Goal: Navigation & Orientation: Find specific page/section

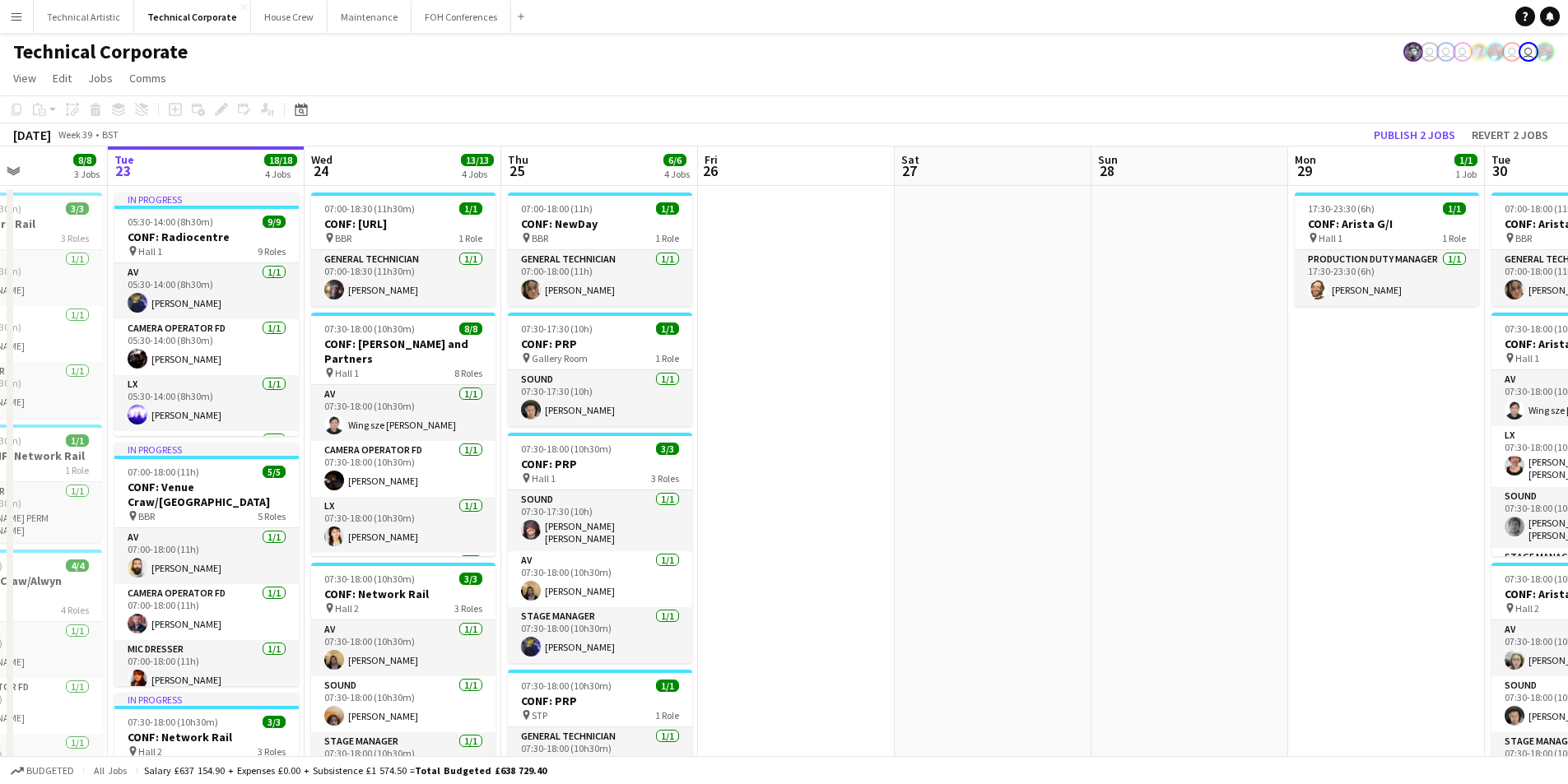
scroll to position [0, 572]
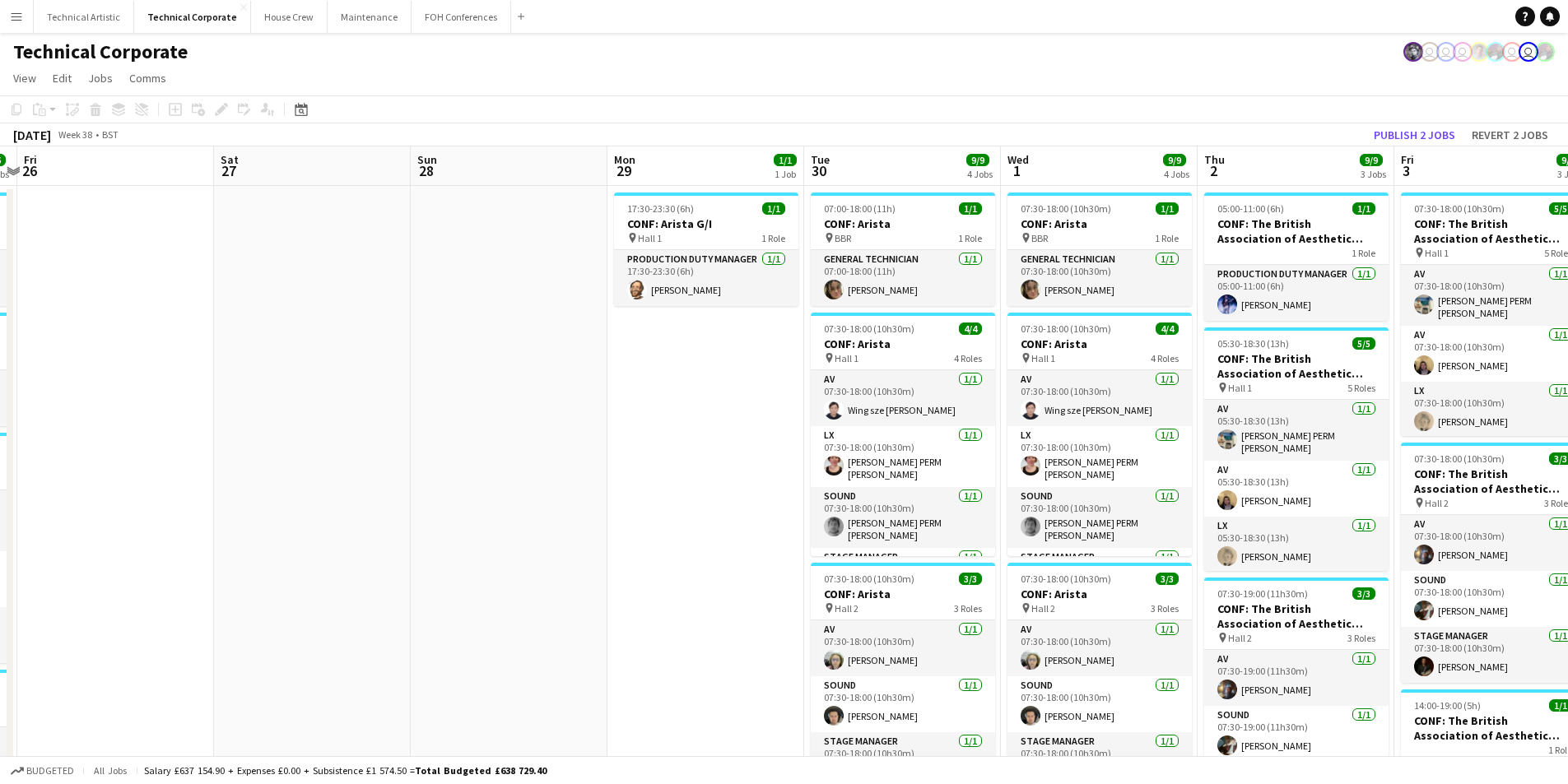
drag, startPoint x: 1498, startPoint y: 410, endPoint x: 532, endPoint y: 482, distance: 968.7
click at [532, 482] on app-calendar-viewport "Tue 23 18/18 4 Jobs Wed 24 13/13 4 Jobs Thu 25 6/6 4 Jobs Fri 26 Sat 27 Sun 28 …" at bounding box center [784, 630] width 1568 height 968
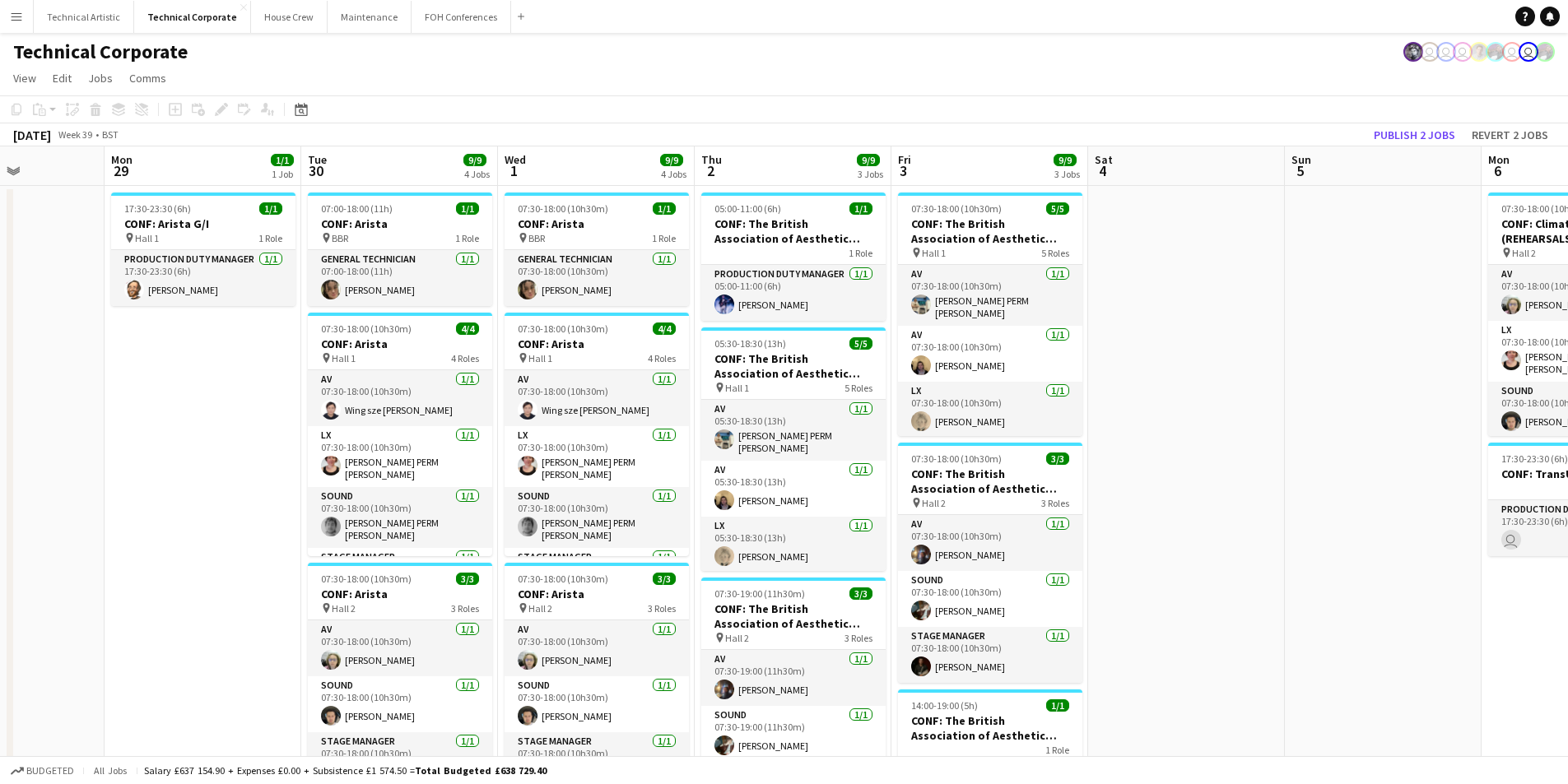
drag, startPoint x: 199, startPoint y: 456, endPoint x: 86, endPoint y: 451, distance: 113.1
click at [86, 452] on app-calendar-viewport "Fri 26 Sat 27 Sun 28 Mon 29 1/1 1 Job Tue 30 9/9 4 Jobs Wed 1 9/9 4 Jobs Thu 2 …" at bounding box center [784, 630] width 1568 height 968
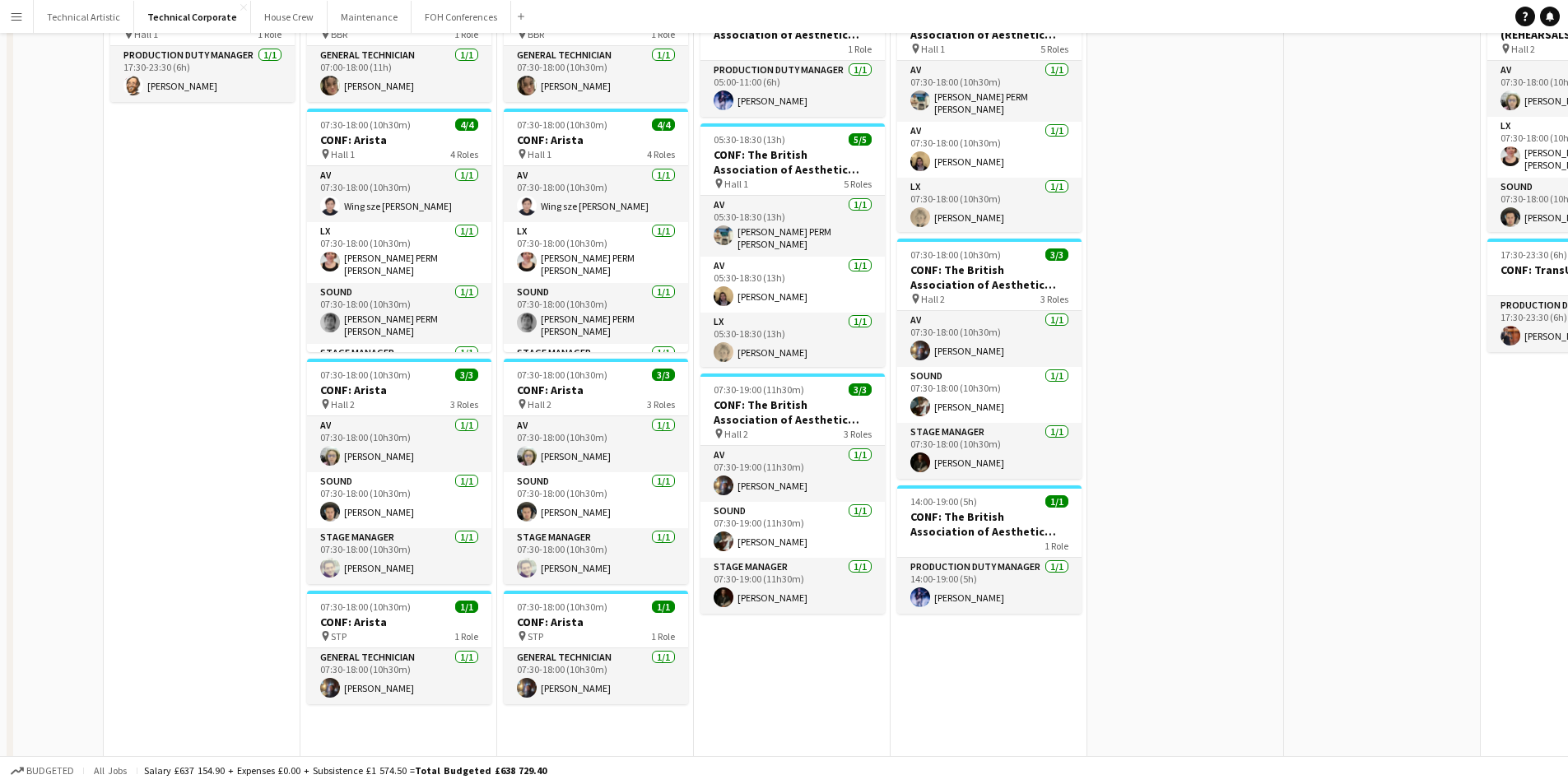
scroll to position [0, 0]
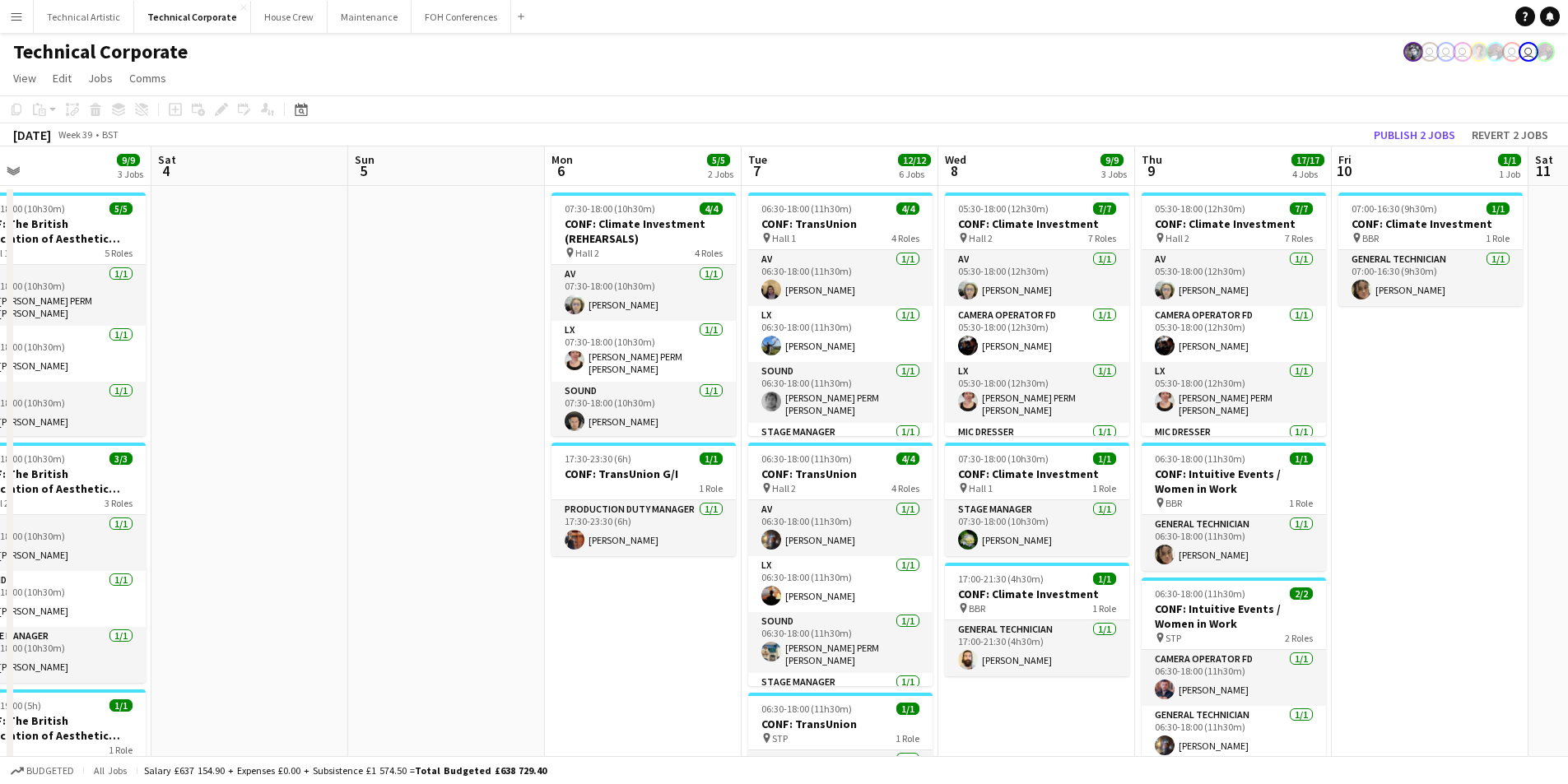
drag, startPoint x: 944, startPoint y: 518, endPoint x: 393, endPoint y: 544, distance: 551.6
click at [393, 544] on app-calendar-viewport "Wed 1 9/9 4 Jobs Thu 2 9/9 3 Jobs Fri 3 9/9 3 Jobs Sat 4 Sun 5 Mon 6 5/5 2 Jobs…" at bounding box center [784, 683] width 1568 height 1074
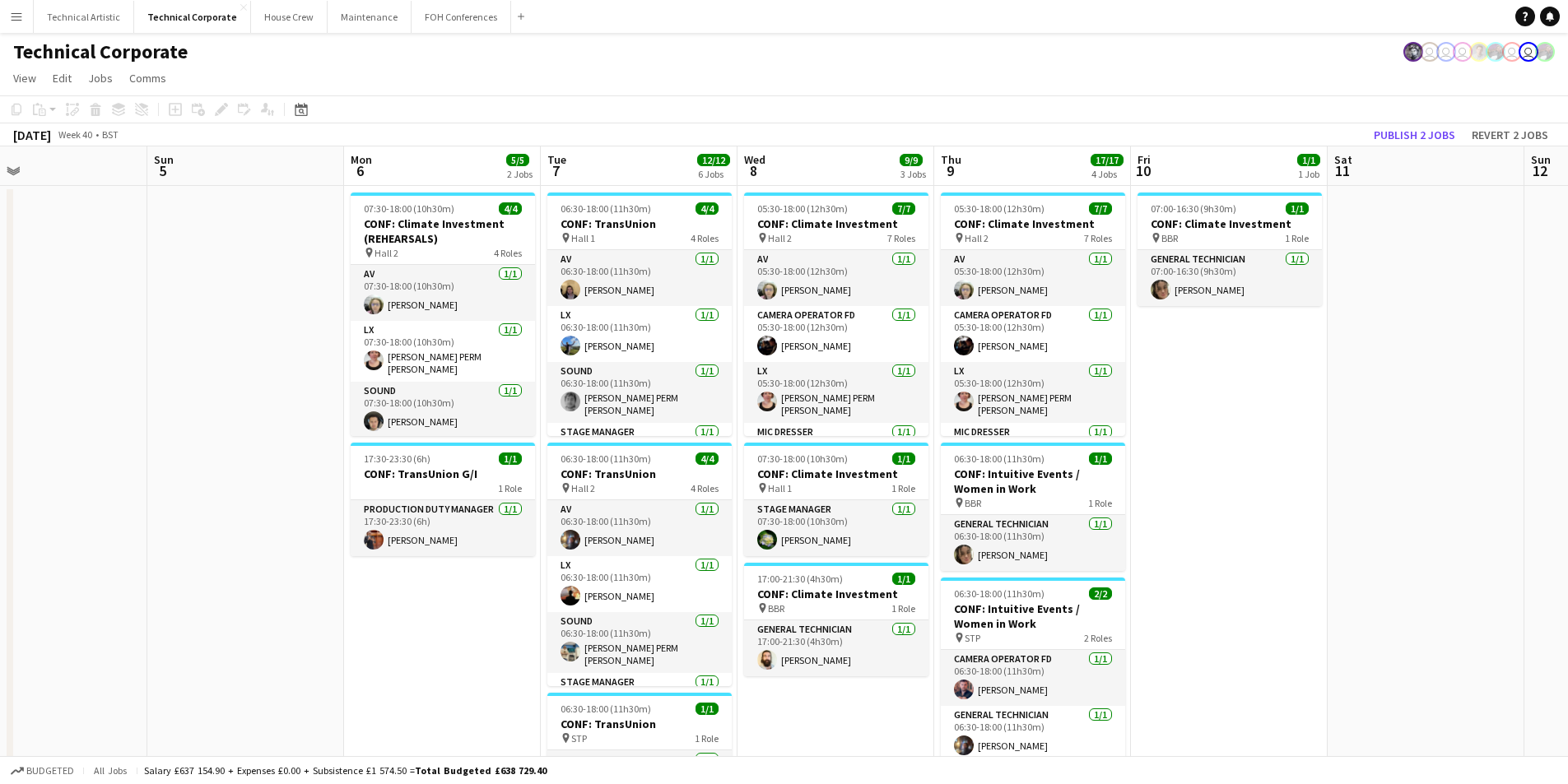
drag, startPoint x: 1491, startPoint y: 554, endPoint x: 1289, endPoint y: 567, distance: 202.4
click at [1291, 567] on app-calendar-viewport "Thu 2 9/9 3 Jobs Fri 3 9/9 3 Jobs Sat 4 Sun 5 Mon 6 5/5 2 Jobs Tue 7 12/12 6 Jo…" at bounding box center [784, 683] width 1568 height 1074
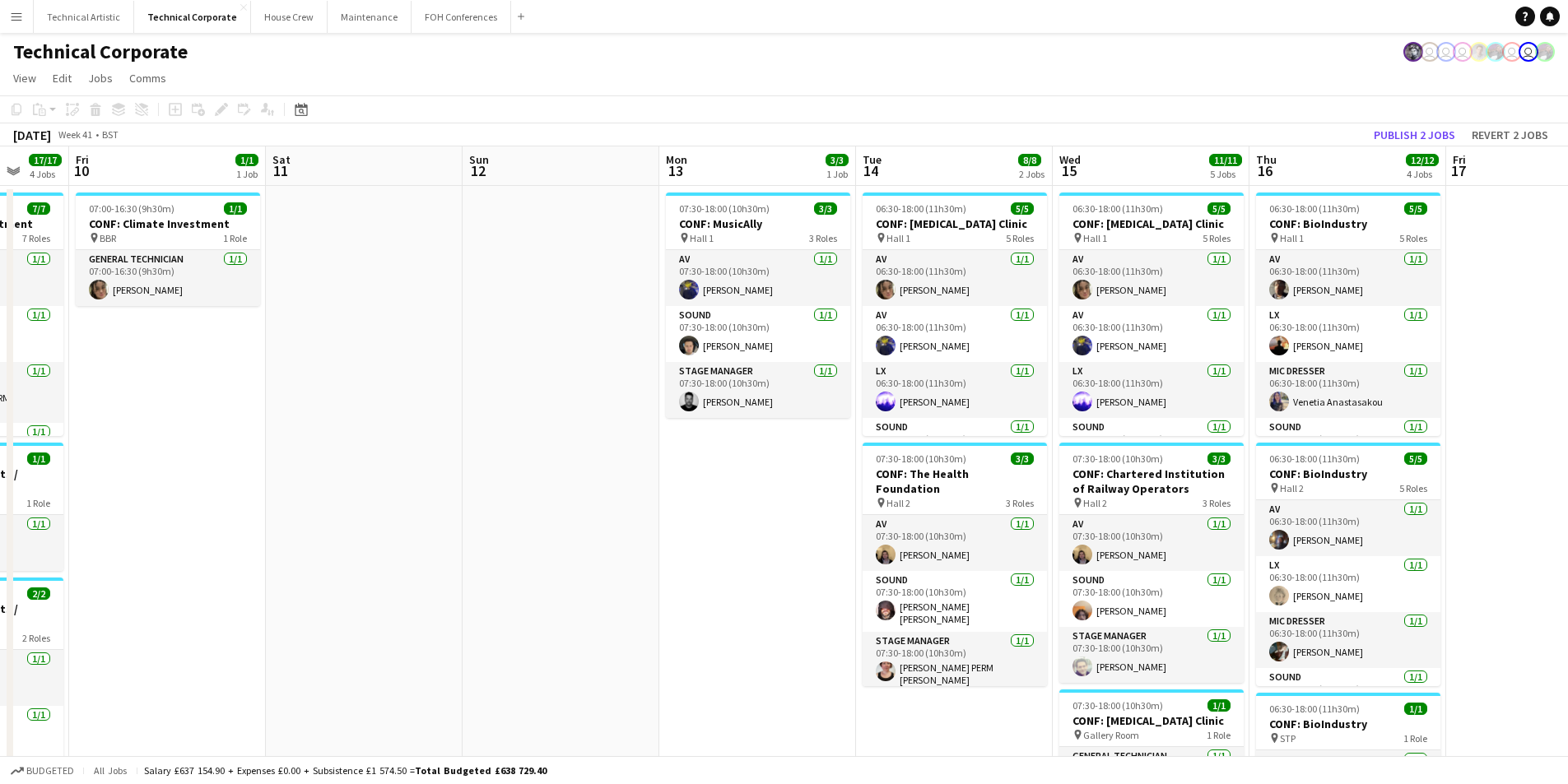
drag, startPoint x: 623, startPoint y: 572, endPoint x: 565, endPoint y: 572, distance: 58.0
click at [565, 572] on app-calendar-viewport "Mon 6 5/5 2 Jobs Tue 7 12/12 6 Jobs Wed 8 9/9 3 Jobs Thu 9 17/17 4 Jobs Fri 10 …" at bounding box center [784, 683] width 1568 height 1074
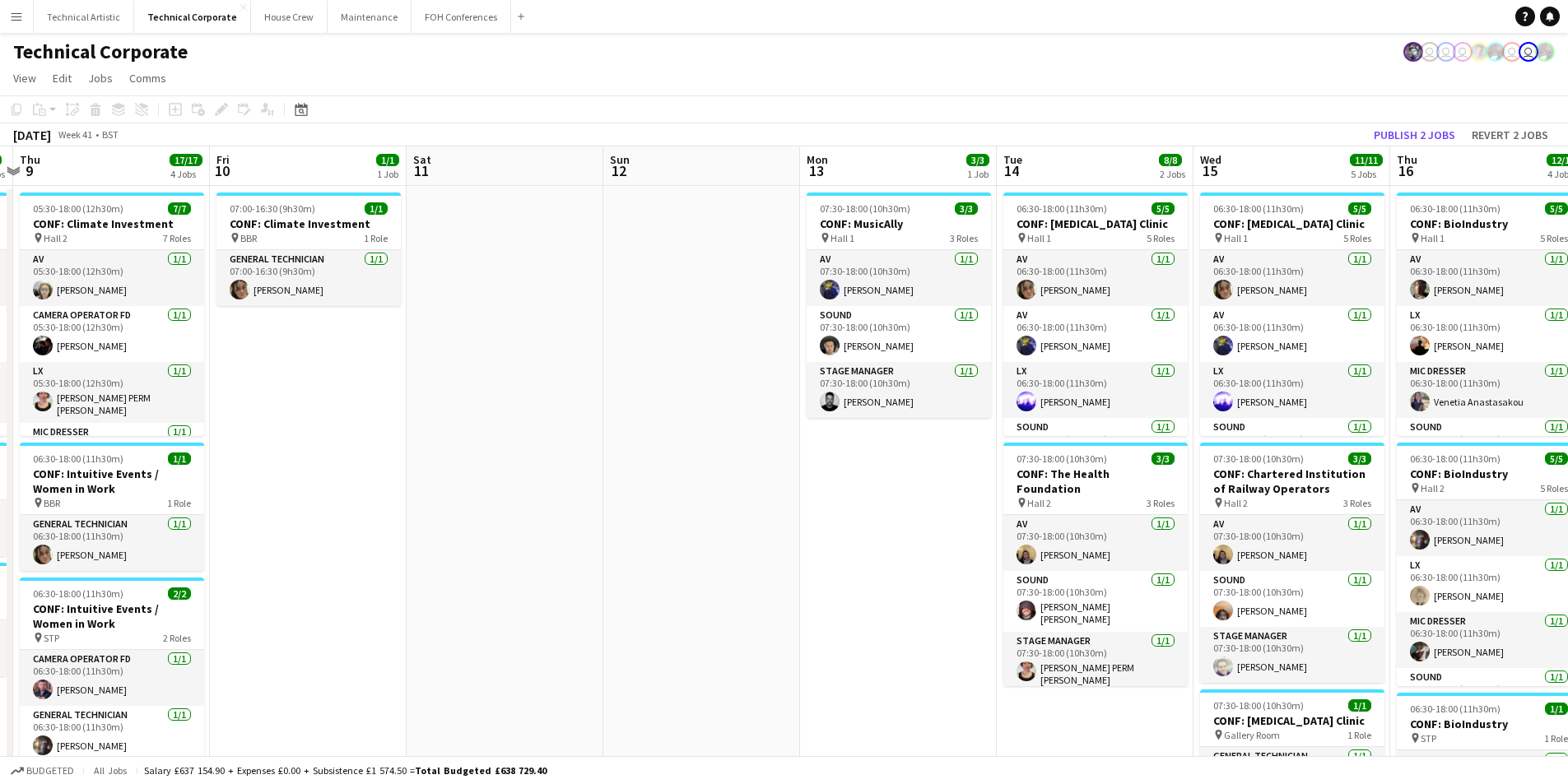
drag, startPoint x: 1014, startPoint y: 572, endPoint x: 368, endPoint y: 583, distance: 646.1
click at [368, 583] on app-calendar-viewport "Mon 6 5/5 2 Jobs Tue 7 12/12 6 Jobs Wed 8 9/9 3 Jobs Thu 9 17/17 4 Jobs Fri 10 …" at bounding box center [784, 683] width 1568 height 1074
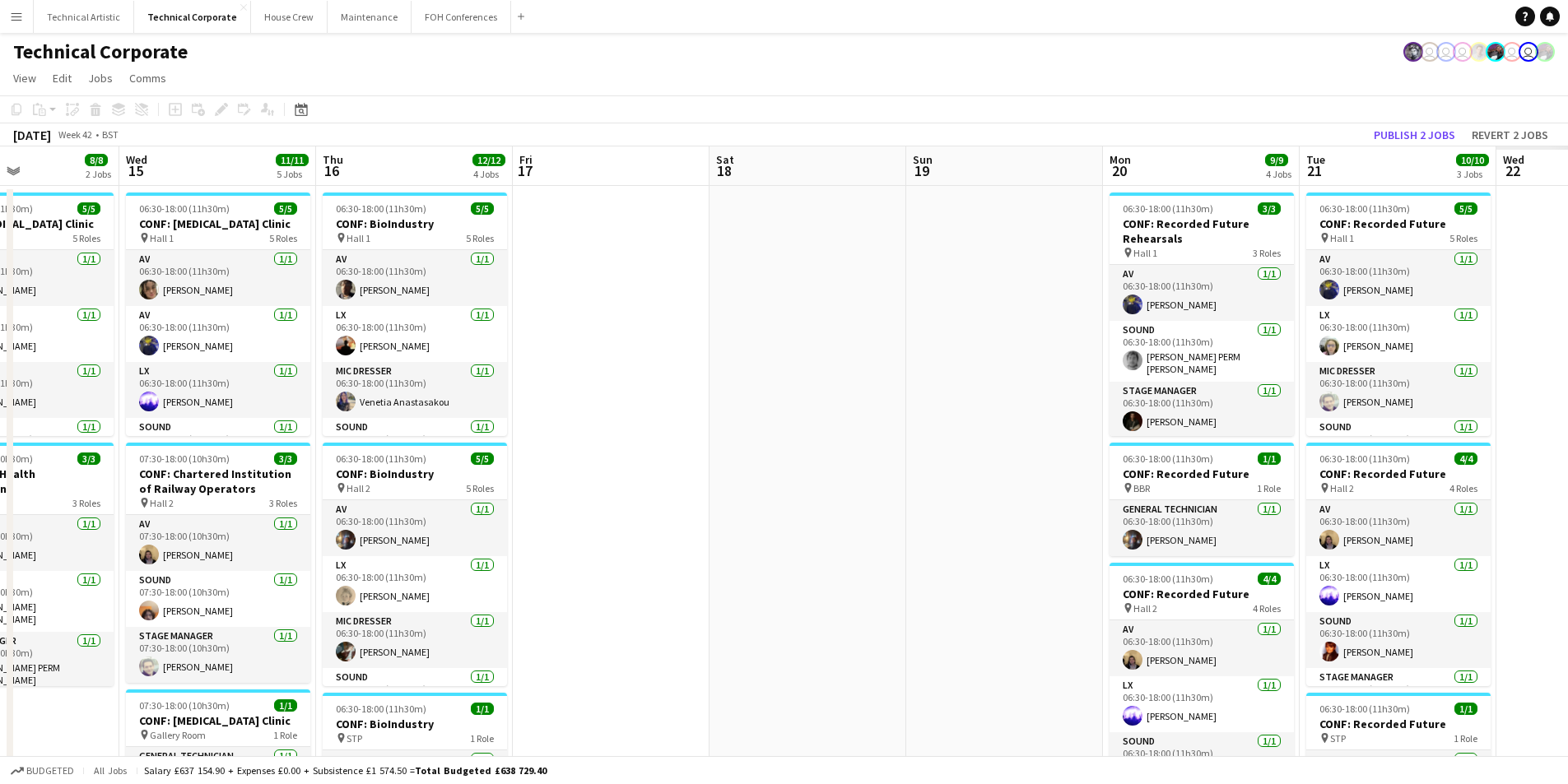
drag, startPoint x: 505, startPoint y: 567, endPoint x: 369, endPoint y: 558, distance: 136.3
click at [369, 558] on app-calendar-viewport "Sun 12 Mon 13 3/3 1 Job Tue 14 8/8 2 Jobs Wed 15 11/11 5 Jobs Thu 16 12/12 4 Jo…" at bounding box center [784, 683] width 1568 height 1074
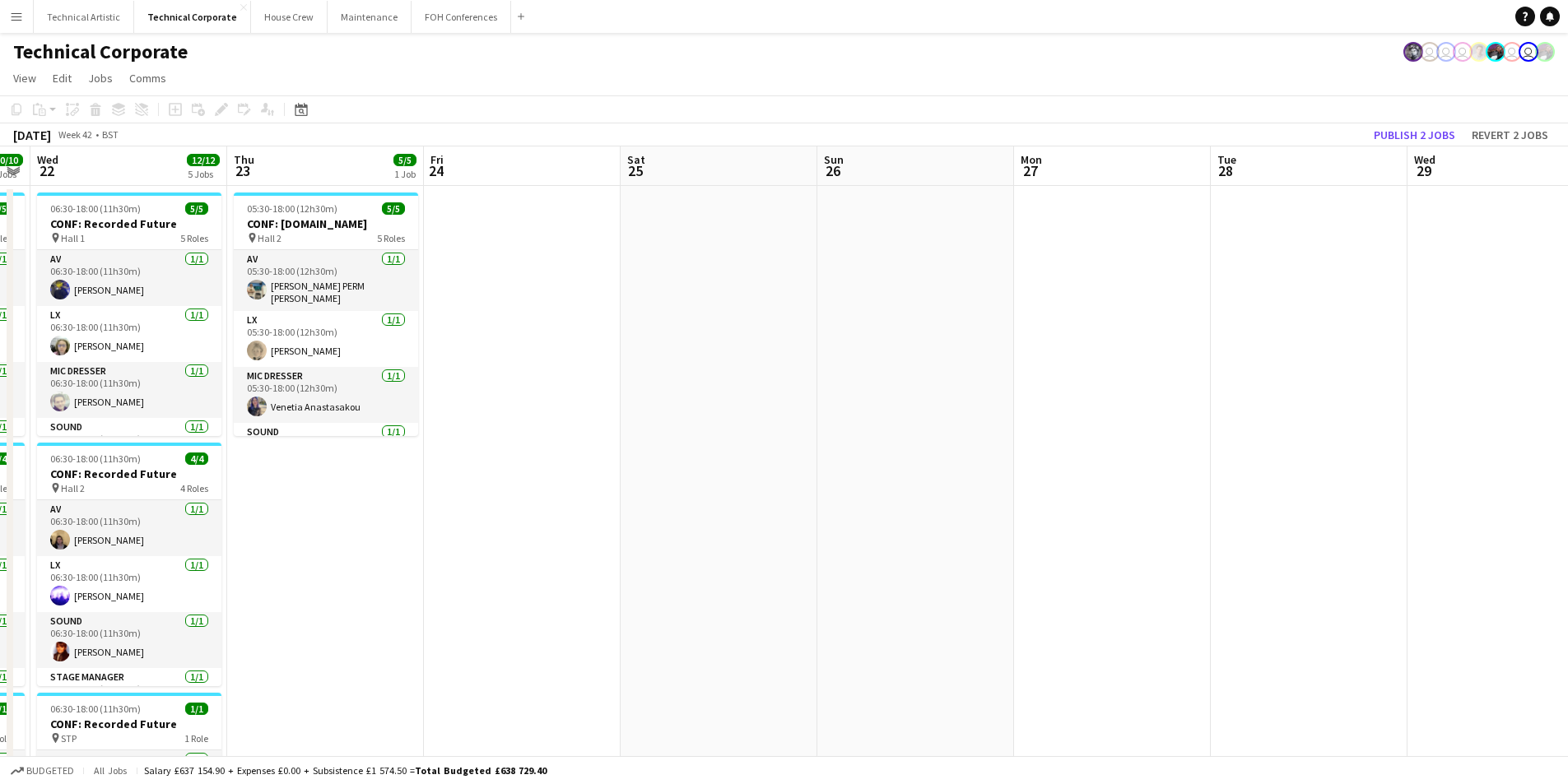
drag, startPoint x: 1102, startPoint y: 540, endPoint x: 411, endPoint y: 552, distance: 691.1
click at [411, 552] on app-calendar-viewport "Sun 19 Mon 20 9/9 4 Jobs Tue 21 10/10 3 Jobs Wed 22 12/12 5 Jobs Thu 23 5/5 1 J…" at bounding box center [784, 683] width 1568 height 1074
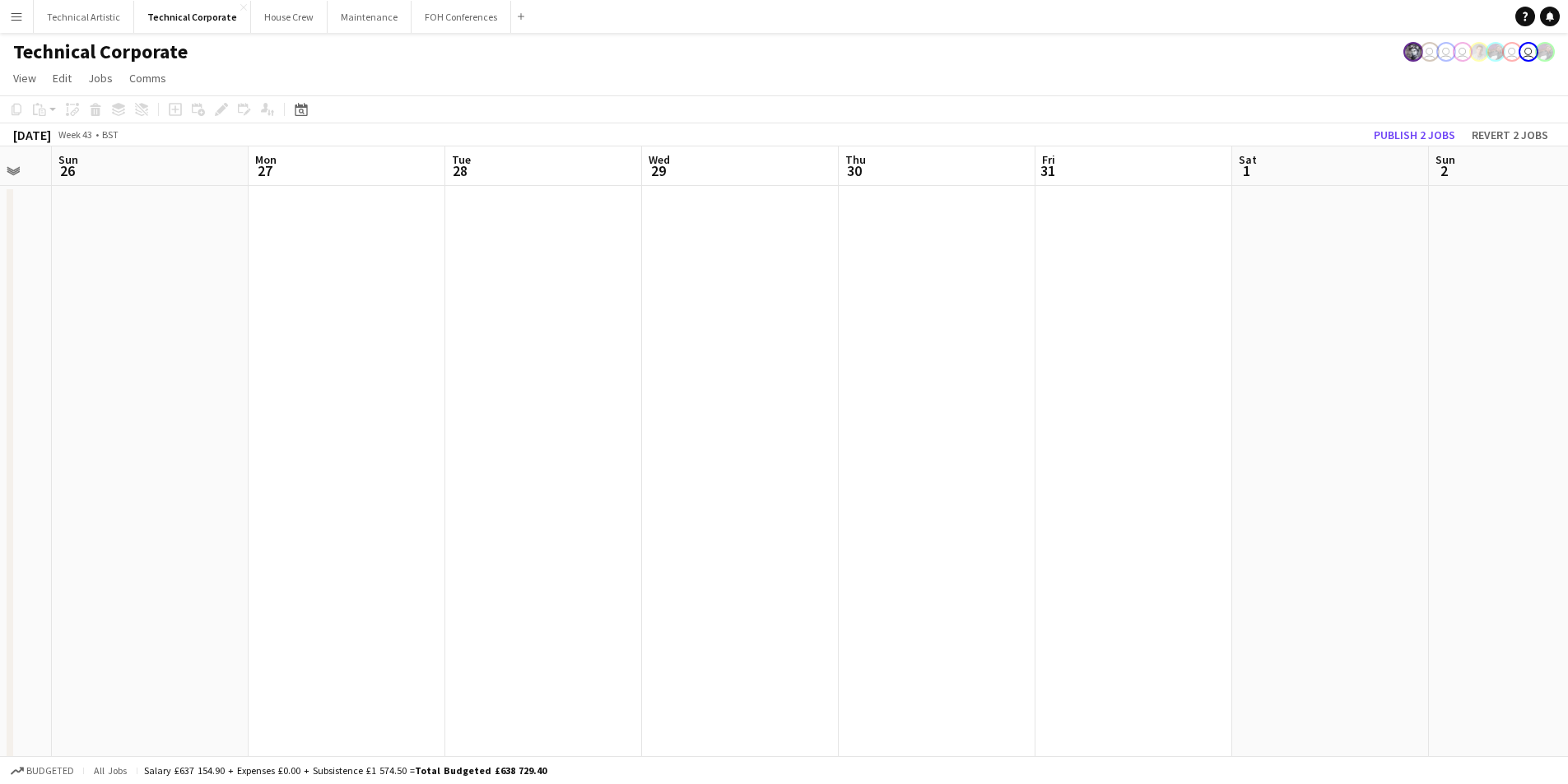
drag, startPoint x: 1276, startPoint y: 527, endPoint x: 593, endPoint y: 533, distance: 683.0
click at [510, 544] on app-calendar-viewport "Thu 23 5/5 1 Job Fri 24 Sat 25 Sun 26 Mon 27 Tue 28 Wed 29 Thu 30 Fri 31 Sat 1 …" at bounding box center [784, 683] width 1568 height 1074
drag, startPoint x: 1225, startPoint y: 533, endPoint x: 385, endPoint y: 528, distance: 840.0
click at [385, 528] on app-calendar-viewport "Thu 23 5/5 1 Job Fri 24 Sat 25 Sun 26 Mon 27 Tue 28 Wed 29 Thu 30 Fri 31 Sat 1 …" at bounding box center [784, 683] width 1568 height 1074
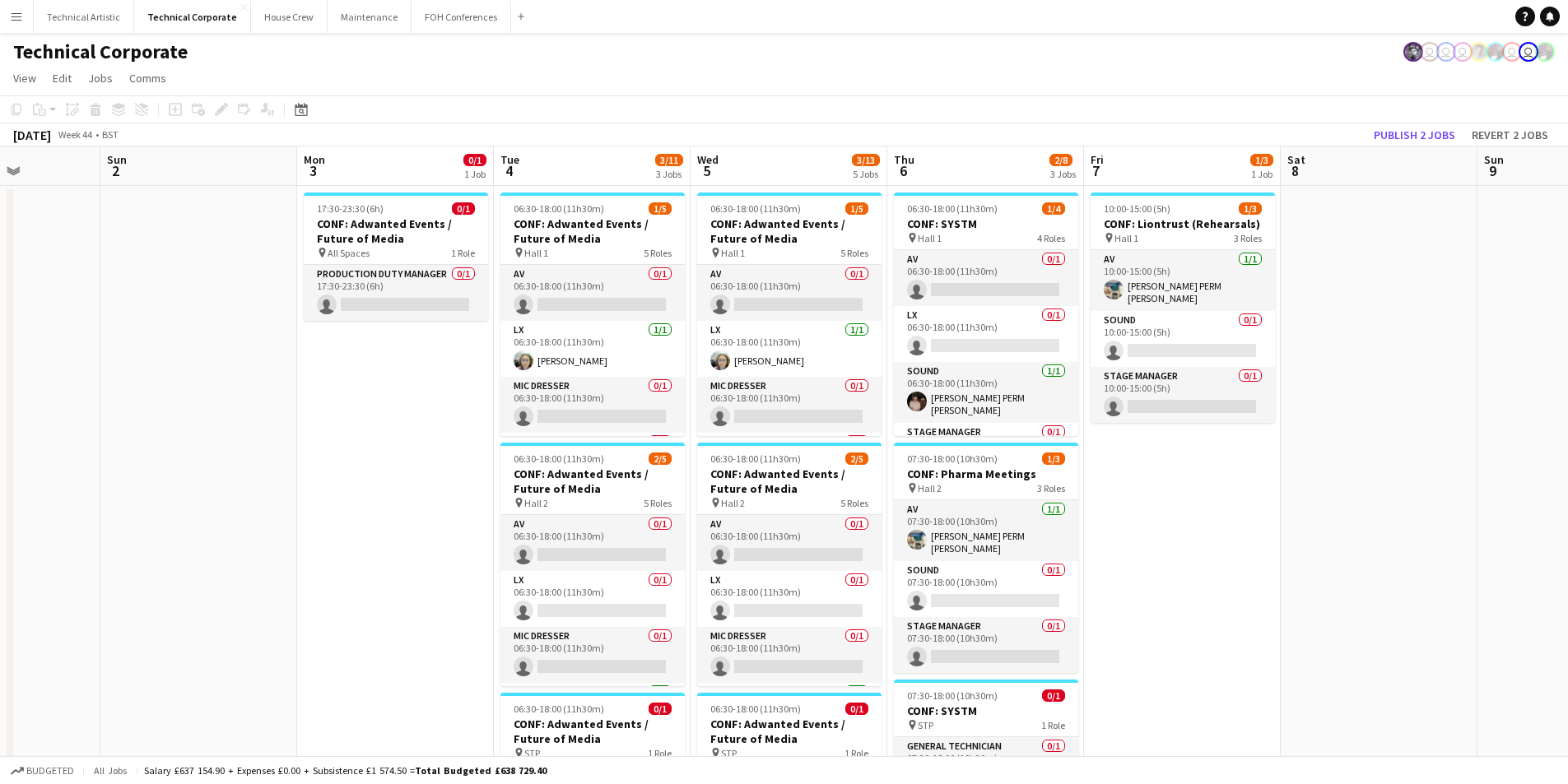
scroll to position [0, 491]
click at [282, 519] on app-calendar-viewport "Thu 30 Fri 31 Sat 1 Sun 2 Mon 3 0/1 1 Job Tue 4 3/11 3 Jobs Wed 5 3/13 5 Jobs T…" at bounding box center [784, 683] width 1568 height 1074
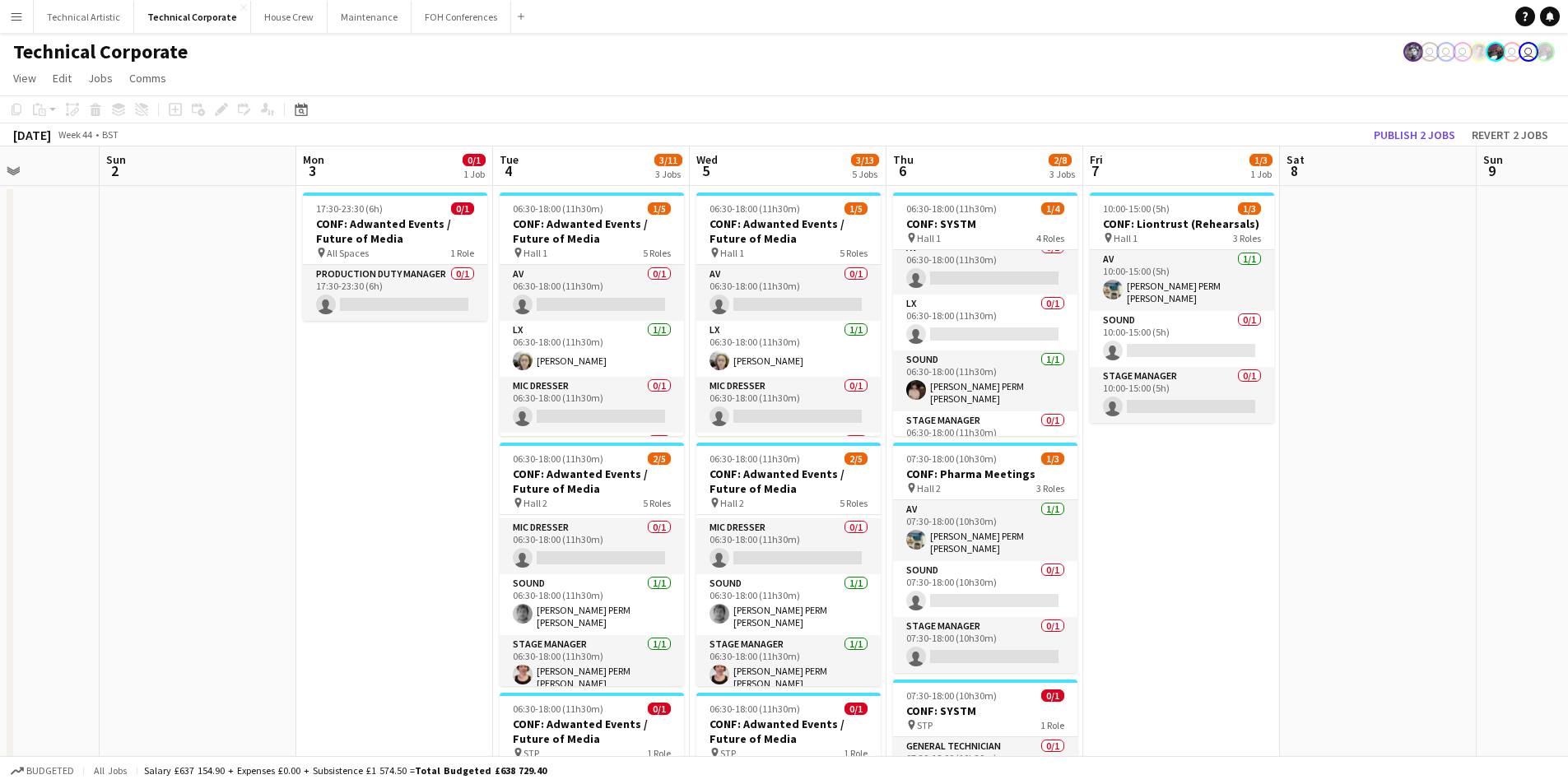
scroll to position [0, 0]
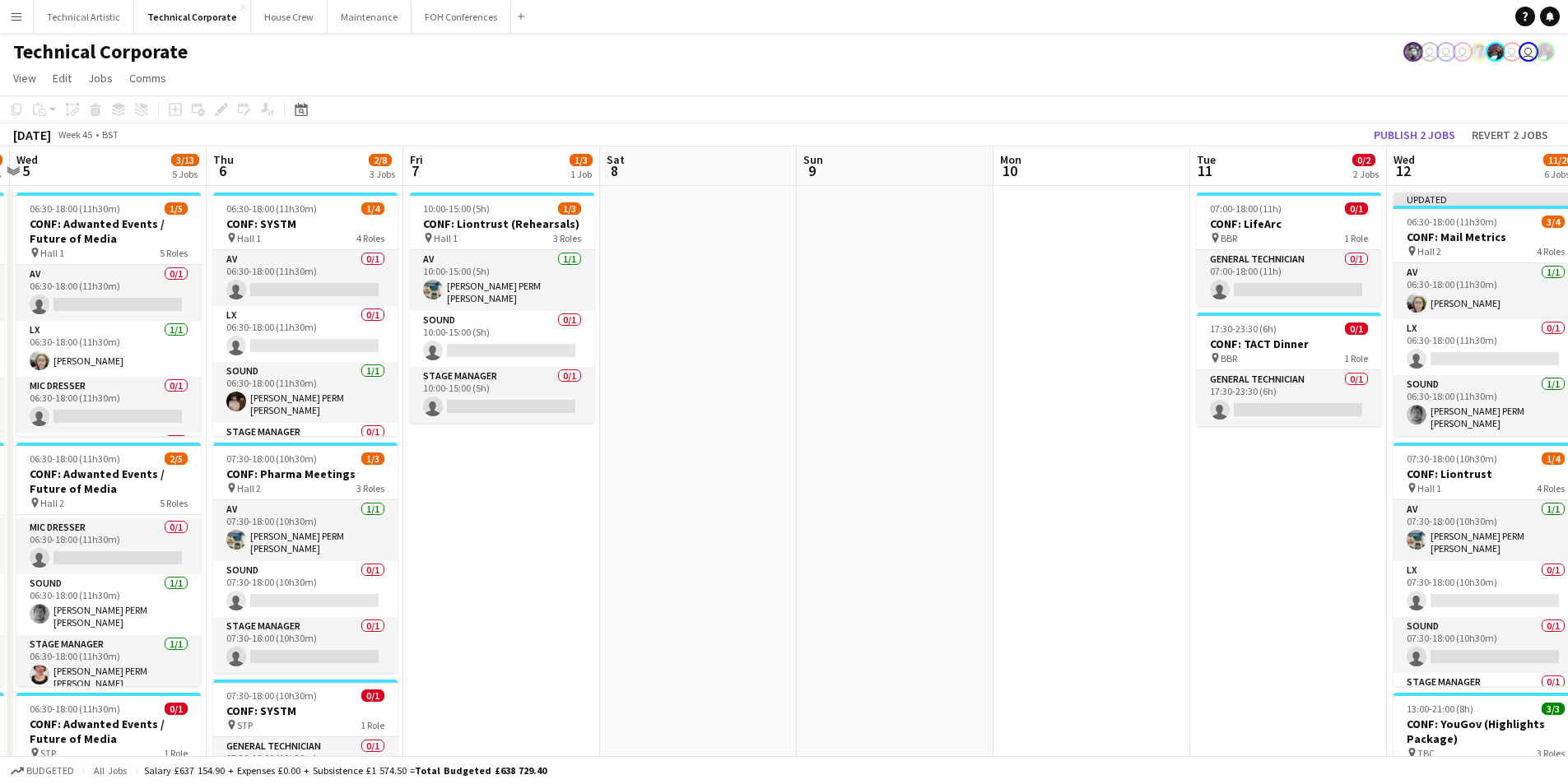
drag, startPoint x: 1340, startPoint y: 450, endPoint x: 674, endPoint y: 470, distance: 666.3
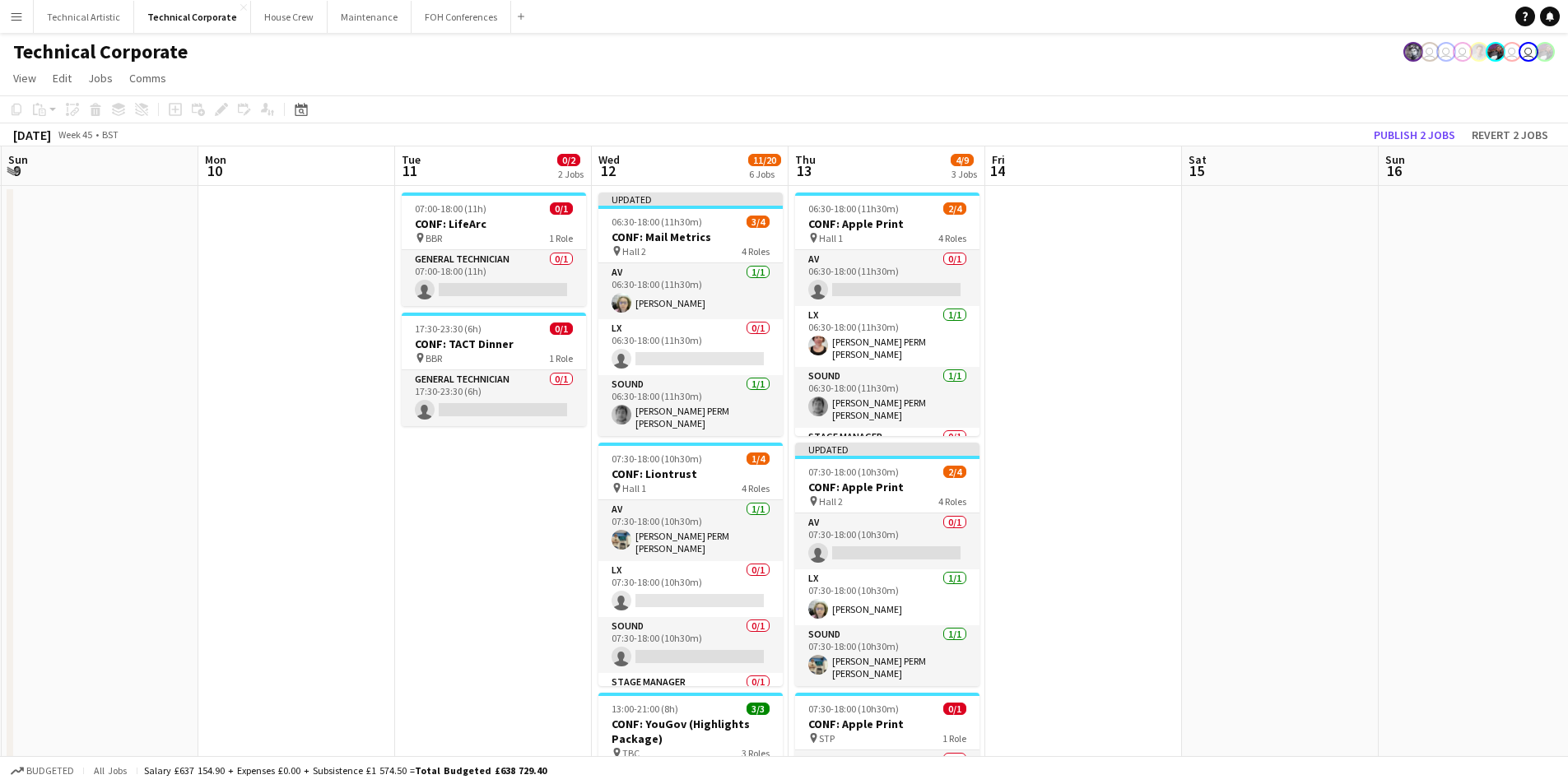
drag, startPoint x: 1259, startPoint y: 471, endPoint x: 570, endPoint y: 510, distance: 690.1
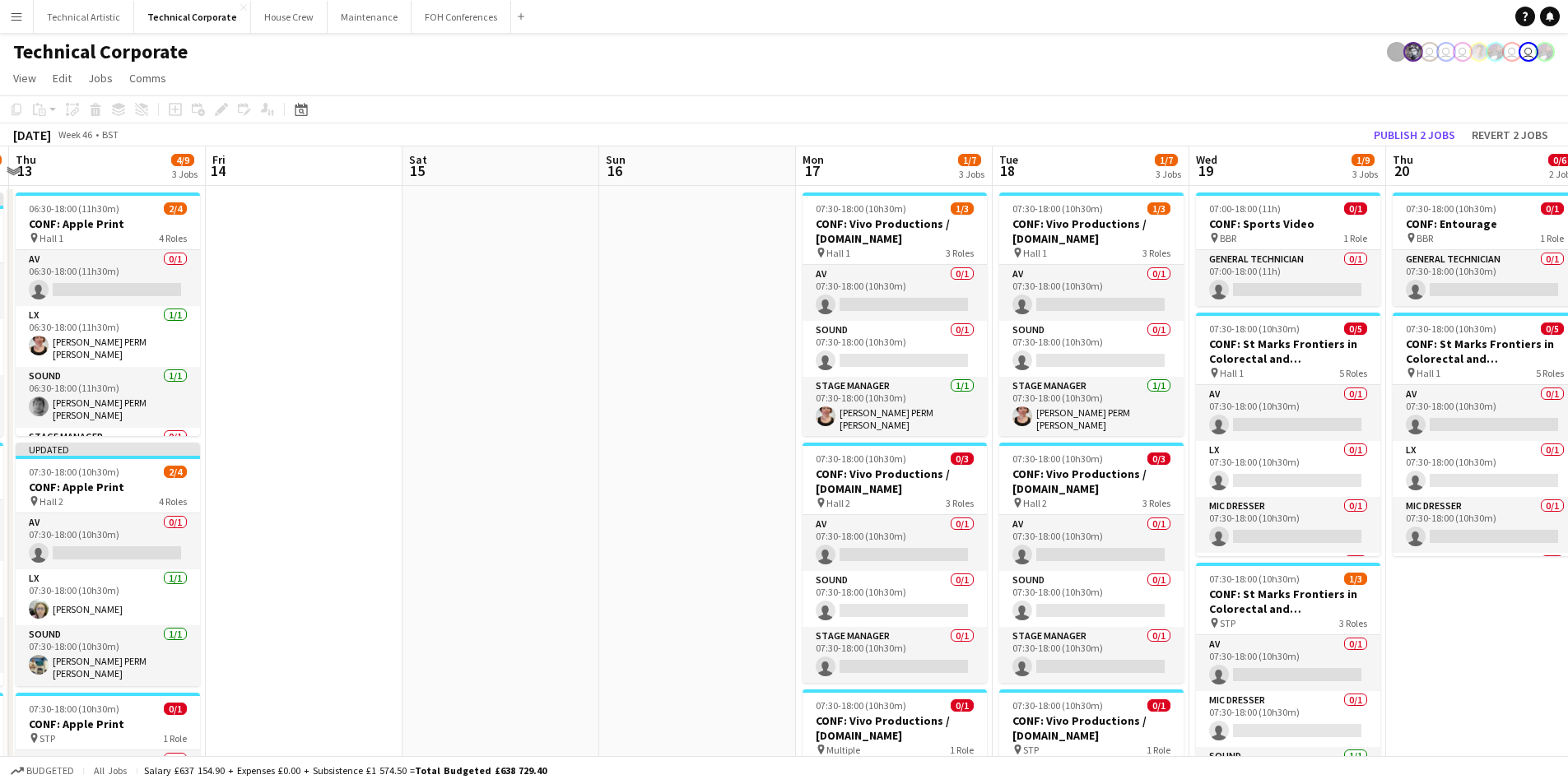
drag, startPoint x: 1409, startPoint y: 493, endPoint x: 612, endPoint y: 477, distance: 797.2
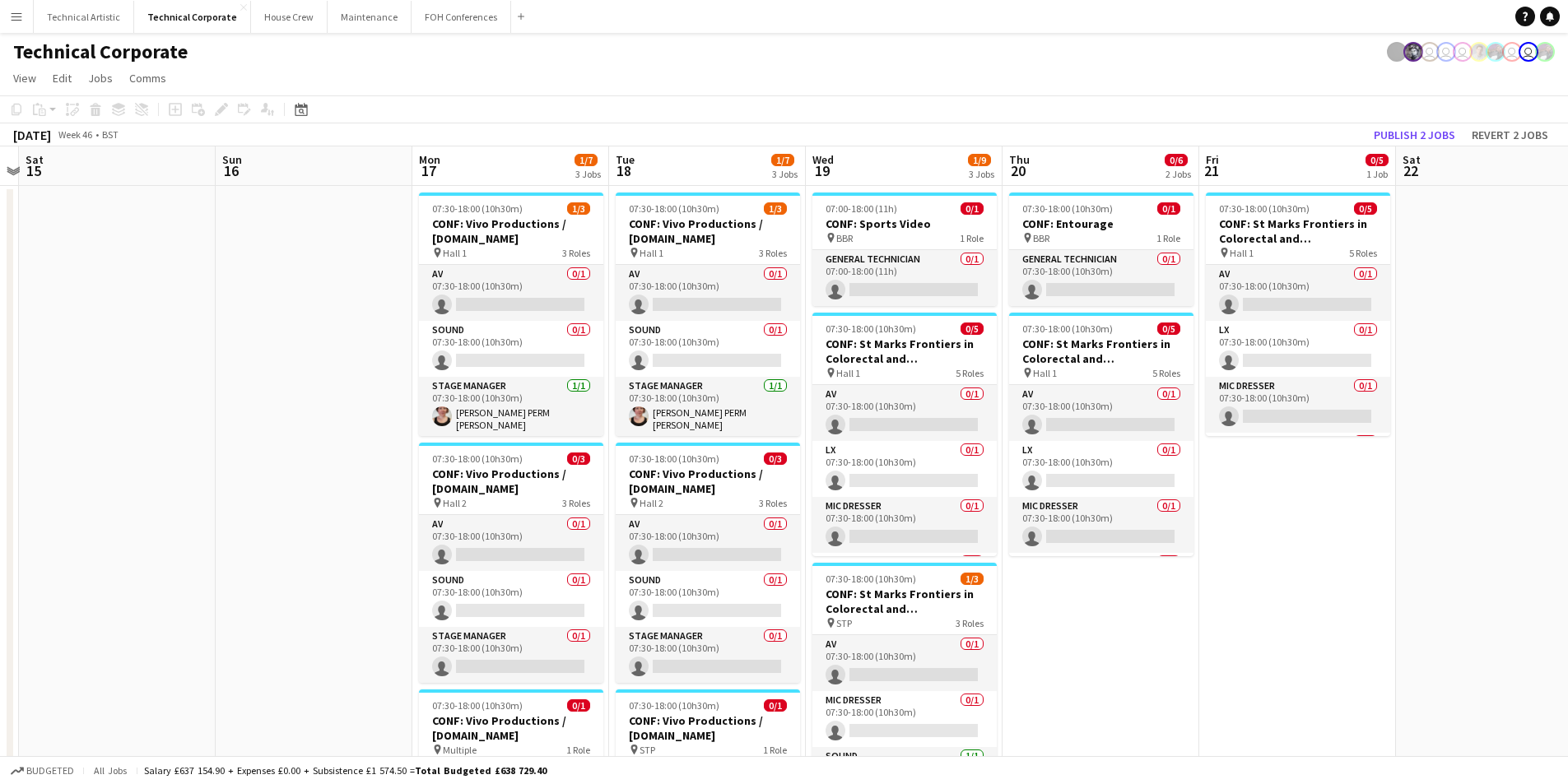
drag, startPoint x: 716, startPoint y: 460, endPoint x: 350, endPoint y: 429, distance: 367.3
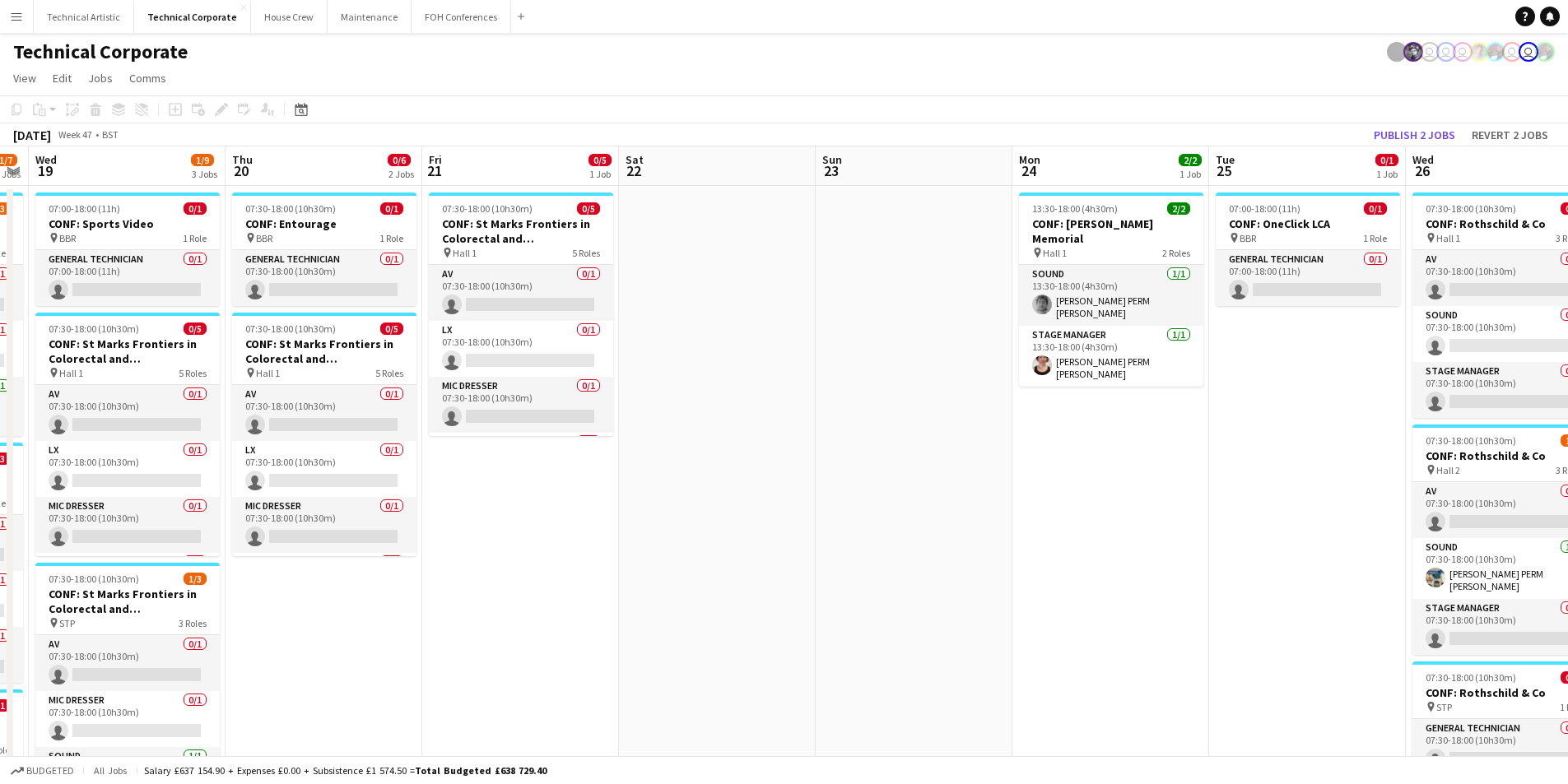
drag, startPoint x: 1485, startPoint y: 505, endPoint x: 728, endPoint y: 509, distance: 757.0
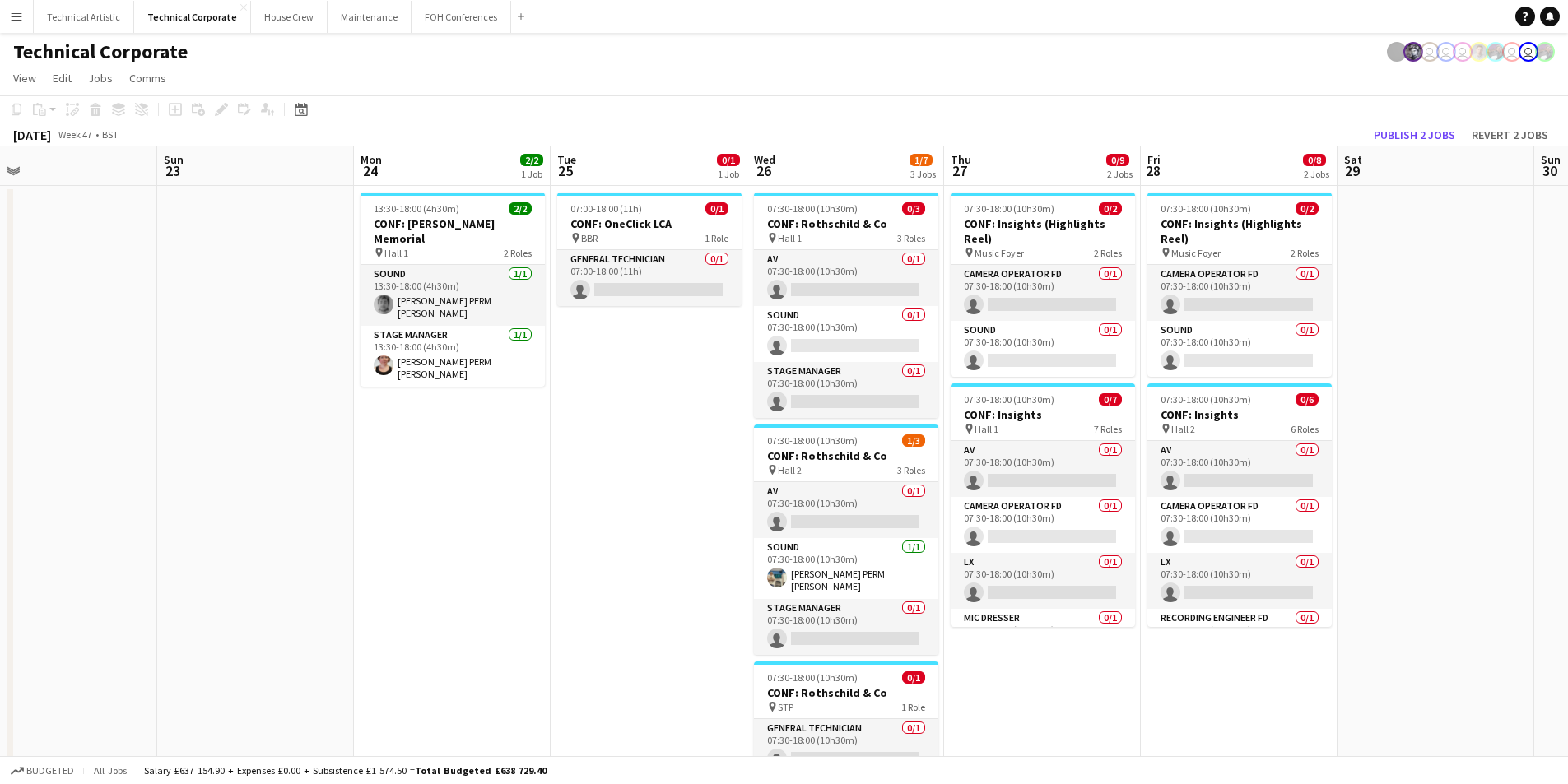
drag, startPoint x: 1128, startPoint y: 486, endPoint x: 499, endPoint y: 482, distance: 629.0
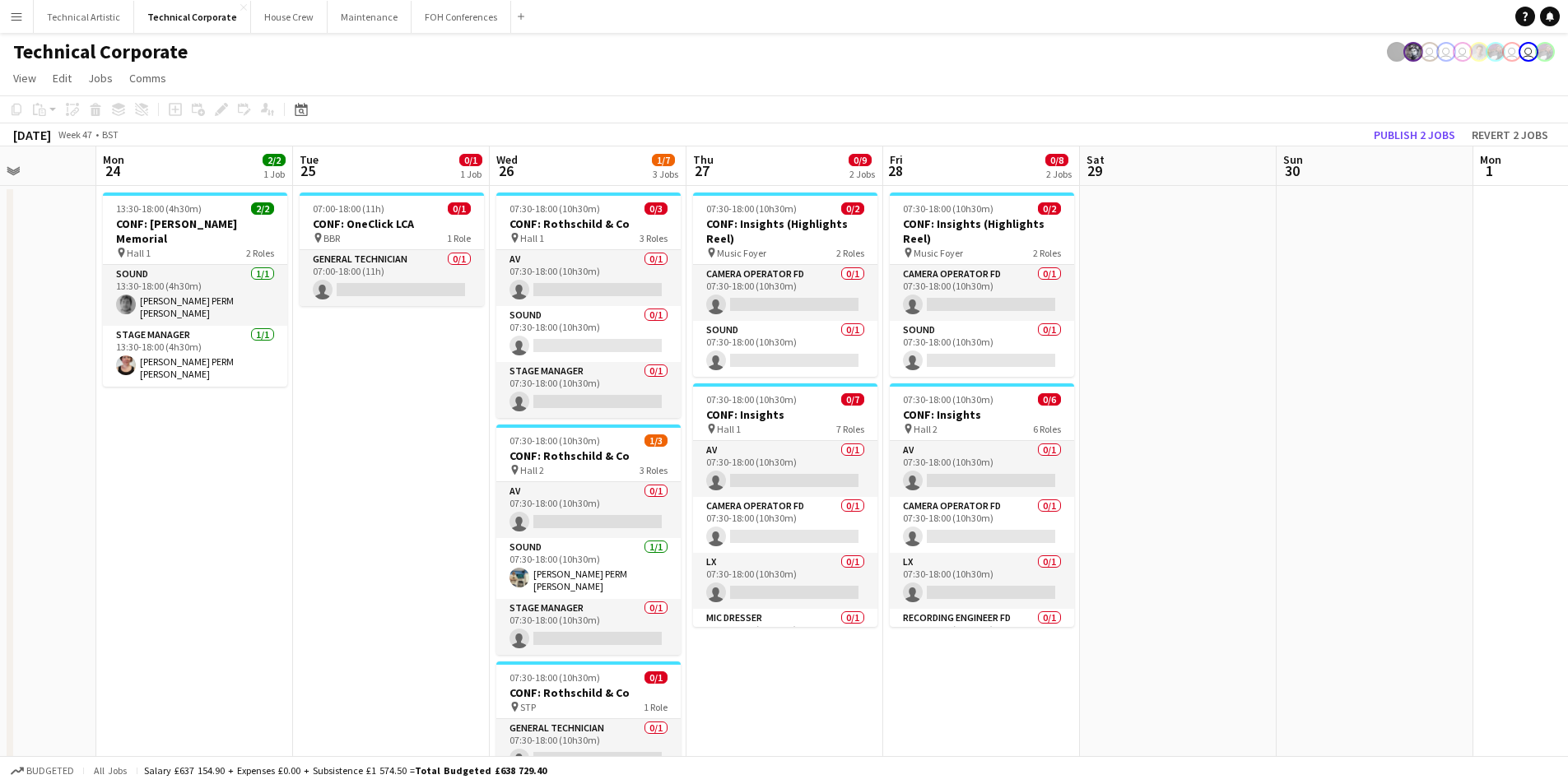
drag, startPoint x: 1481, startPoint y: 439, endPoint x: 1225, endPoint y: 450, distance: 256.2
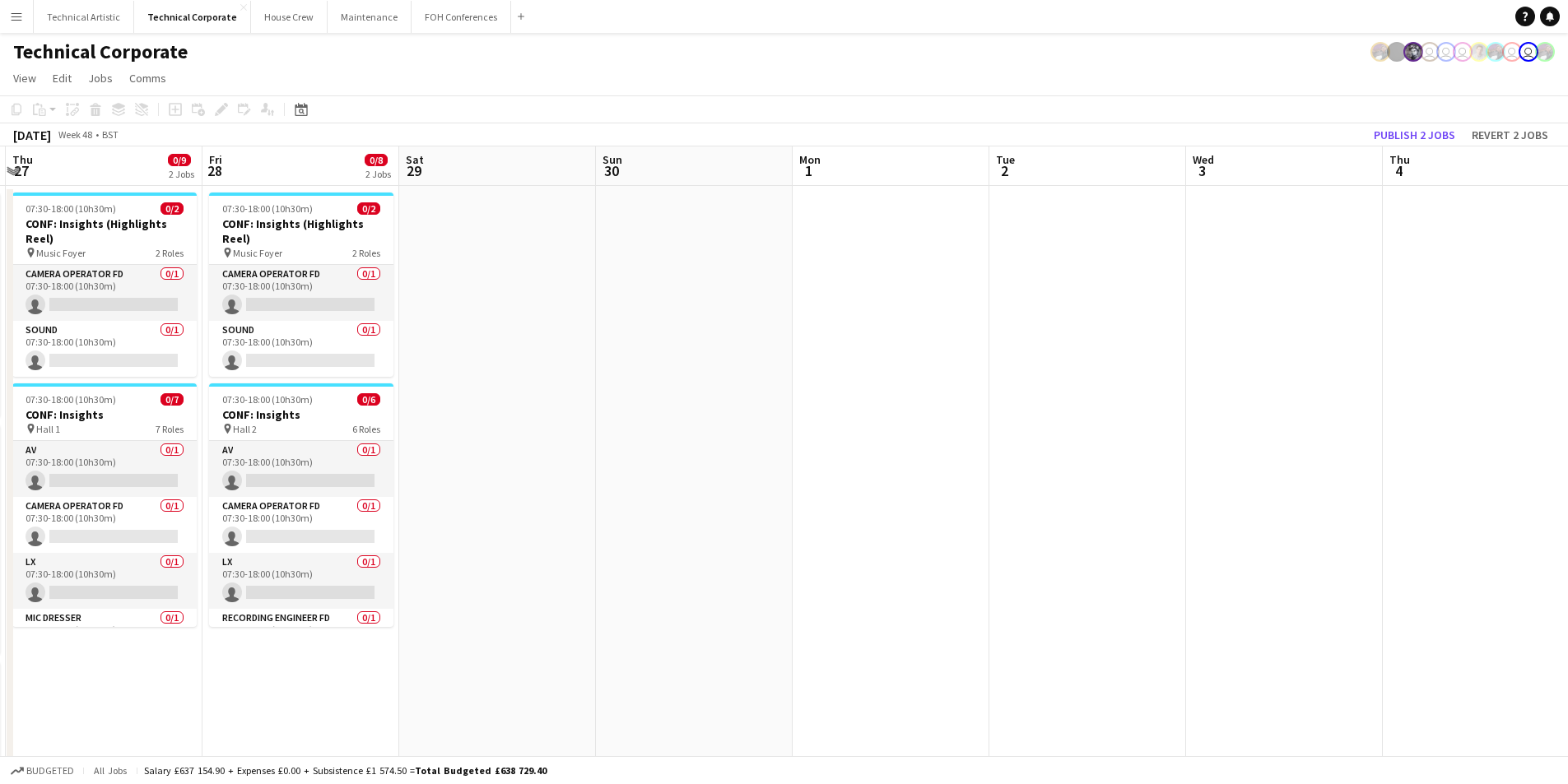
drag, startPoint x: 1506, startPoint y: 345, endPoint x: 823, endPoint y: 329, distance: 683.2
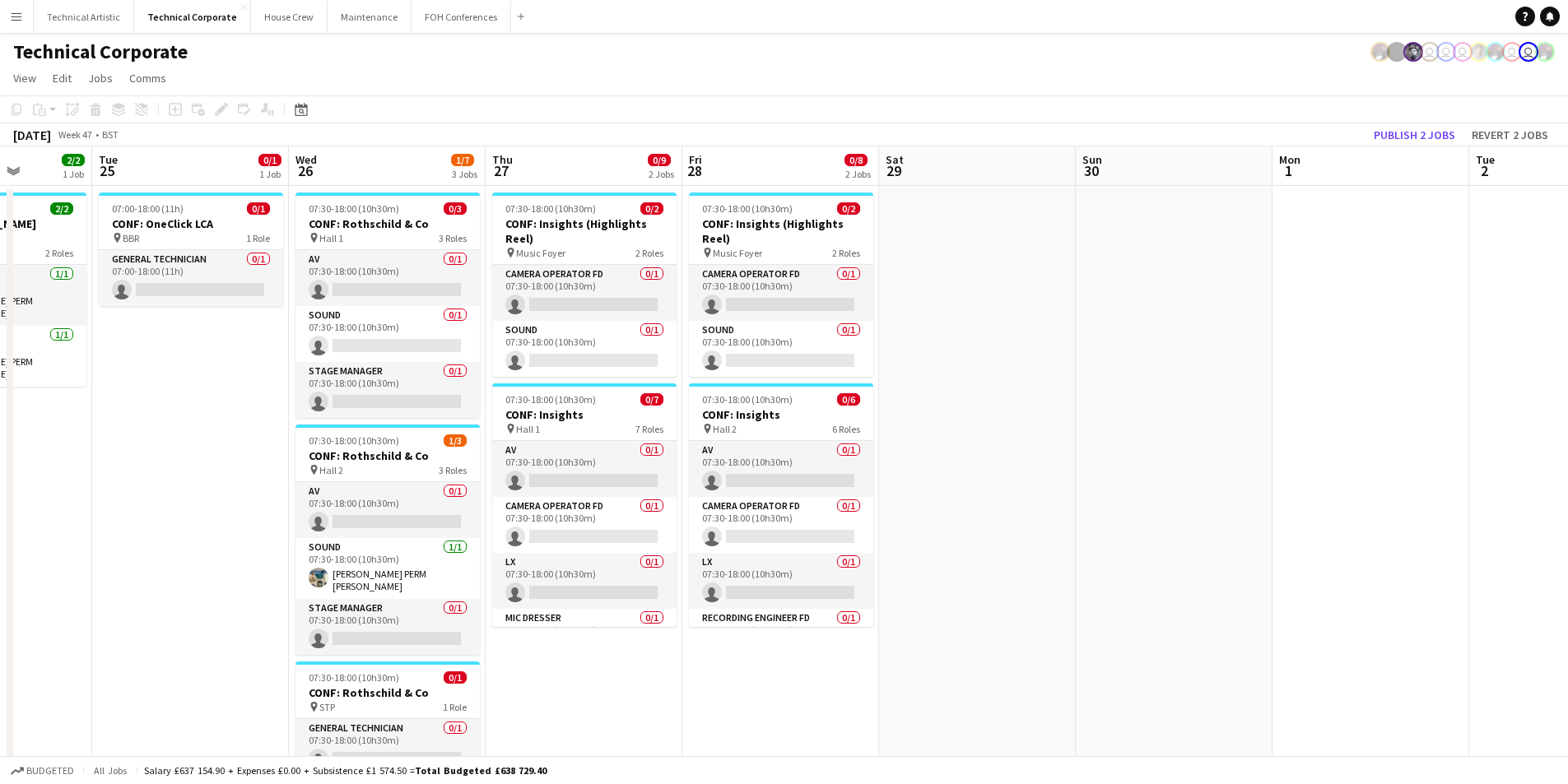
scroll to position [0, 461]
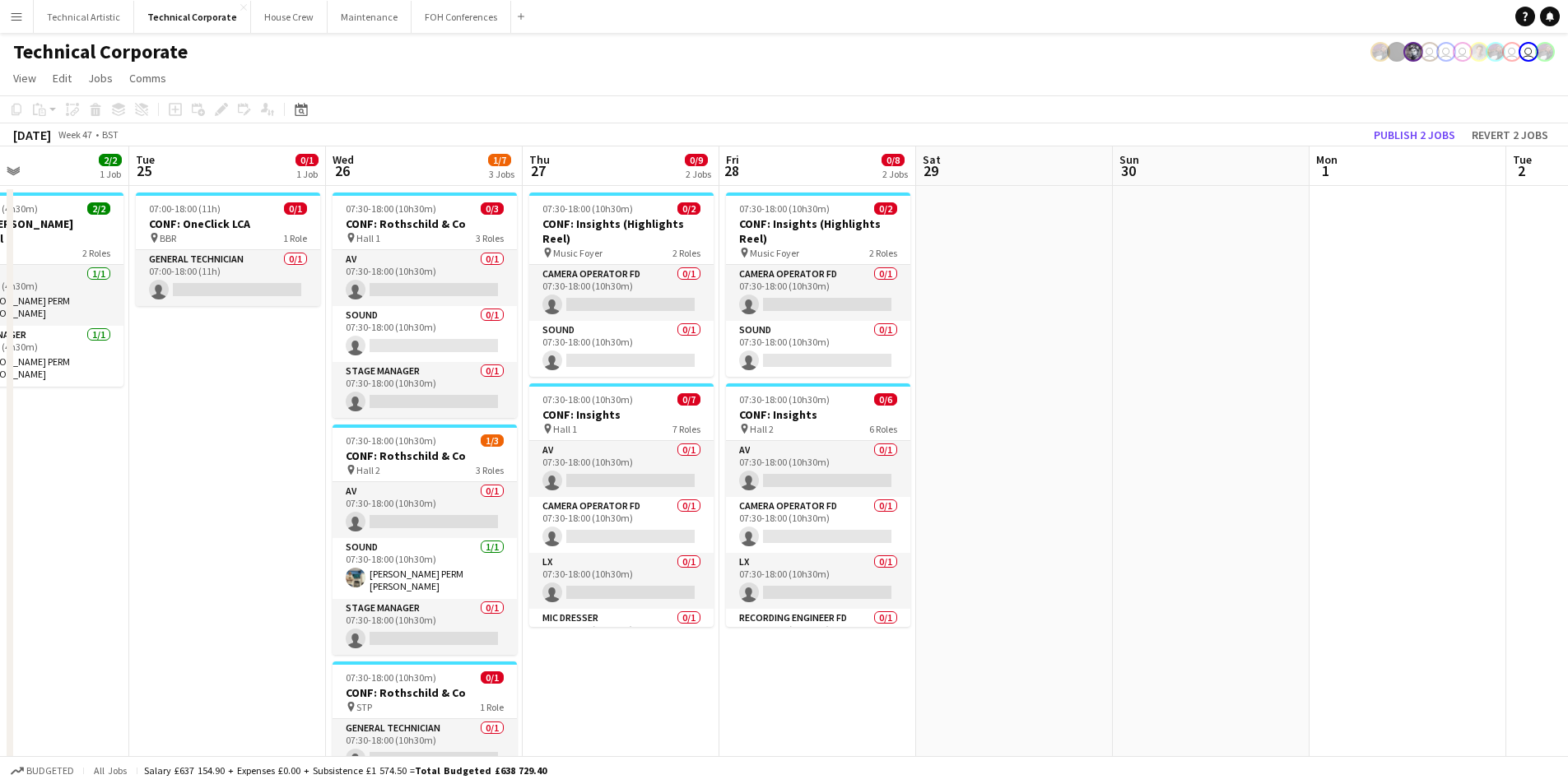
drag, startPoint x: 562, startPoint y: 268, endPoint x: 1249, endPoint y: 318, distance: 688.8
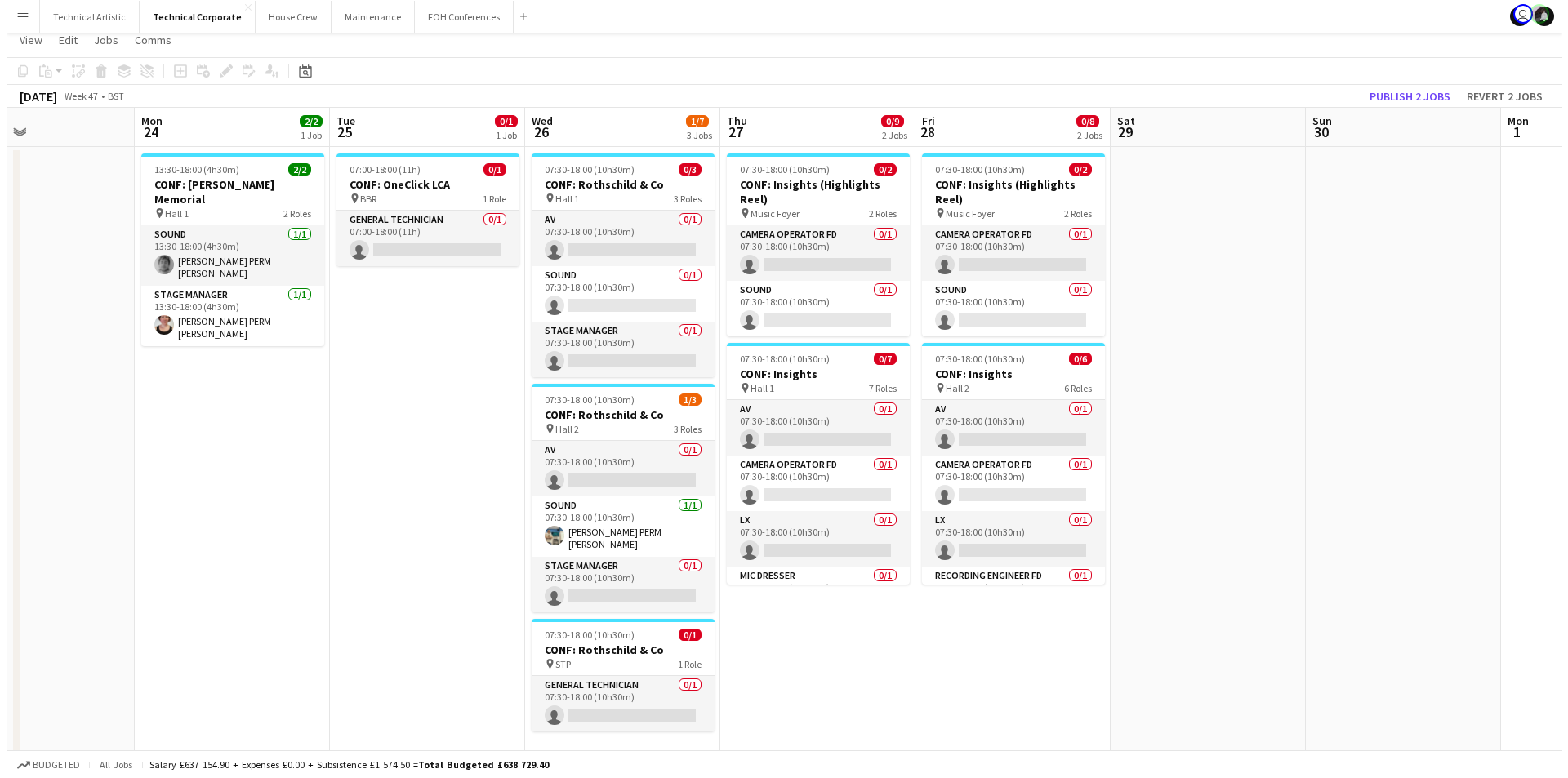
scroll to position [0, 0]
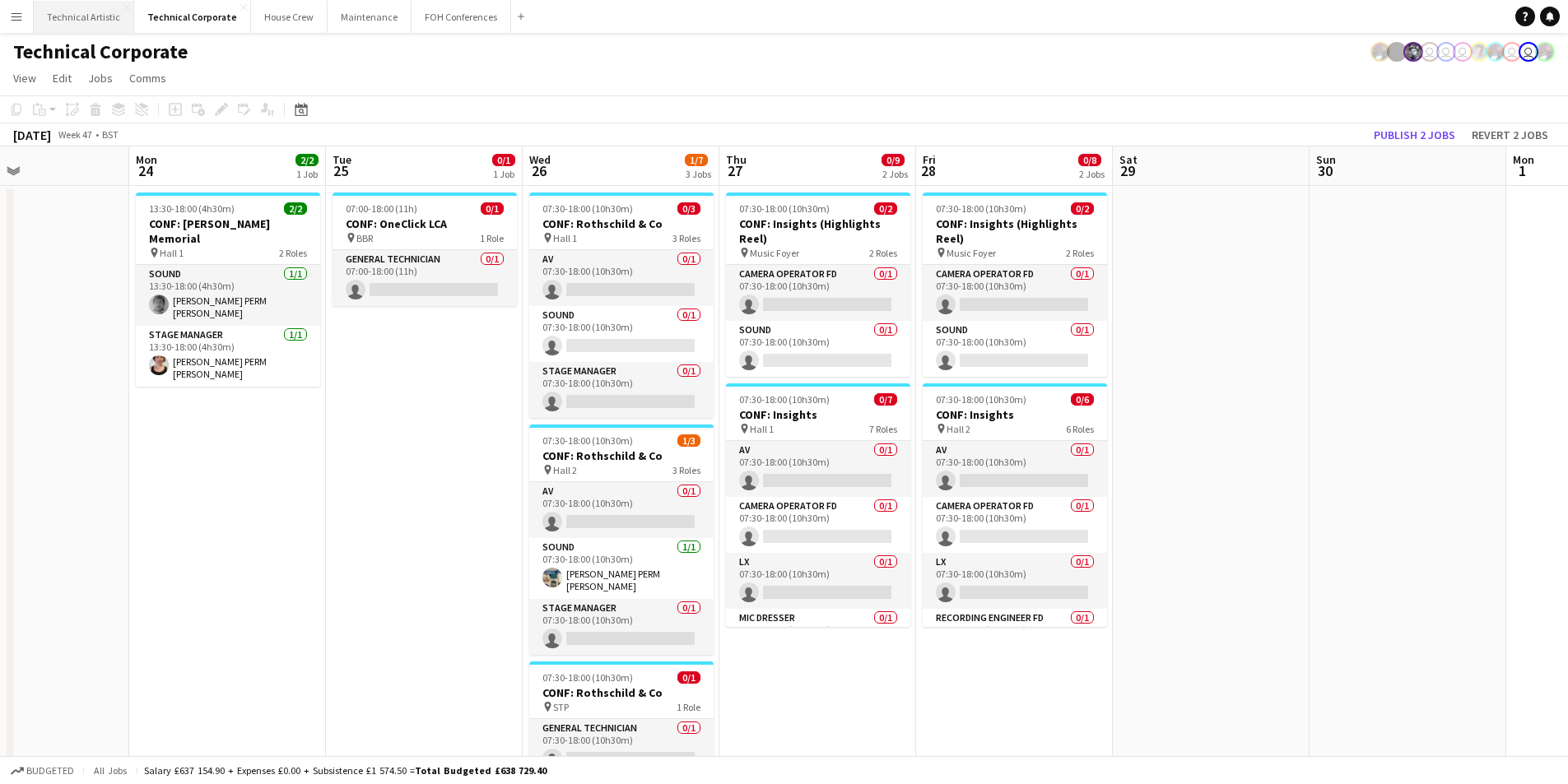
click at [93, 21] on button "Technical Artistic Close" at bounding box center [84, 17] width 100 height 32
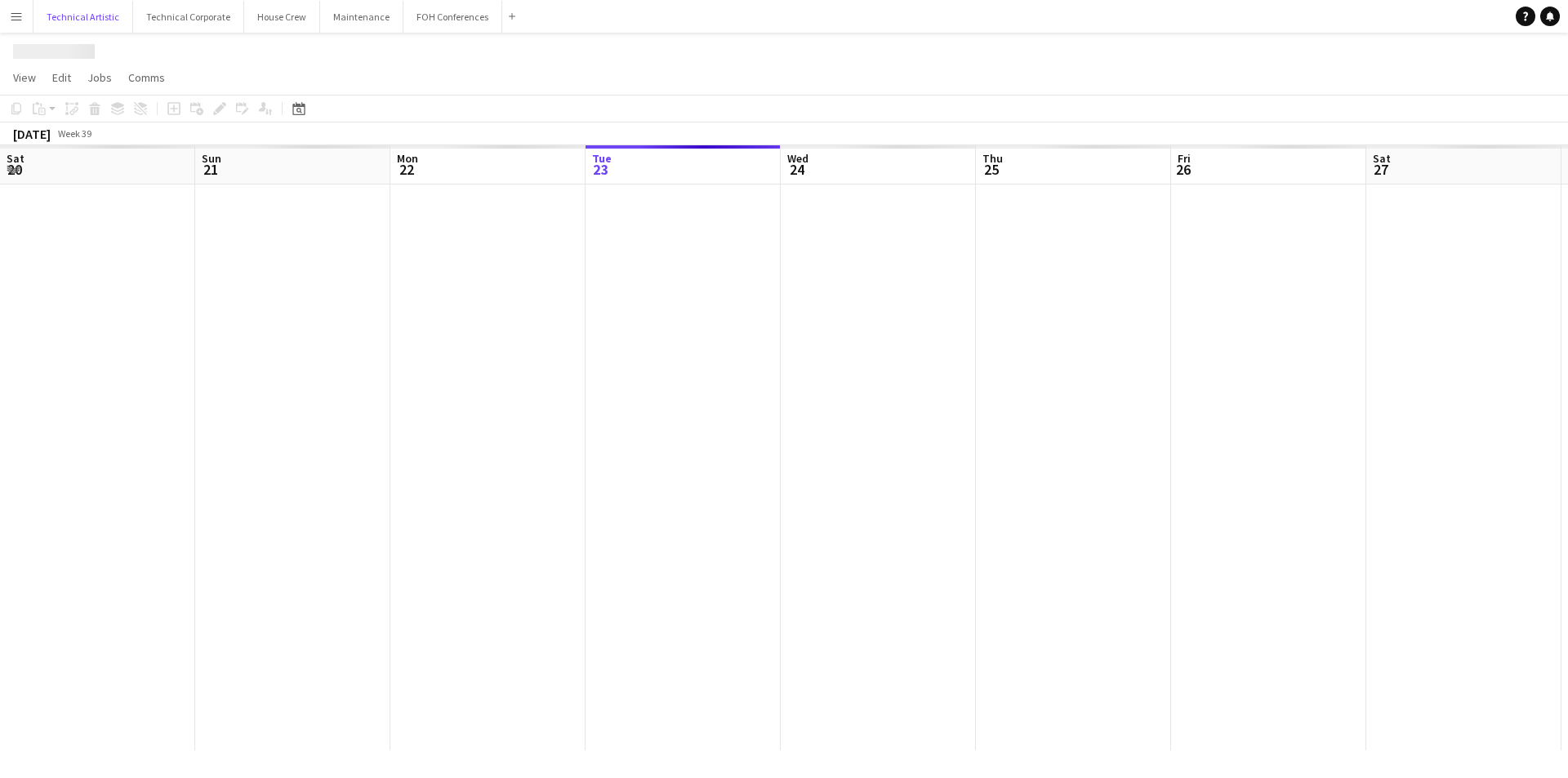
scroll to position [0, 390]
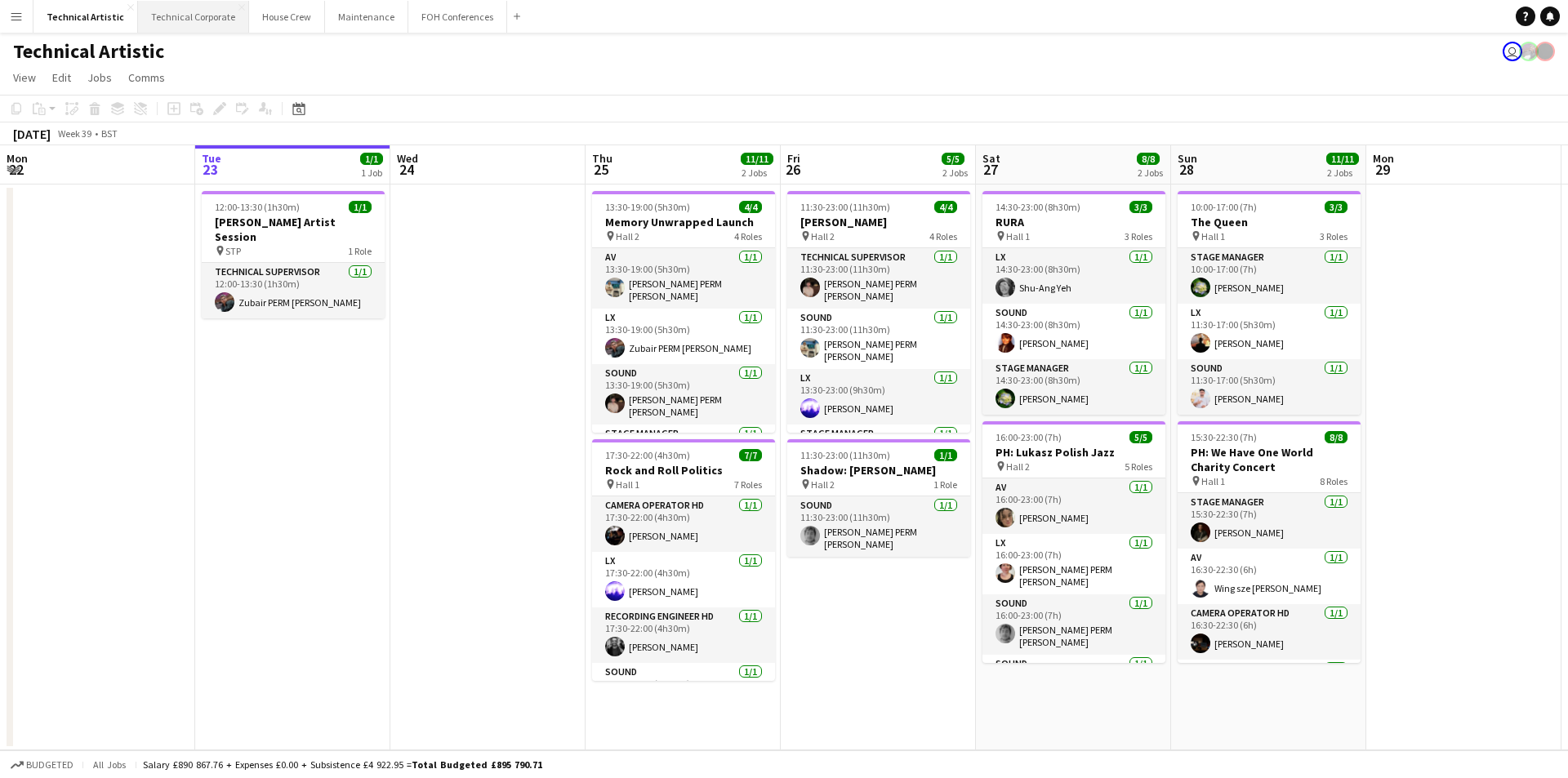
click at [180, 26] on button "Technical Corporate Close" at bounding box center [194, 17] width 111 height 32
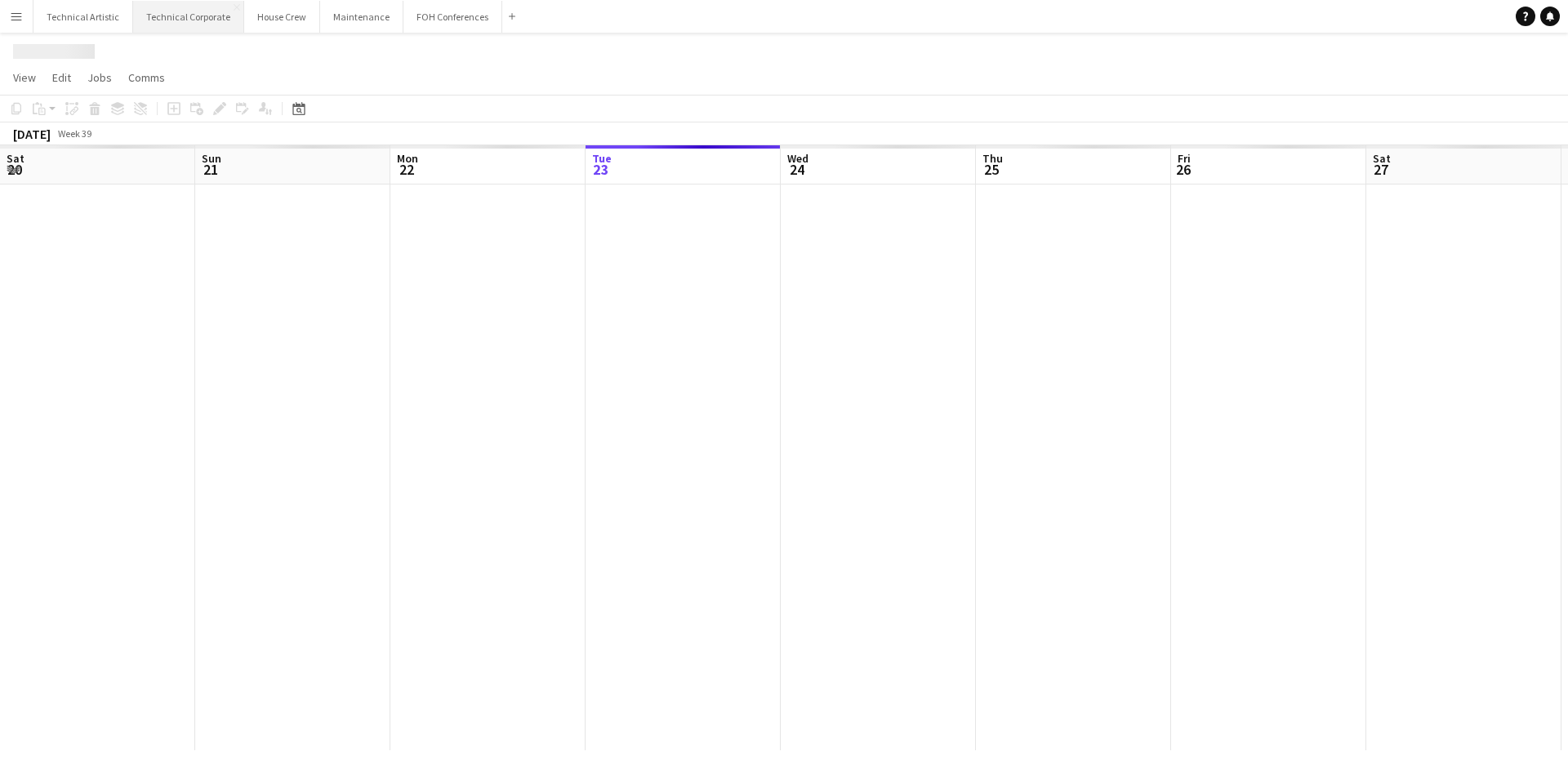
scroll to position [0, 390]
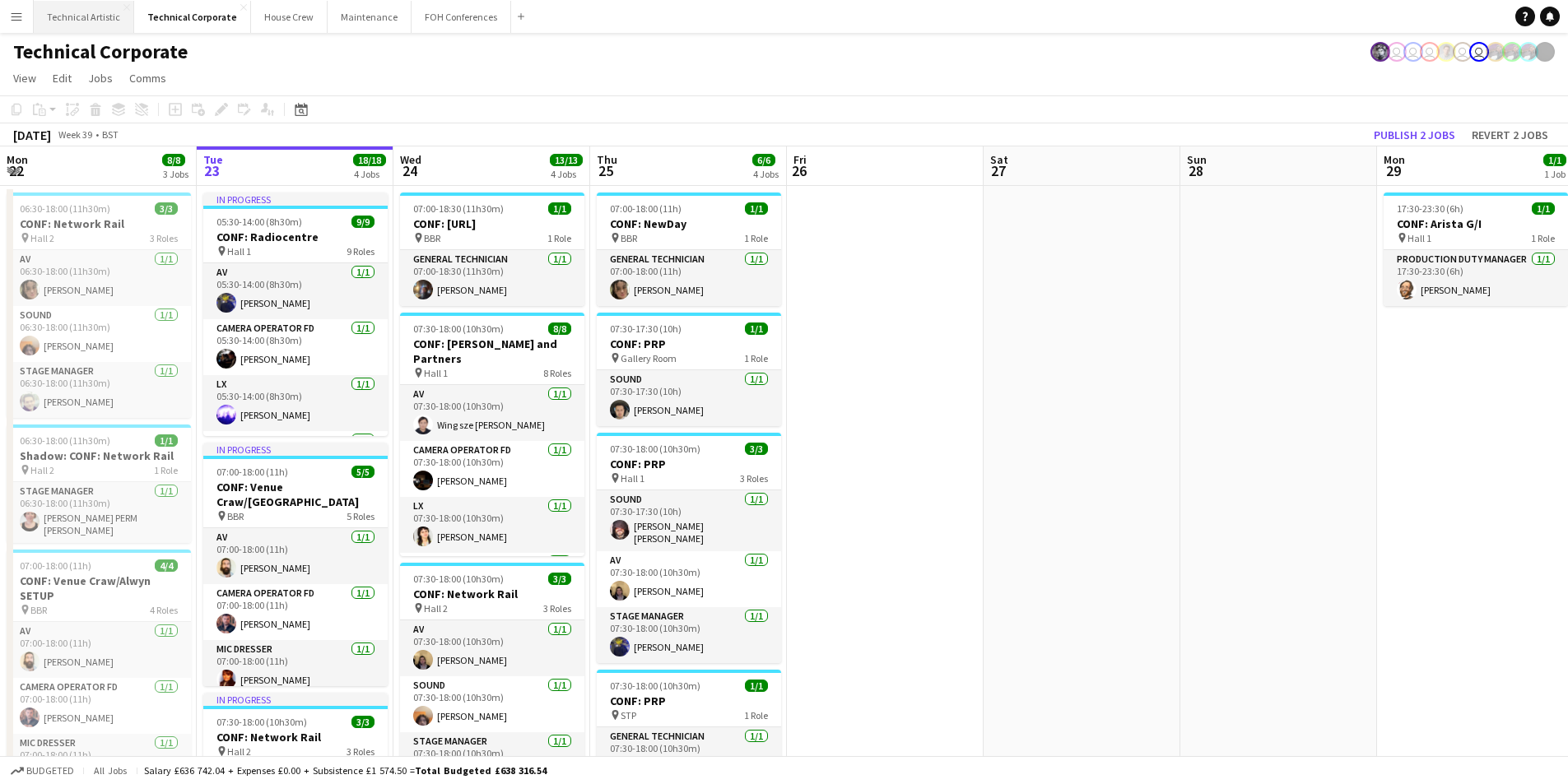
click at [61, 14] on button "Technical Artistic Close" at bounding box center [84, 17] width 100 height 32
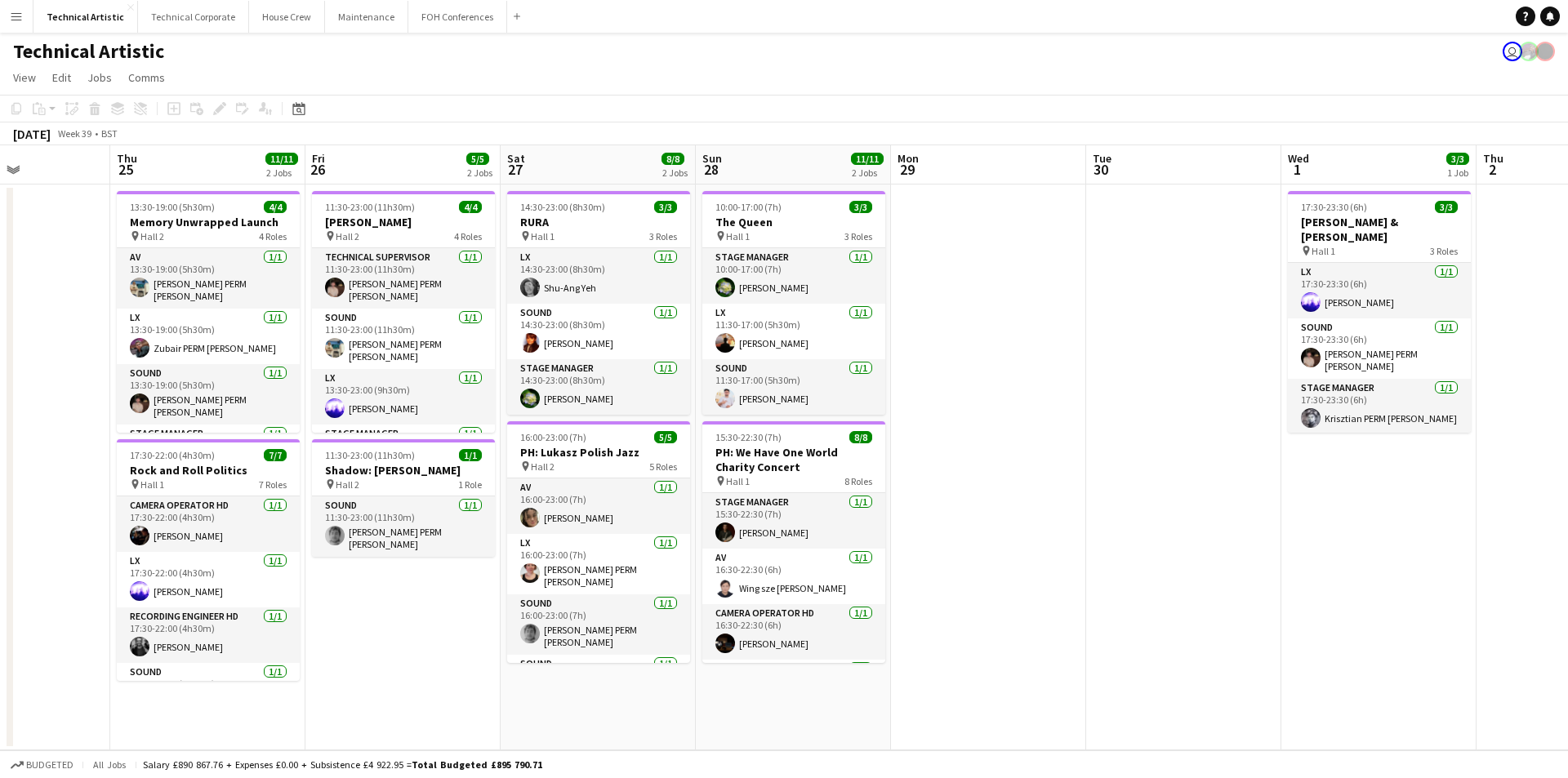
drag, startPoint x: 1202, startPoint y: 411, endPoint x: 600, endPoint y: 464, distance: 604.3
click at [605, 466] on app-calendar-viewport "Mon 22 Tue 23 1/1 1 Job Wed 24 Thu 25 11/11 2 Jobs Fri 26 5/5 2 Jobs Sat 27 8/8…" at bounding box center [784, 448] width 1568 height 605
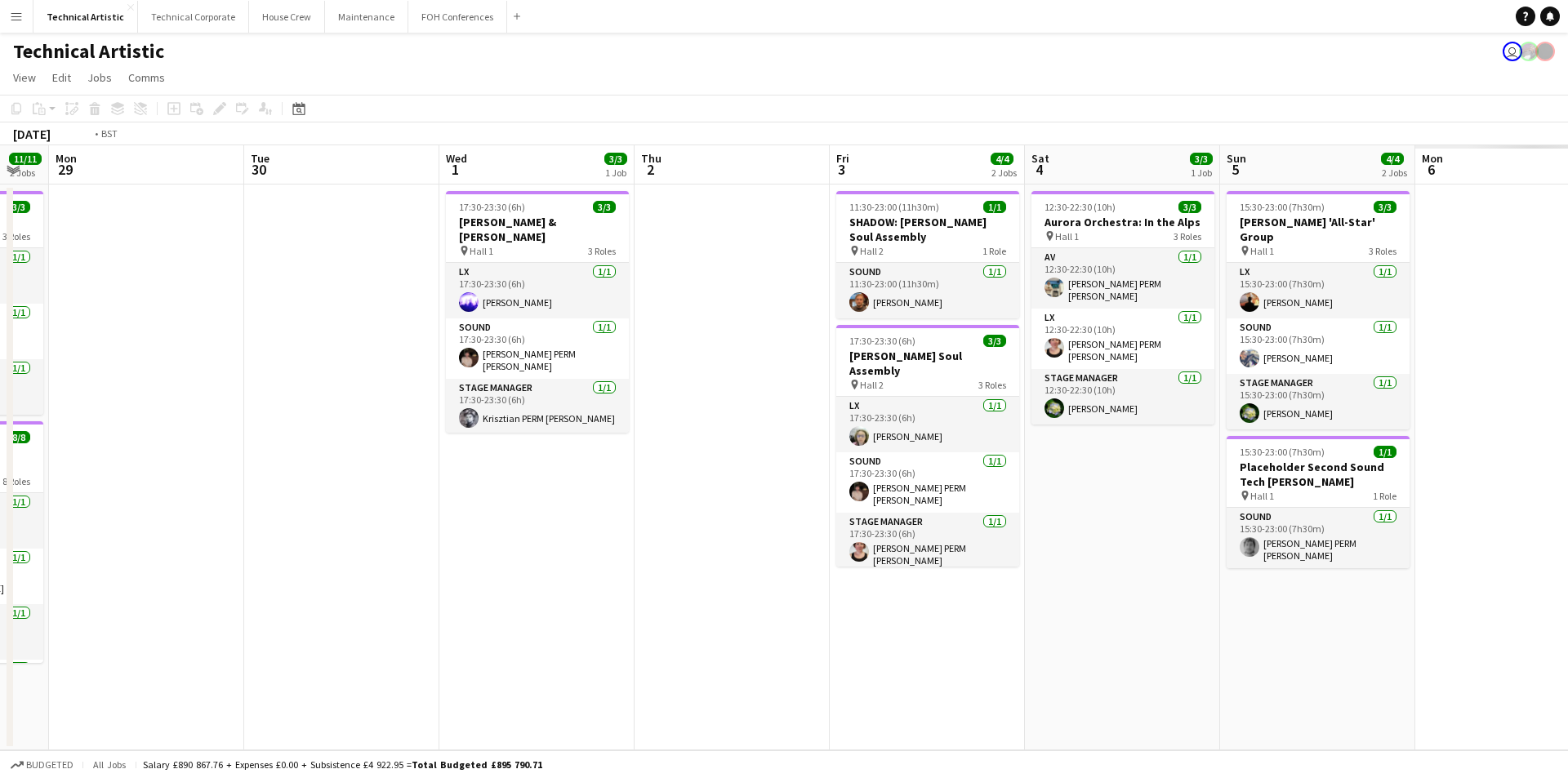
drag, startPoint x: 1115, startPoint y: 516, endPoint x: 572, endPoint y: 524, distance: 543.1
click at [511, 523] on app-calendar-viewport "Thu 25 11/11 2 Jobs Fri 26 5/5 2 Jobs Sat 27 8/8 2 Jobs Sun 28 11/11 2 Jobs Mon…" at bounding box center [784, 448] width 1568 height 605
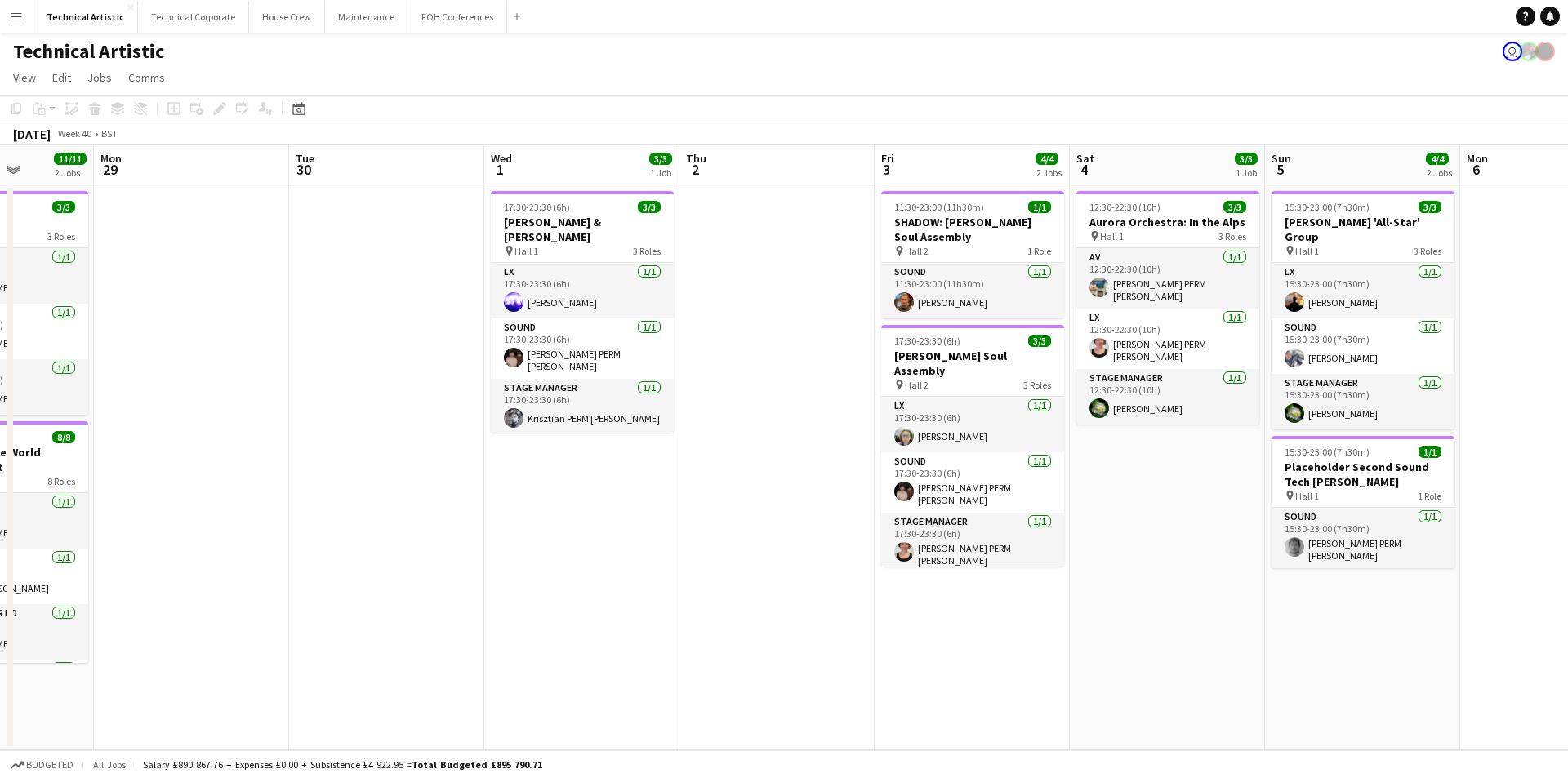
drag, startPoint x: 1224, startPoint y: 644, endPoint x: 762, endPoint y: 635, distance: 462.1
click at [764, 636] on app-calendar-viewport "Fri 26 5/5 2 Jobs Sat 27 8/8 2 Jobs Sun 28 11/11 2 Jobs Mon 29 Tue 30 Wed 1 3/3…" at bounding box center [784, 448] width 1568 height 605
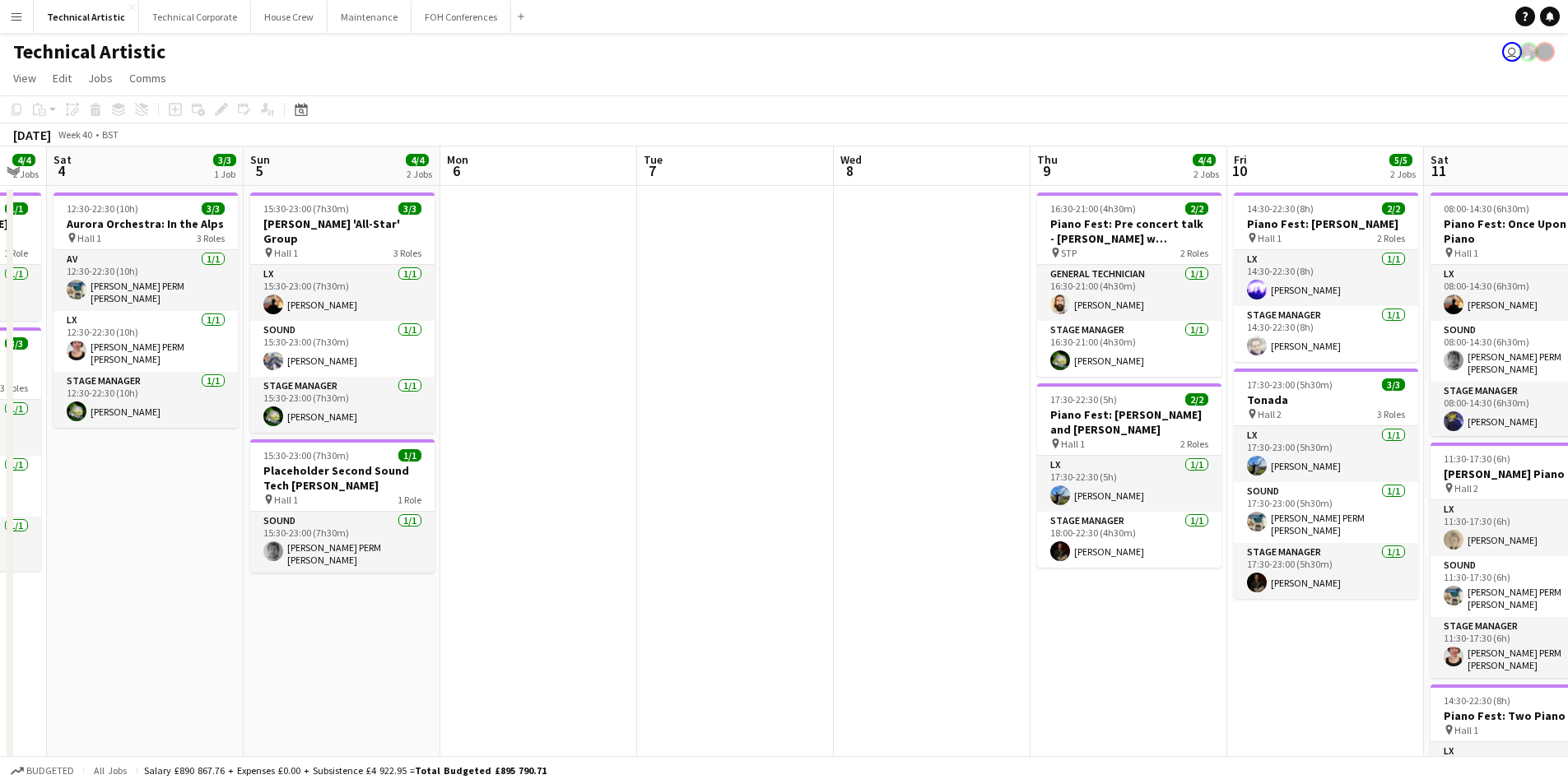
drag, startPoint x: 939, startPoint y: 586, endPoint x: 379, endPoint y: 584, distance: 560.0
click at [379, 584] on app-calendar-viewport "Wed 1 3/3 1 Job Thu 2 Fri 3 4/4 2 Jobs Sat 4 3/3 1 Job Sun 5 4/4 2 Jobs Mon 6 T…" at bounding box center [784, 527] width 1568 height 761
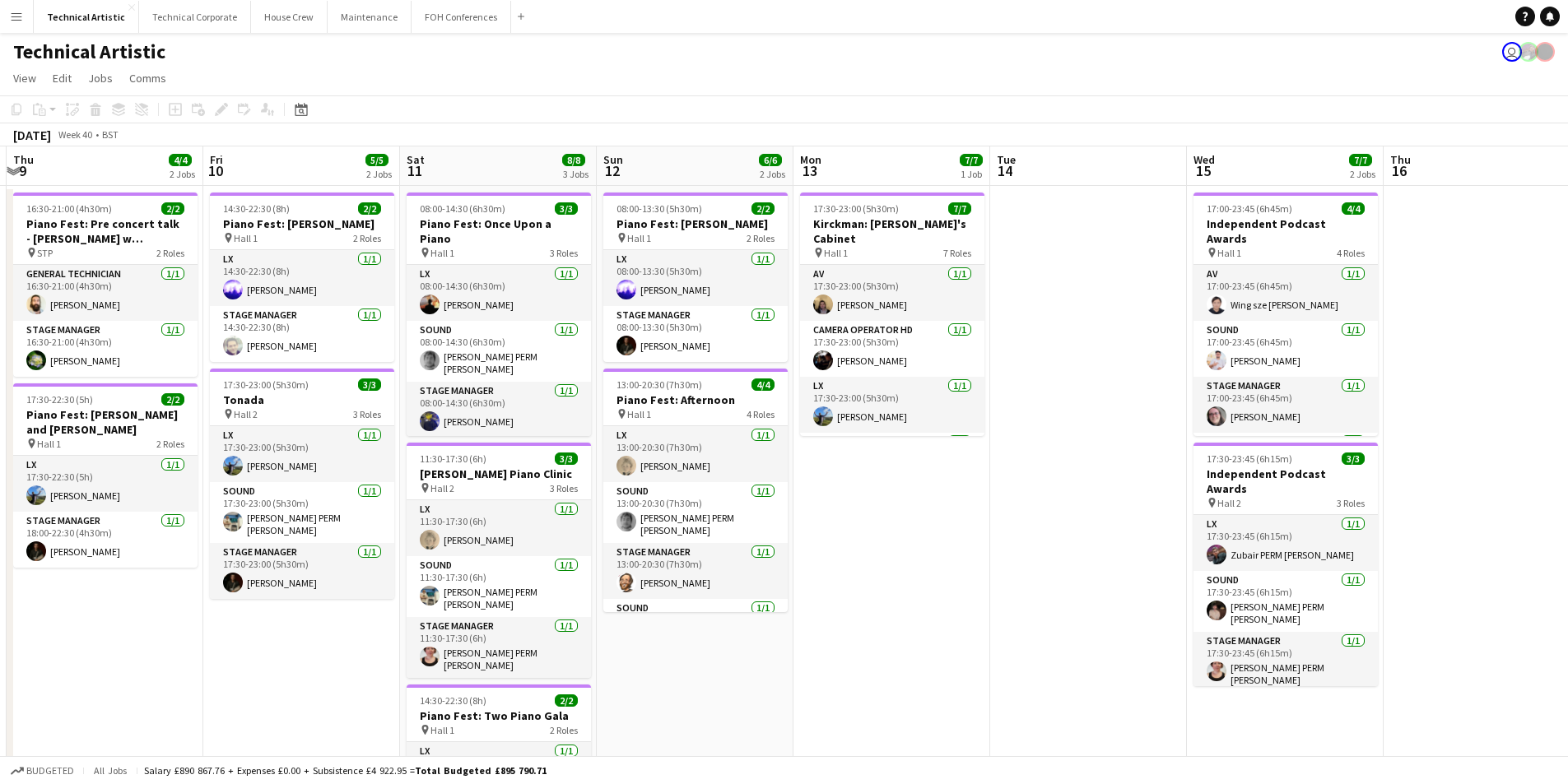
drag, startPoint x: 997, startPoint y: 578, endPoint x: 369, endPoint y: 567, distance: 628.1
click at [369, 567] on app-calendar-viewport "Mon 6 Tue 7 Wed 8 Thu 9 4/4 2 Jobs Fri 10 5/5 2 Jobs Sat 11 8/8 3 Jobs Sun 12 6…" at bounding box center [784, 556] width 1568 height 819
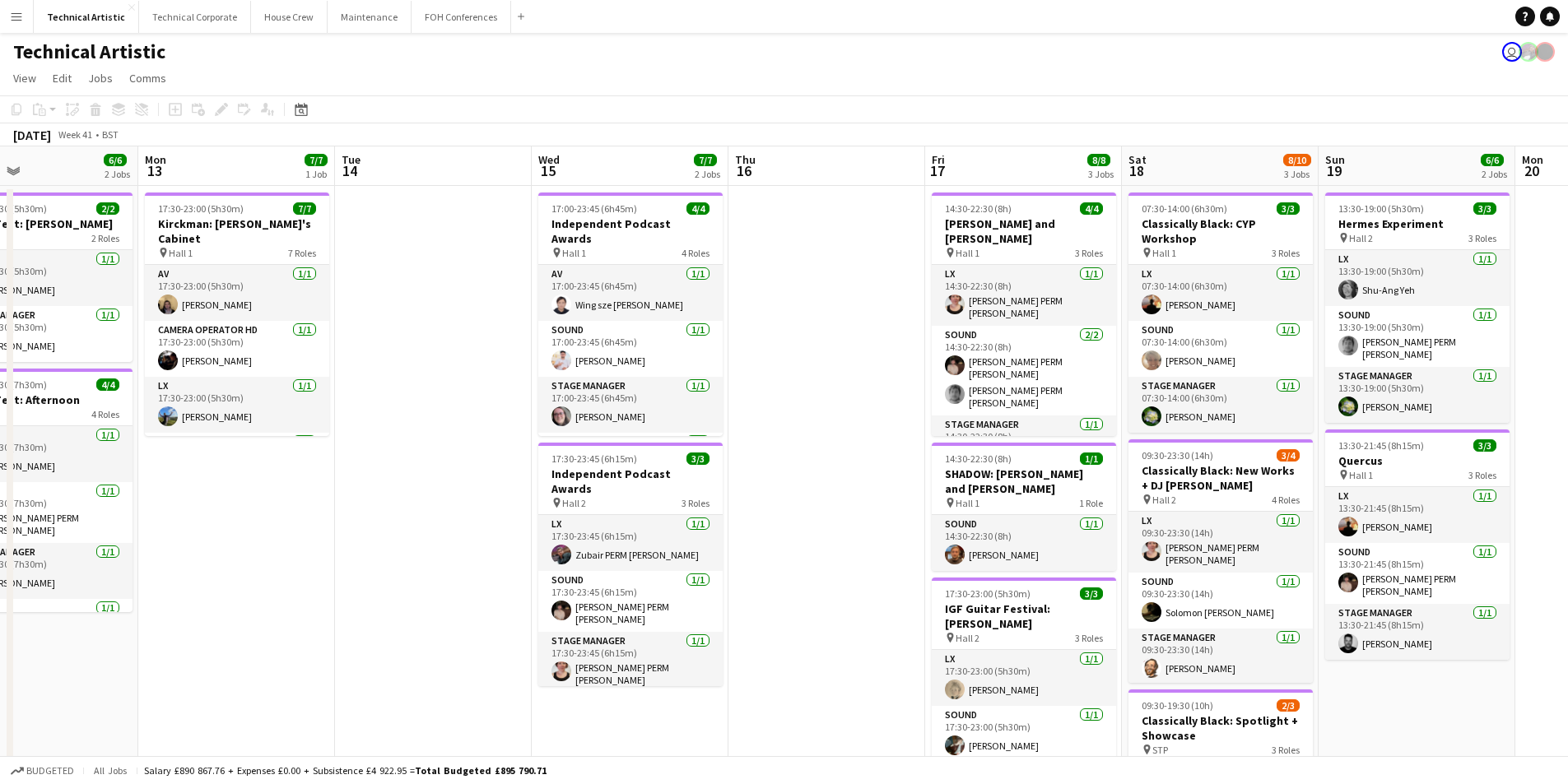
click at [495, 575] on app-calendar-viewport "Fri 10 5/5 2 Jobs Sat 11 8/8 3 Jobs Sun 12 6/6 2 Jobs Mon 13 7/7 1 Job Tue 14 W…" at bounding box center [784, 556] width 1568 height 819
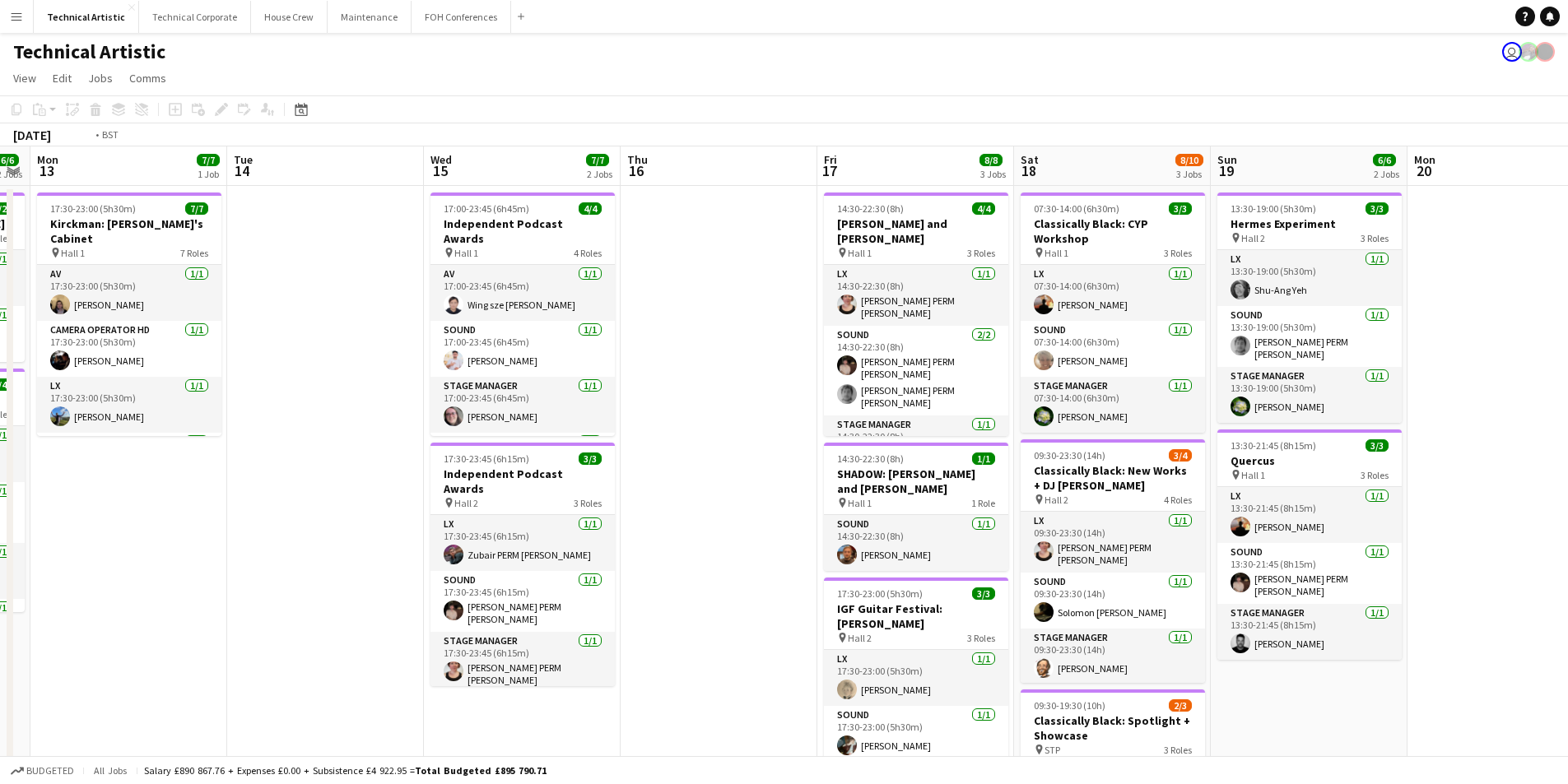
scroll to position [0, 575]
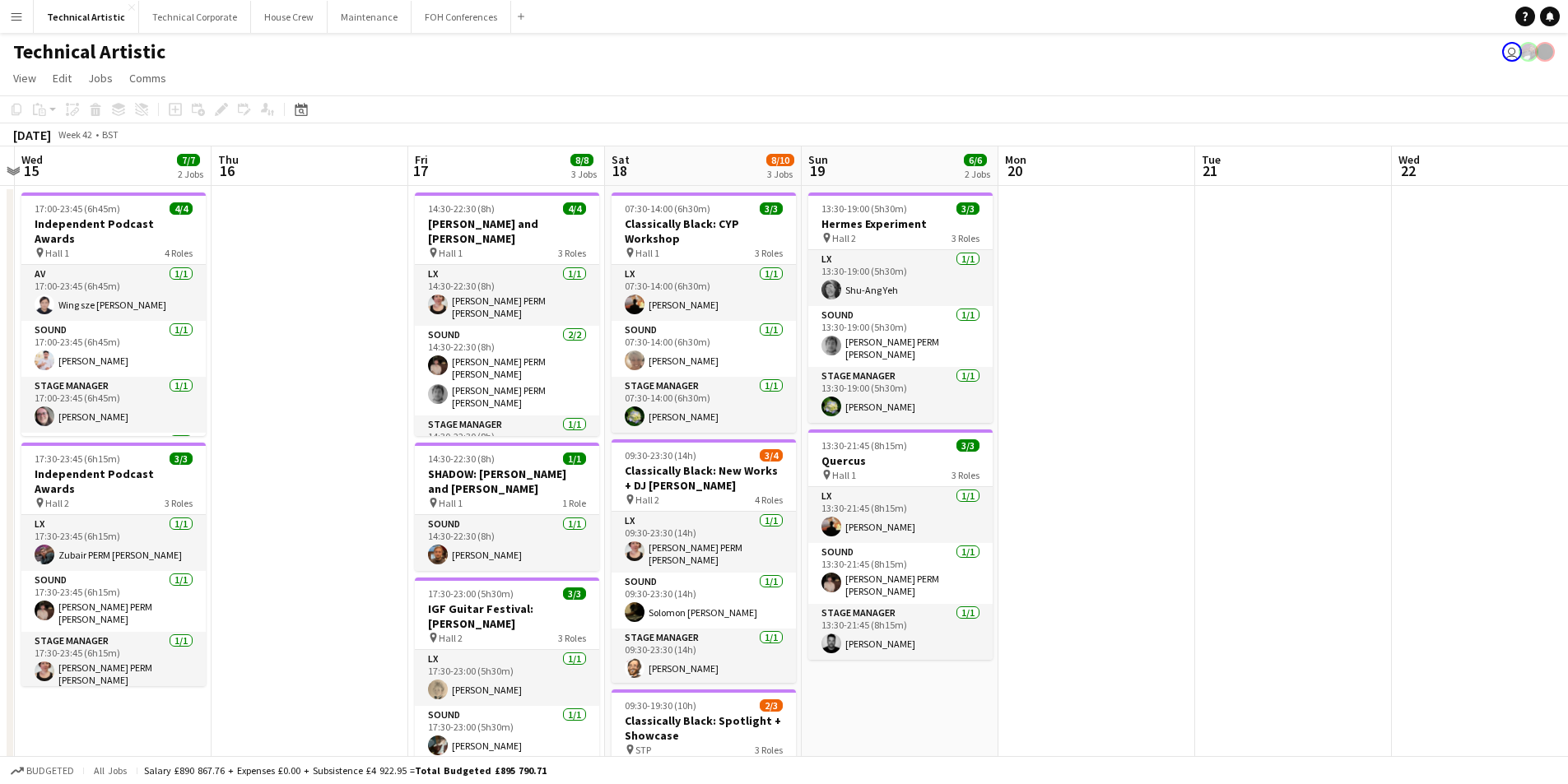
drag, startPoint x: 892, startPoint y: 581, endPoint x: 394, endPoint y: 588, distance: 498.0
click at [394, 588] on app-calendar-viewport "Sun 12 6/6 2 Jobs Mon 13 7/7 1 Job Tue 14 Wed 15 7/7 2 Jobs Thu 16 Fri 17 8/8 3…" at bounding box center [784, 556] width 1568 height 819
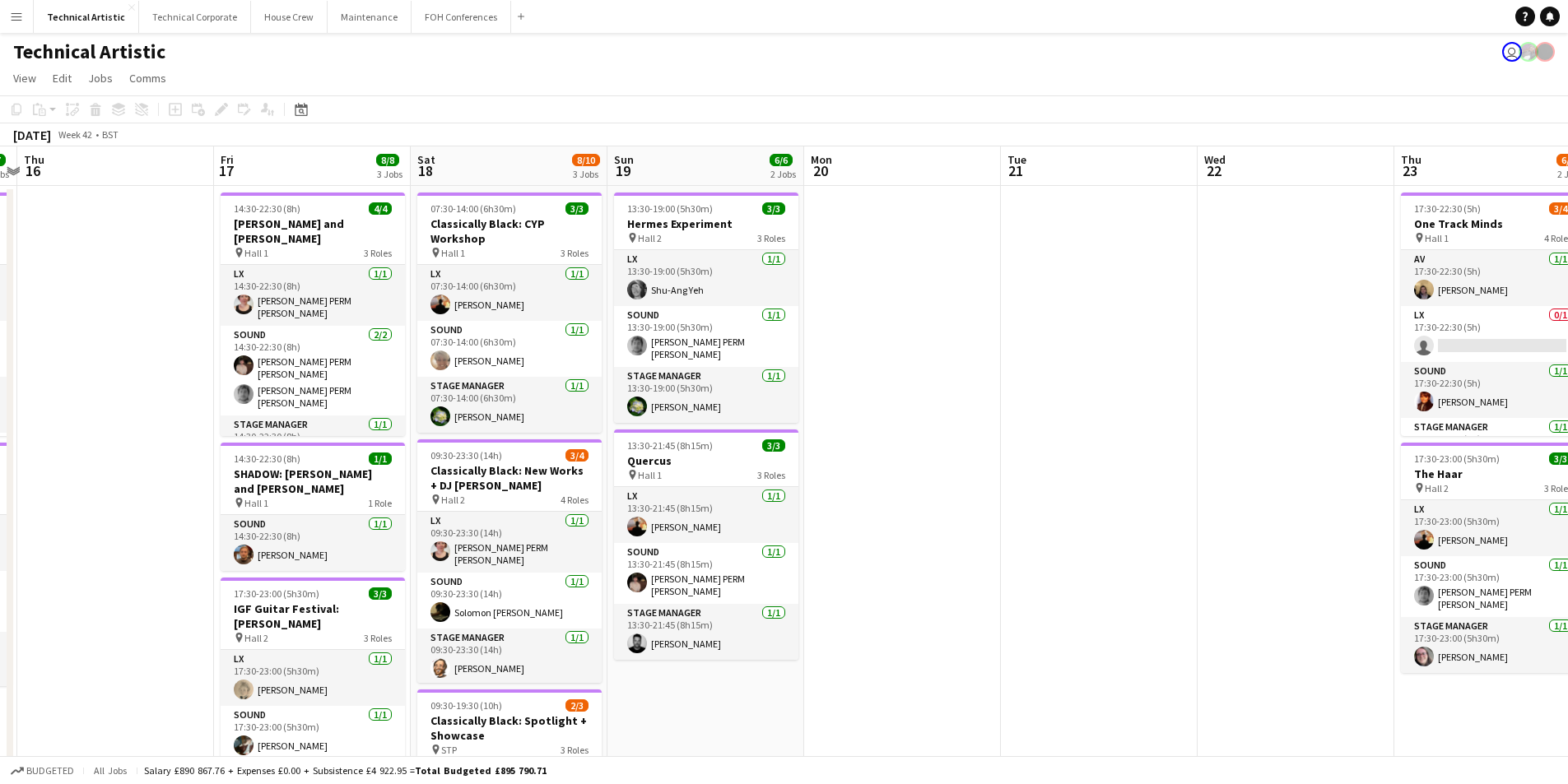
drag, startPoint x: 797, startPoint y: 534, endPoint x: 764, endPoint y: 530, distance: 33.2
click at [764, 532] on app-calendar-viewport "Sun 12 6/6 2 Jobs Mon 13 7/7 1 Job Tue 14 Wed 15 7/7 2 Jobs Thu 16 Fri 17 8/8 3…" at bounding box center [784, 556] width 1568 height 819
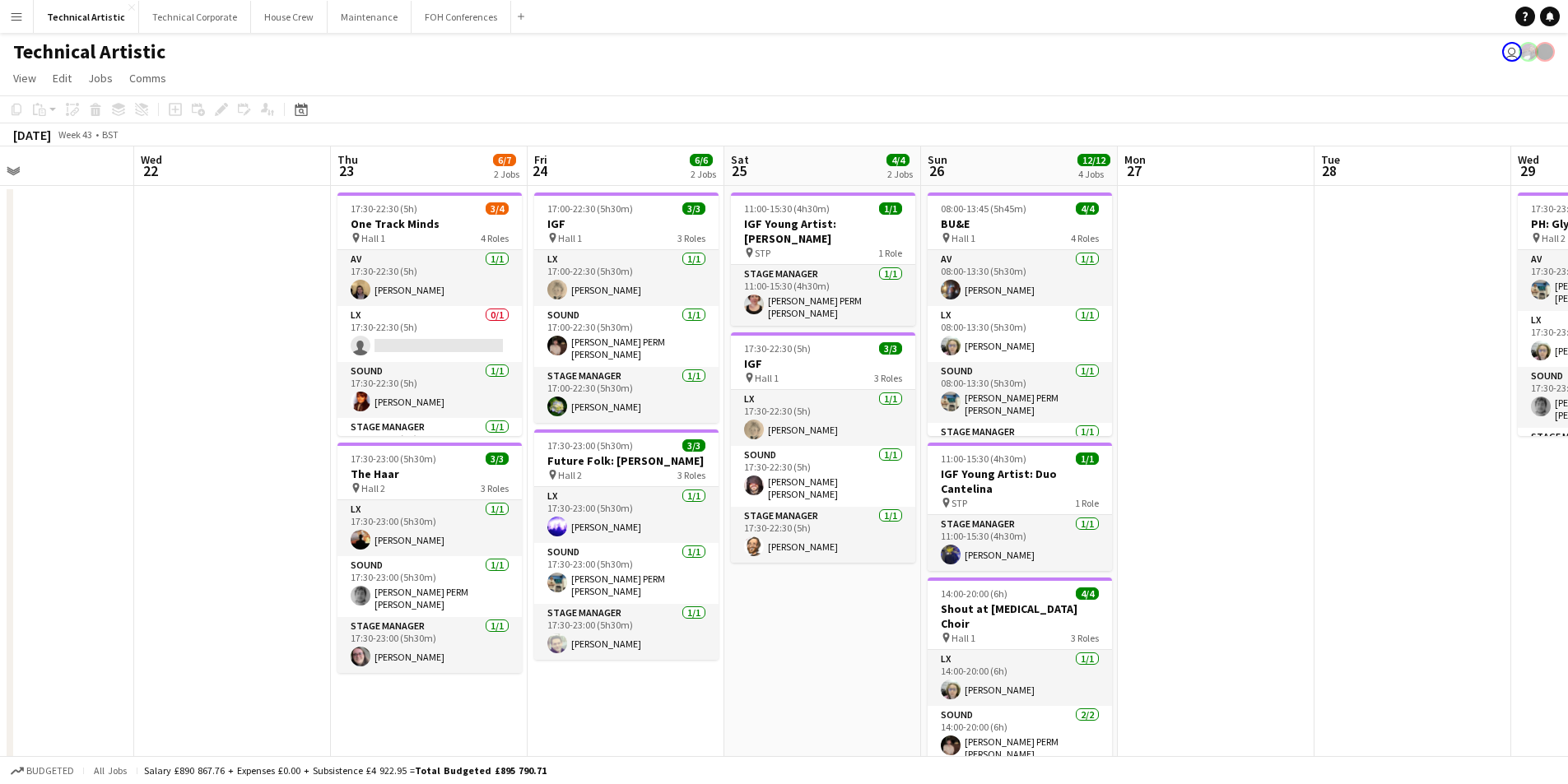
scroll to position [0, 518]
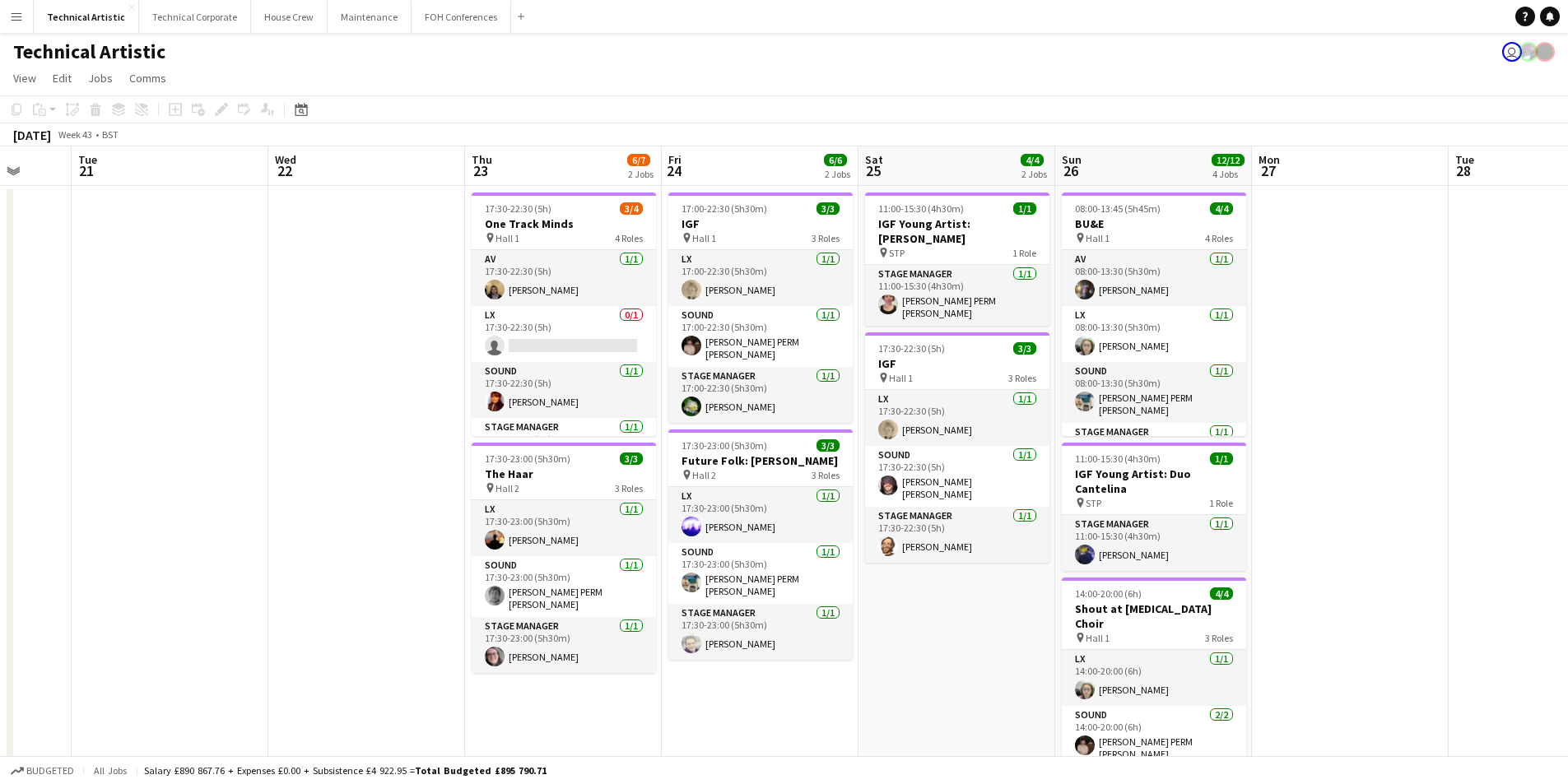
drag, startPoint x: 618, startPoint y: 522, endPoint x: 358, endPoint y: 503, distance: 260.7
click at [358, 503] on app-calendar-viewport "Sat 18 8/10 3 Jobs Sun 19 6/6 2 Jobs Mon 20 Tue 21 Wed 22 Thu 23 6/7 2 Jobs Fri…" at bounding box center [784, 617] width 1568 height 942
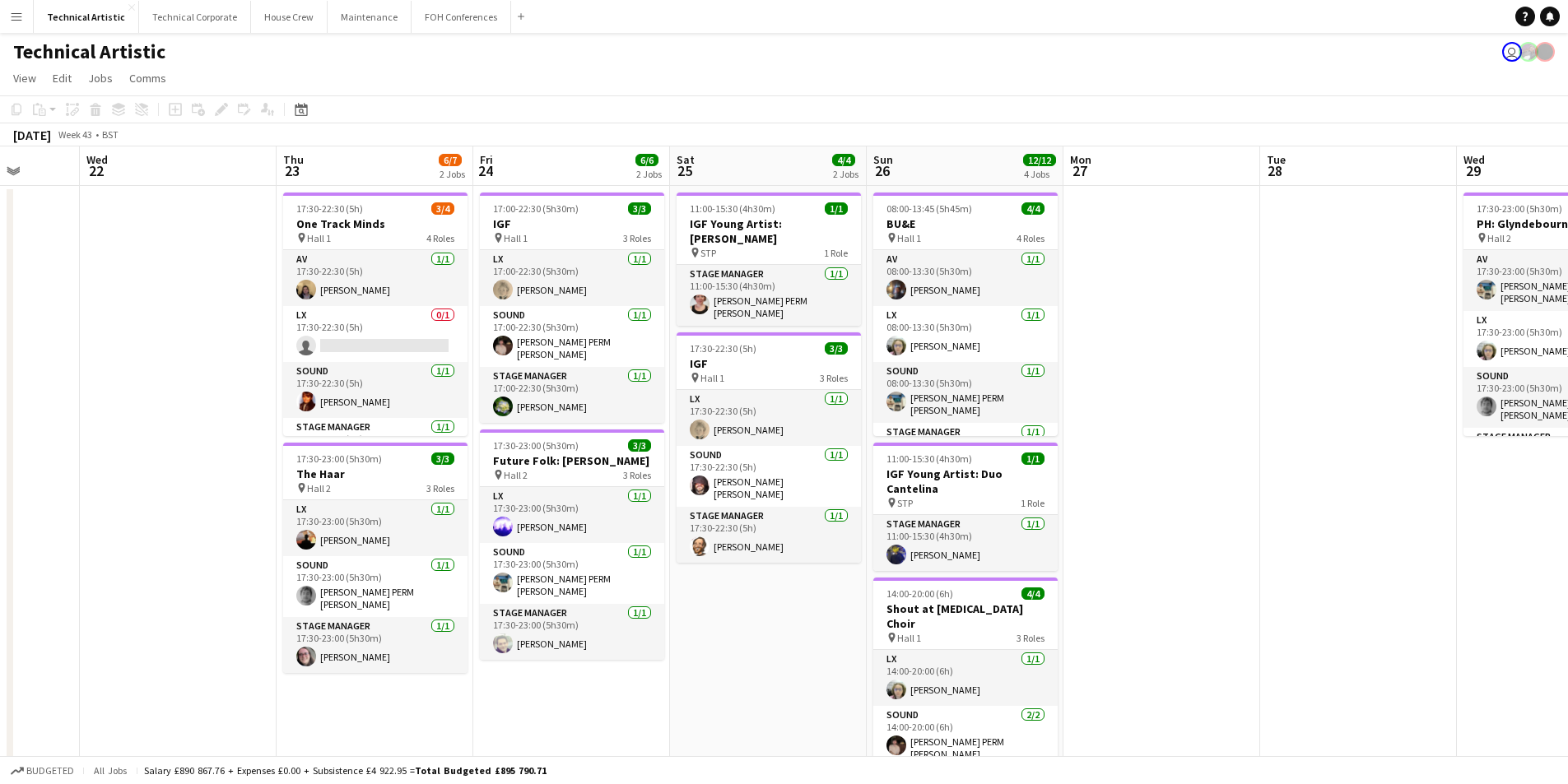
drag, startPoint x: 1340, startPoint y: 505, endPoint x: 1218, endPoint y: 510, distance: 122.1
click at [1218, 510] on app-calendar-viewport "Sun 19 6/6 2 Jobs Mon 20 Tue 21 Wed 22 Thu 23 6/7 2 Jobs Fri 24 6/6 2 Jobs Sat …" at bounding box center [784, 617] width 1568 height 942
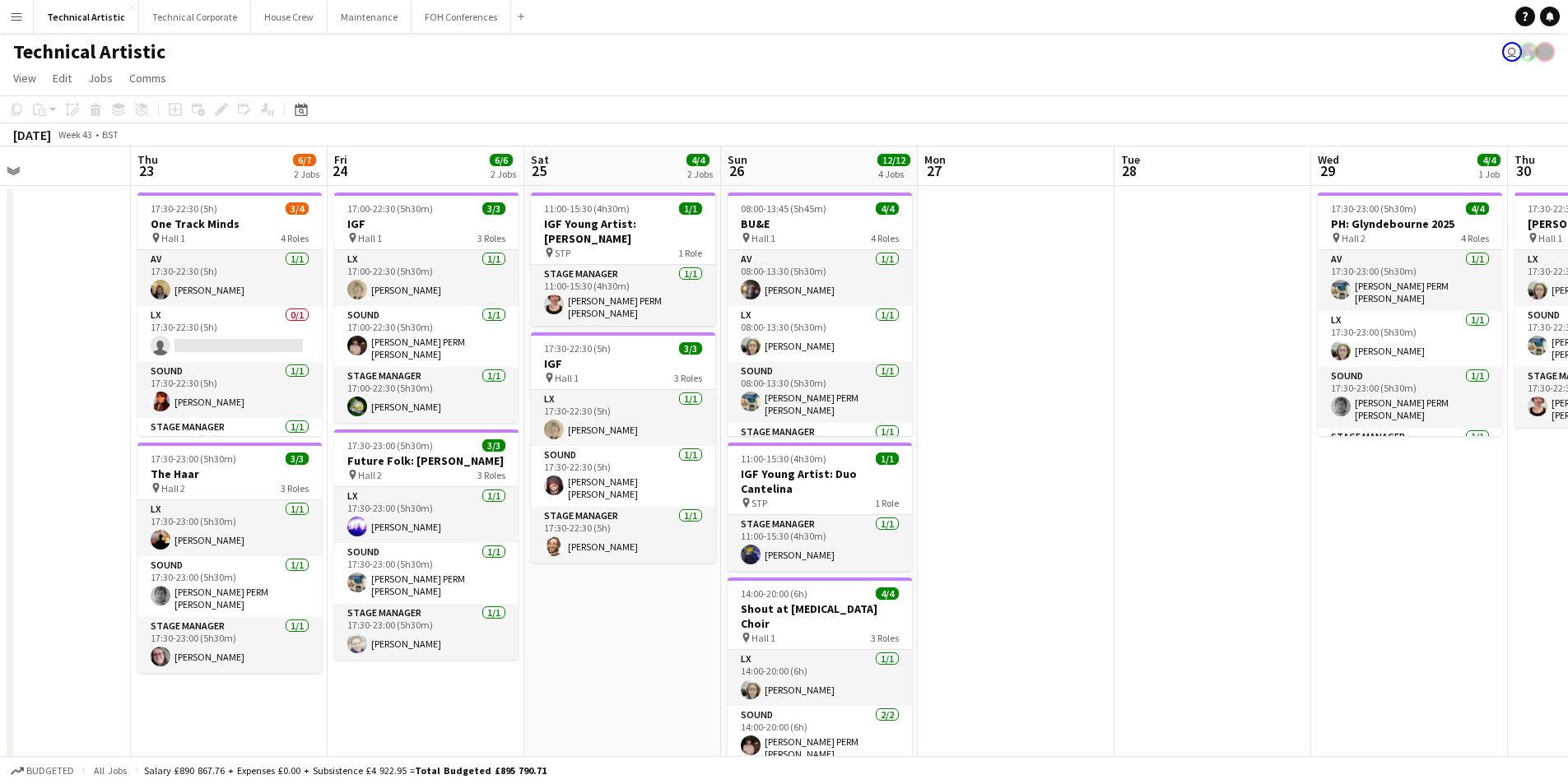
scroll to position [0, 508]
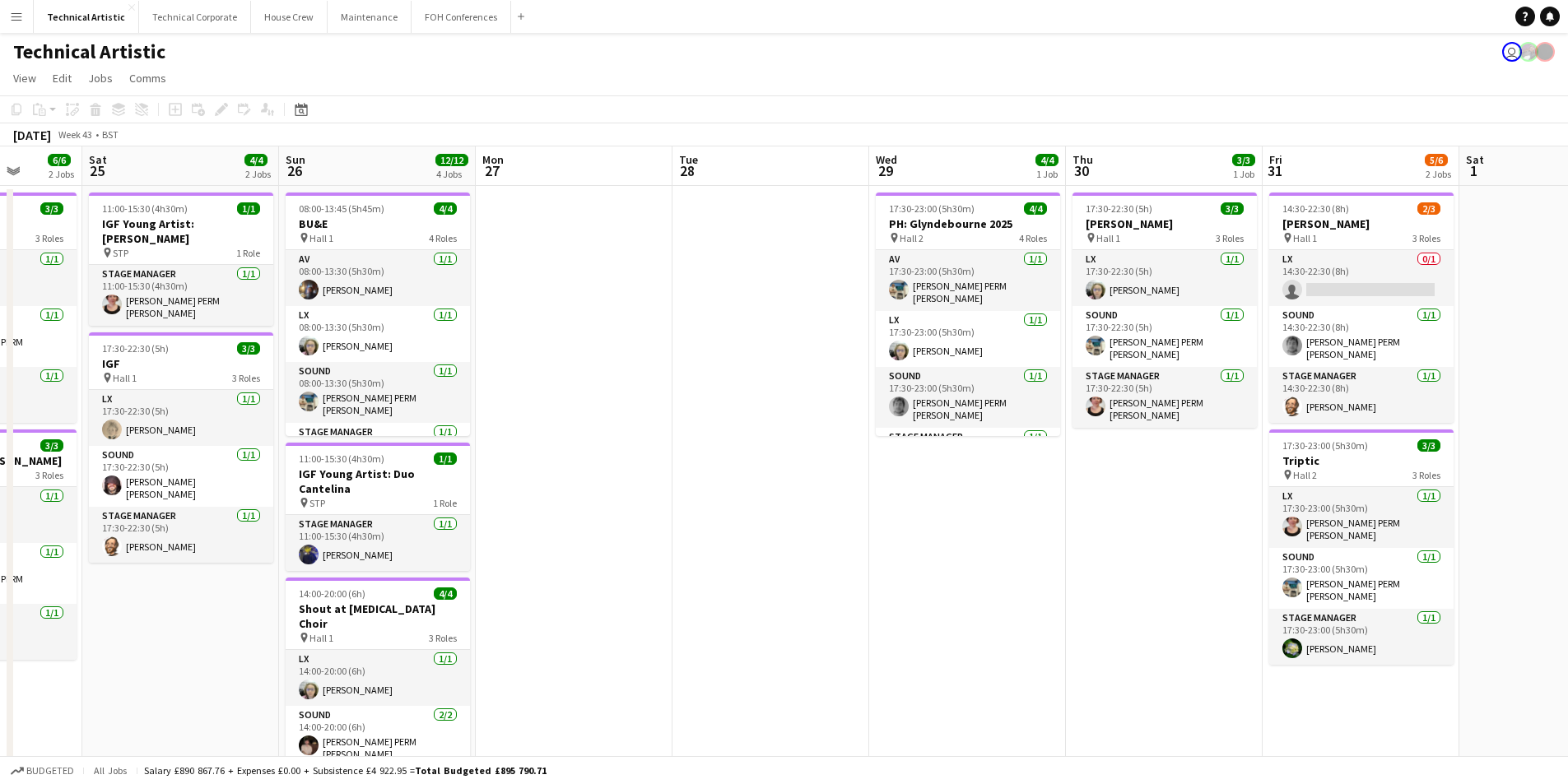
drag, startPoint x: 1380, startPoint y: 510, endPoint x: 792, endPoint y: 517, distance: 588.0
click at [792, 517] on app-calendar-viewport "Wed 22 Thu 23 6/7 2 Jobs Fri 24 6/6 2 Jobs Sat 25 4/4 2 Jobs Sun 26 12/12 4 Job…" at bounding box center [784, 617] width 1568 height 942
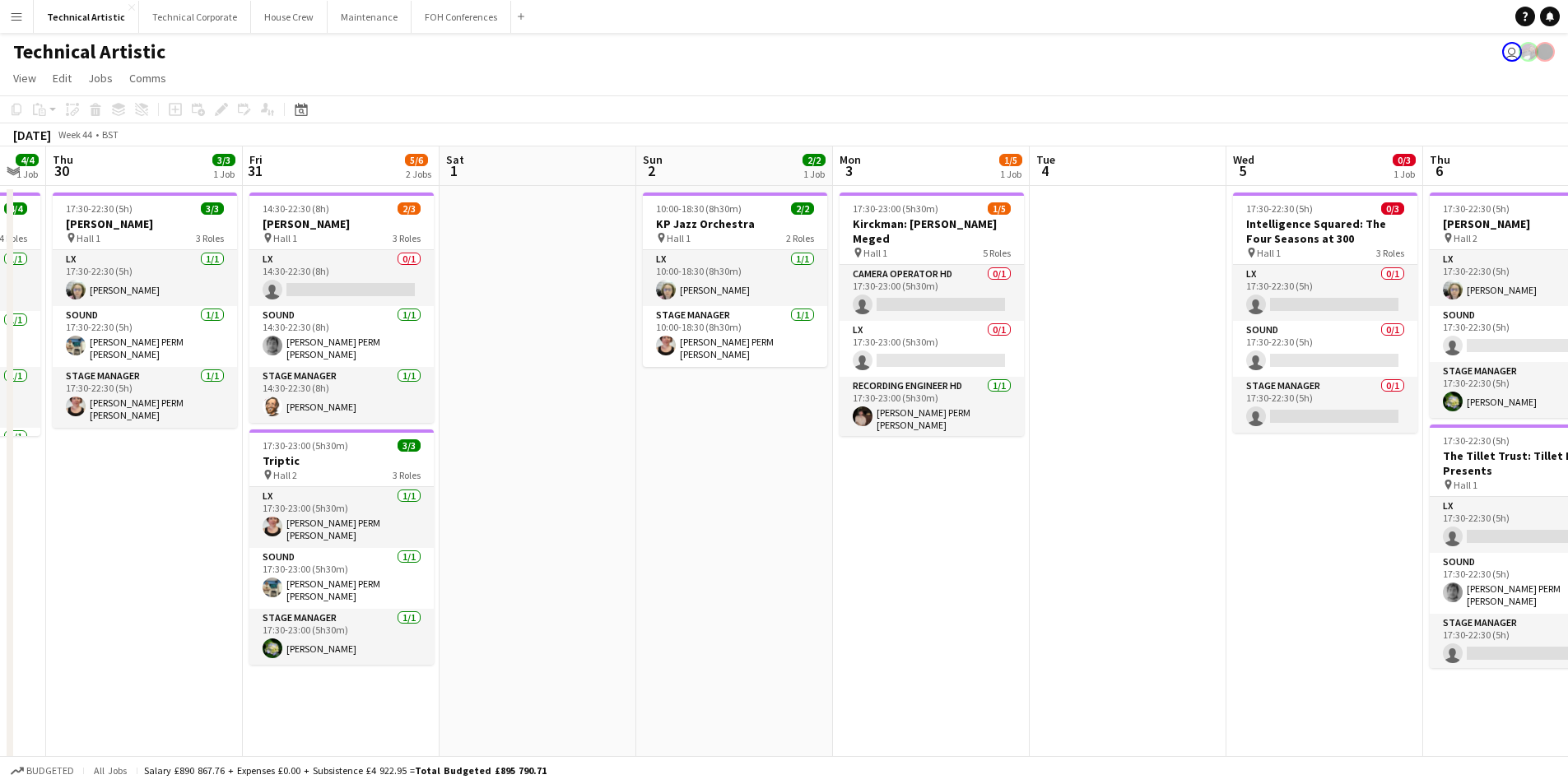
drag, startPoint x: 1542, startPoint y: 376, endPoint x: 522, endPoint y: 426, distance: 1021.2
click at [522, 426] on app-calendar-viewport "Mon 27 Tue 28 Wed 29 4/4 1 Job Thu 30 3/3 1 Job Fri 31 5/6 2 Jobs Sat 1 Sun 2 2…" at bounding box center [784, 617] width 1568 height 942
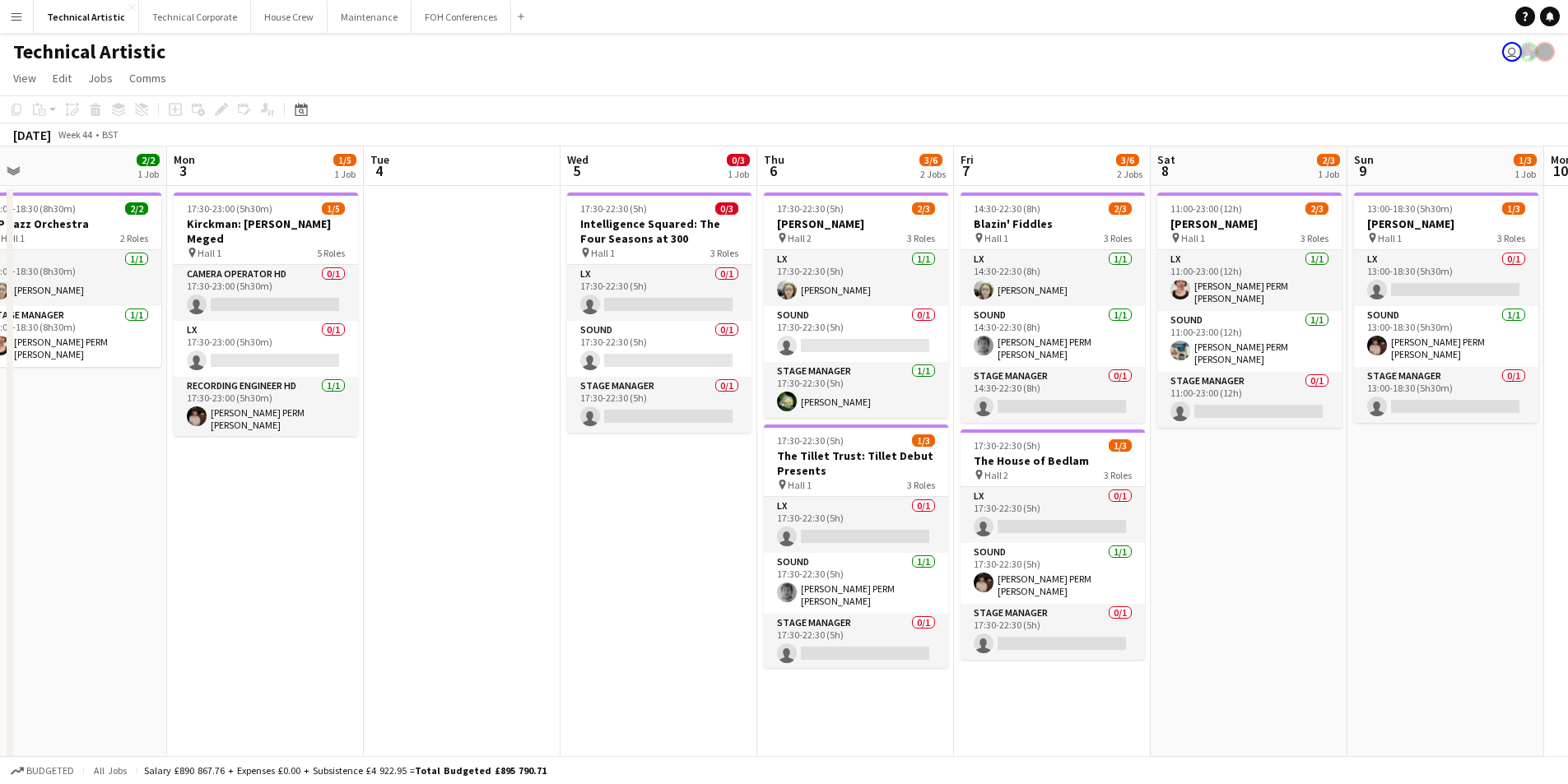
drag, startPoint x: 879, startPoint y: 518, endPoint x: 672, endPoint y: 515, distance: 207.0
click at [672, 515] on app-calendar-viewport "Thu 30 3/3 1 Job Fri 31 5/6 2 Jobs Sat 1 Sun 2 2/2 1 Job Mon 3 1/5 1 Job Tue 4 …" at bounding box center [784, 617] width 1568 height 942
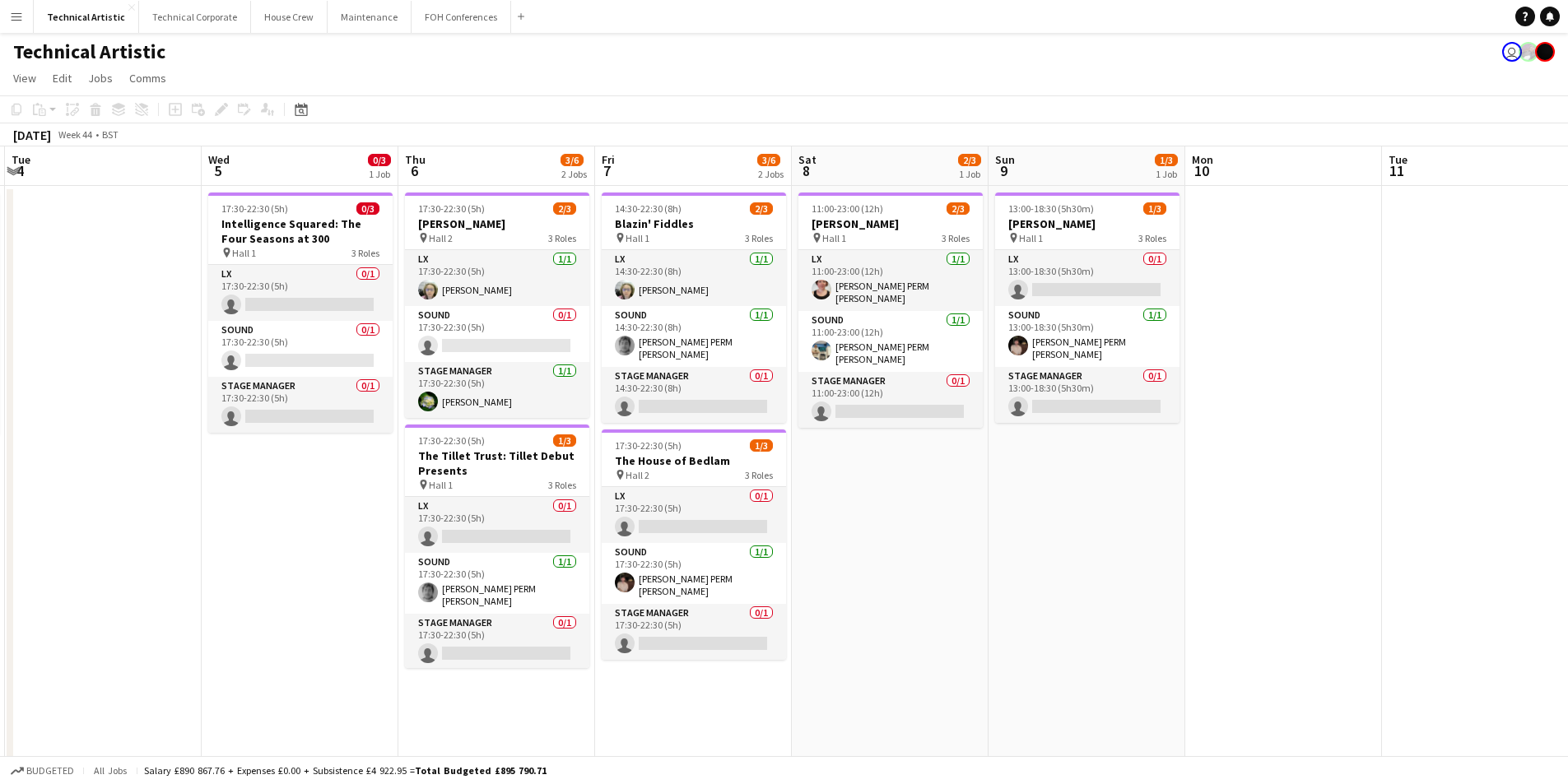
drag, startPoint x: 1460, startPoint y: 540, endPoint x: 1100, endPoint y: 539, distance: 360.0
click at [1100, 544] on app-calendar-viewport "Sat 1 Sun 2 2/2 1 Job Mon 3 1/5 1 Job Tue 4 Wed 5 0/3 1 Job Thu 6 3/6 2 Jobs Fr…" at bounding box center [784, 617] width 1568 height 942
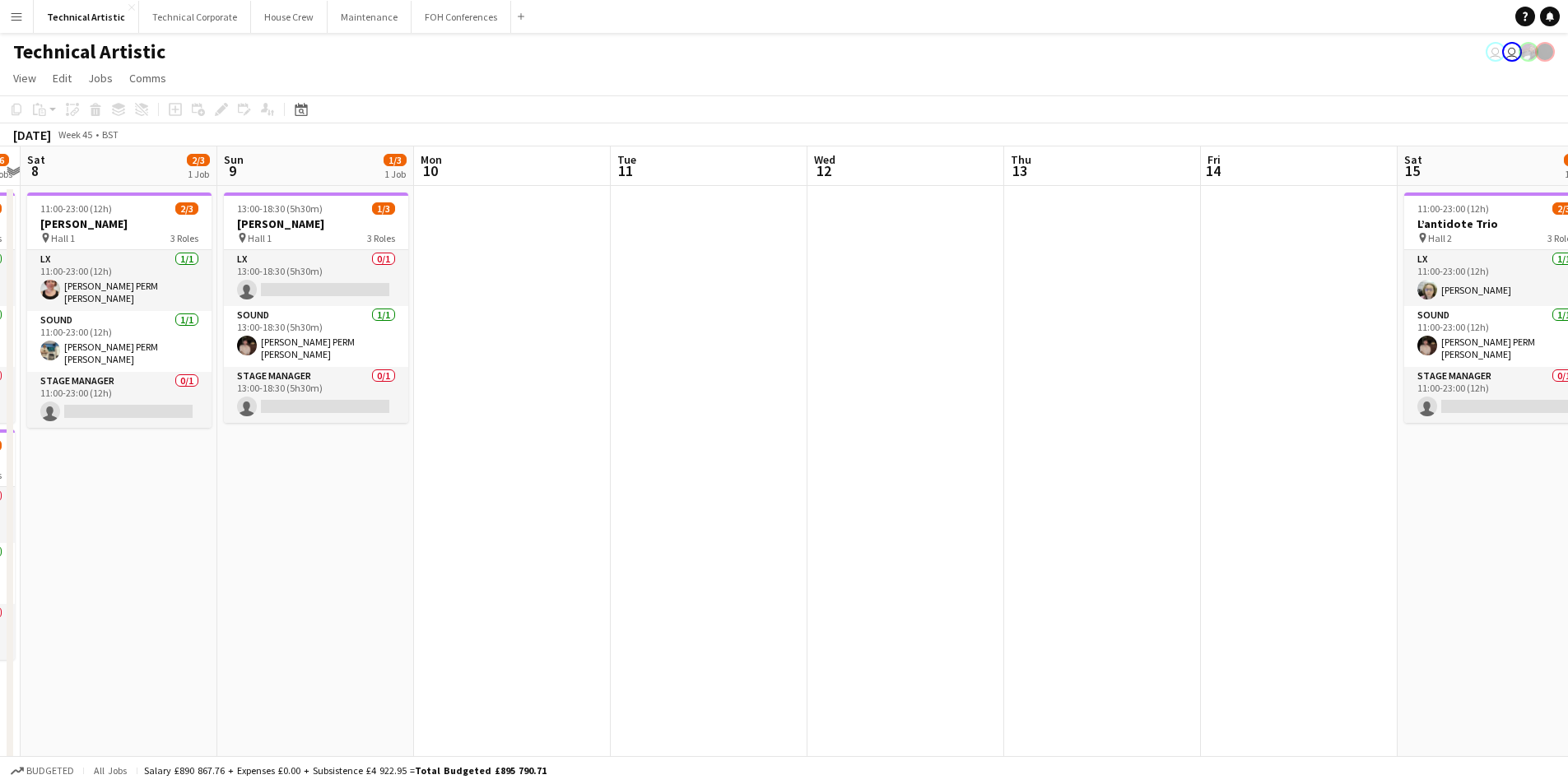
drag, startPoint x: 1227, startPoint y: 468, endPoint x: 639, endPoint y: 533, distance: 591.6
click at [639, 533] on app-calendar-viewport "Wed 5 0/3 1 Job Thu 6 3/6 2 Jobs Fri 7 3/6 2 Jobs Sat 8 2/3 1 Job Sun 9 1/3 1 J…" at bounding box center [784, 617] width 1568 height 942
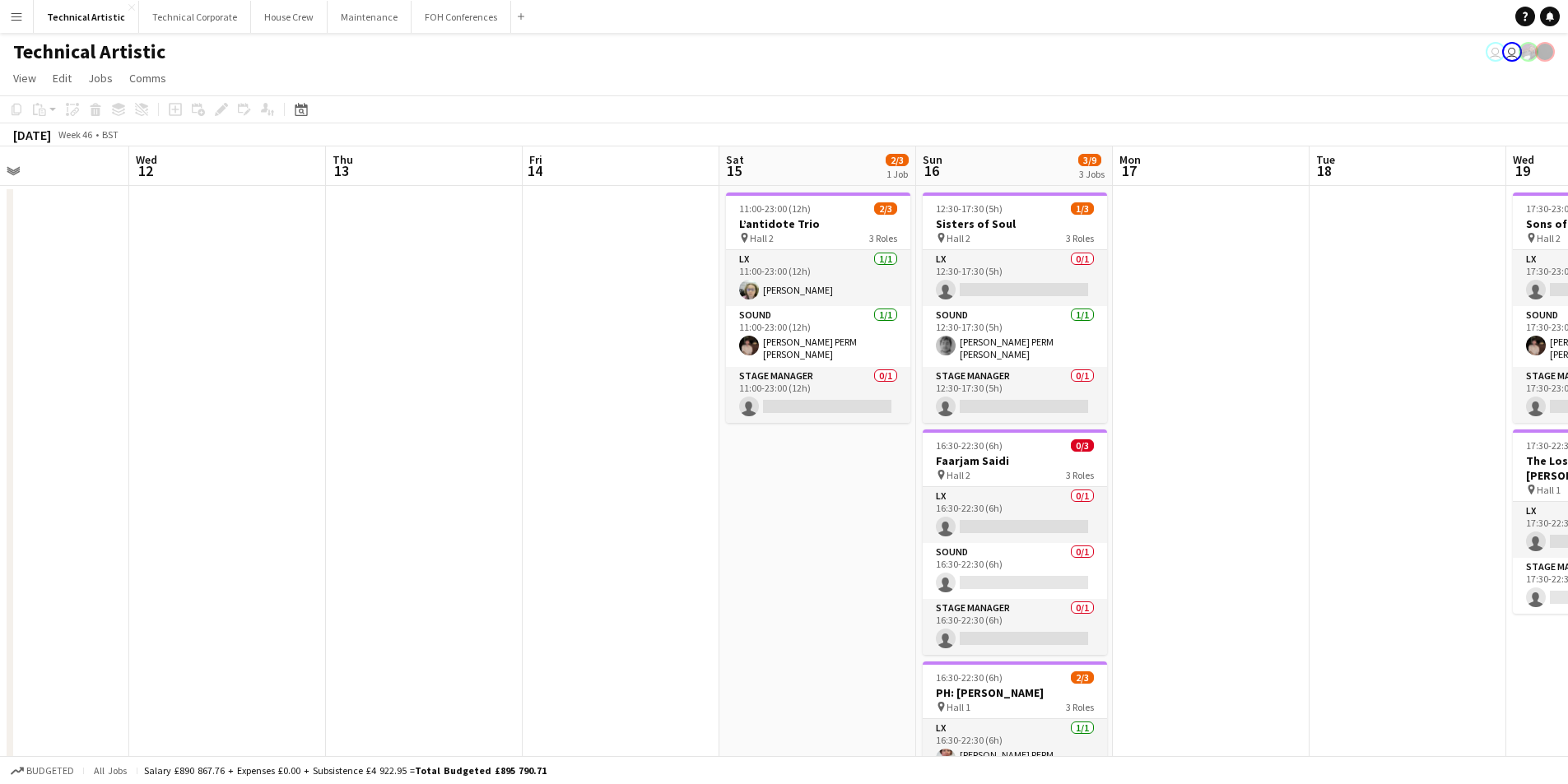
drag, startPoint x: 1172, startPoint y: 526, endPoint x: 494, endPoint y: 505, distance: 678.3
click at [494, 505] on app-calendar-viewport "Sat 8 2/3 1 Job Sun 9 1/3 1 Job Mon 10 Tue 11 Wed 12 Thu 13 Fri 14 Sat 15 2/3 1…" at bounding box center [784, 617] width 1568 height 942
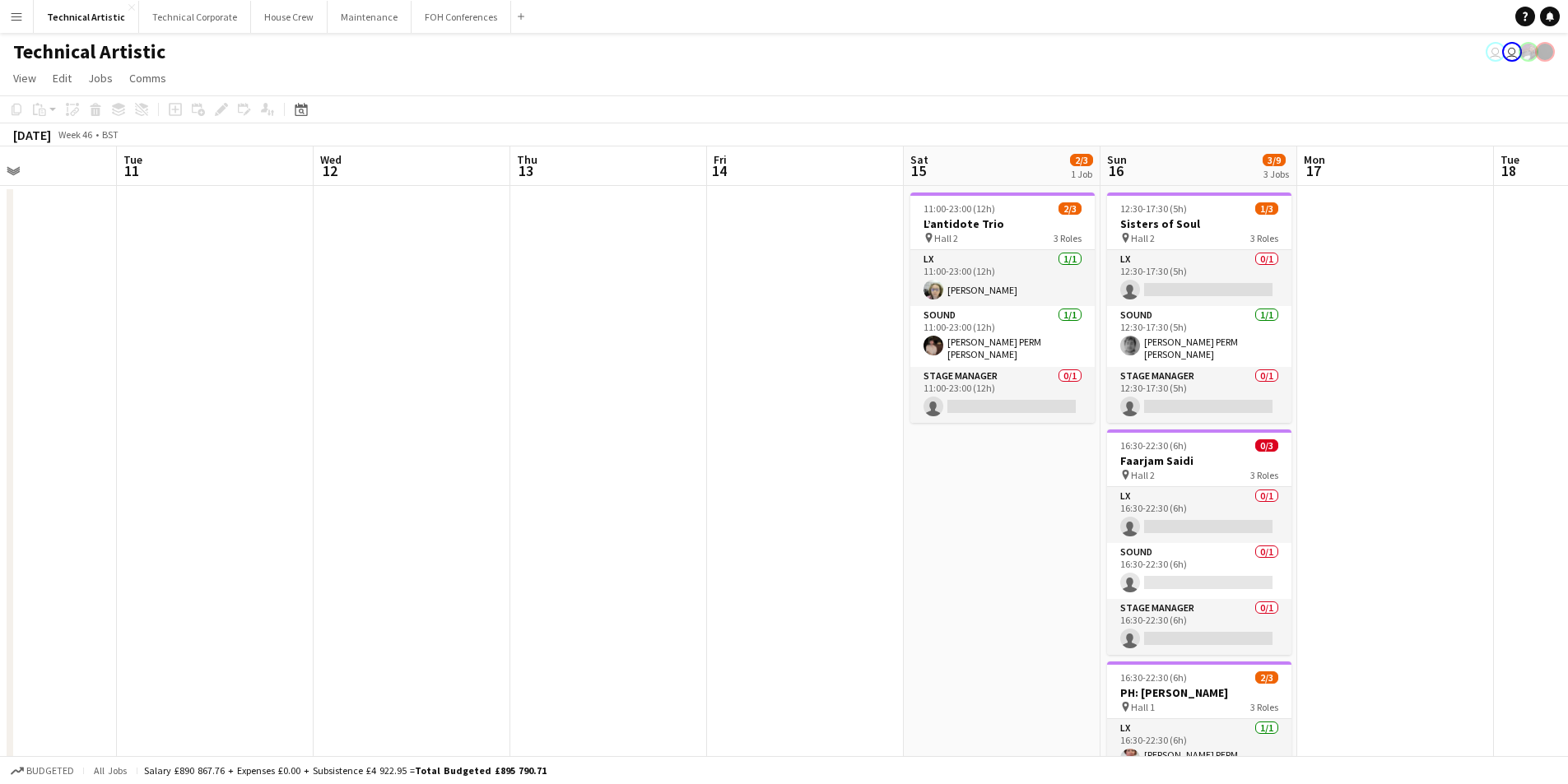
scroll to position [0, 475]
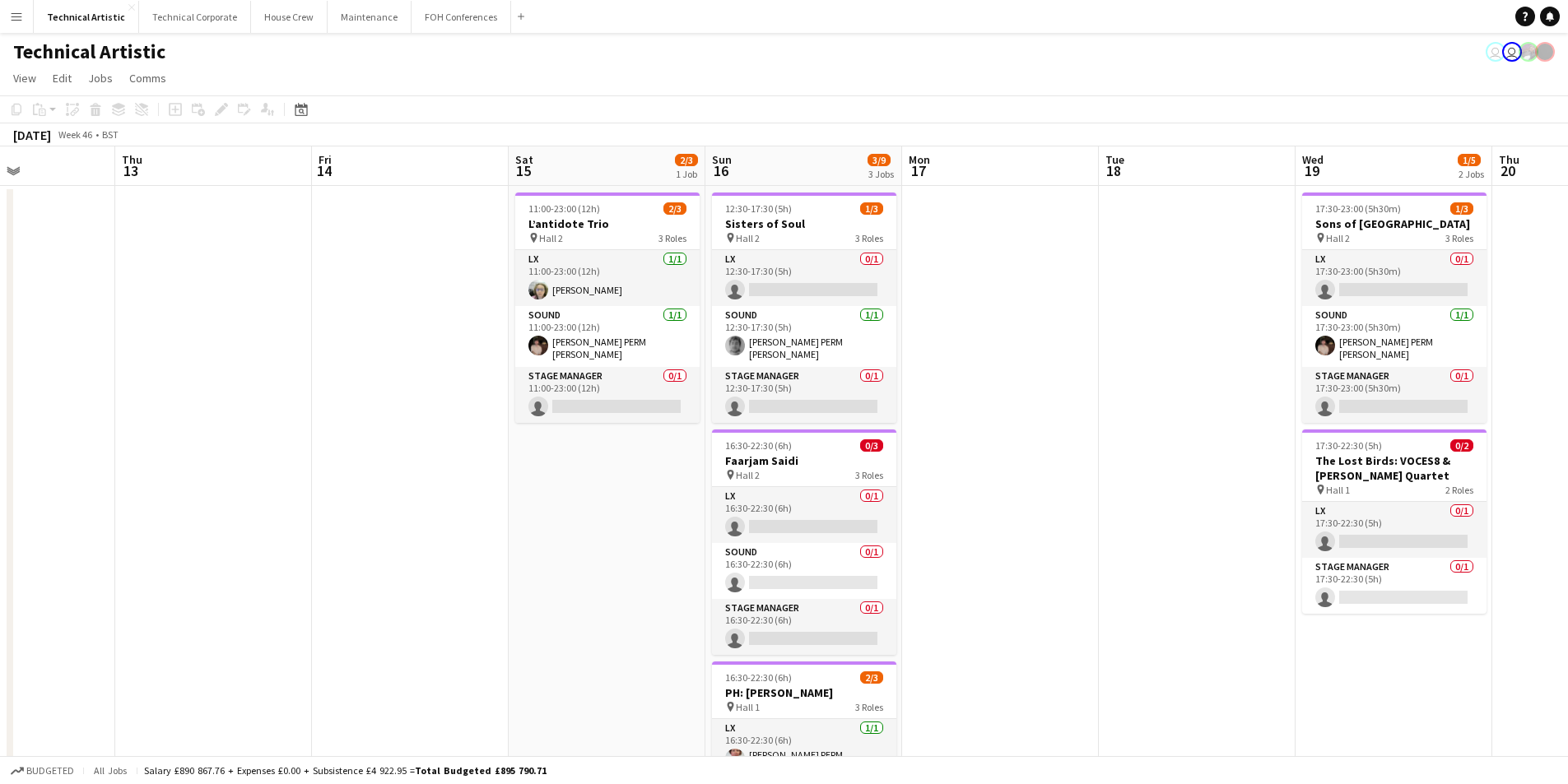
drag, startPoint x: 1320, startPoint y: 480, endPoint x: 1109, endPoint y: 522, distance: 215.1
click at [1109, 522] on app-calendar-viewport "Mon 10 Tue 11 Wed 12 Thu 13 Fri 14 Sat 15 2/3 1 Job Sun 16 3/9 3 Jobs Mon 17 Tu…" at bounding box center [784, 617] width 1568 height 942
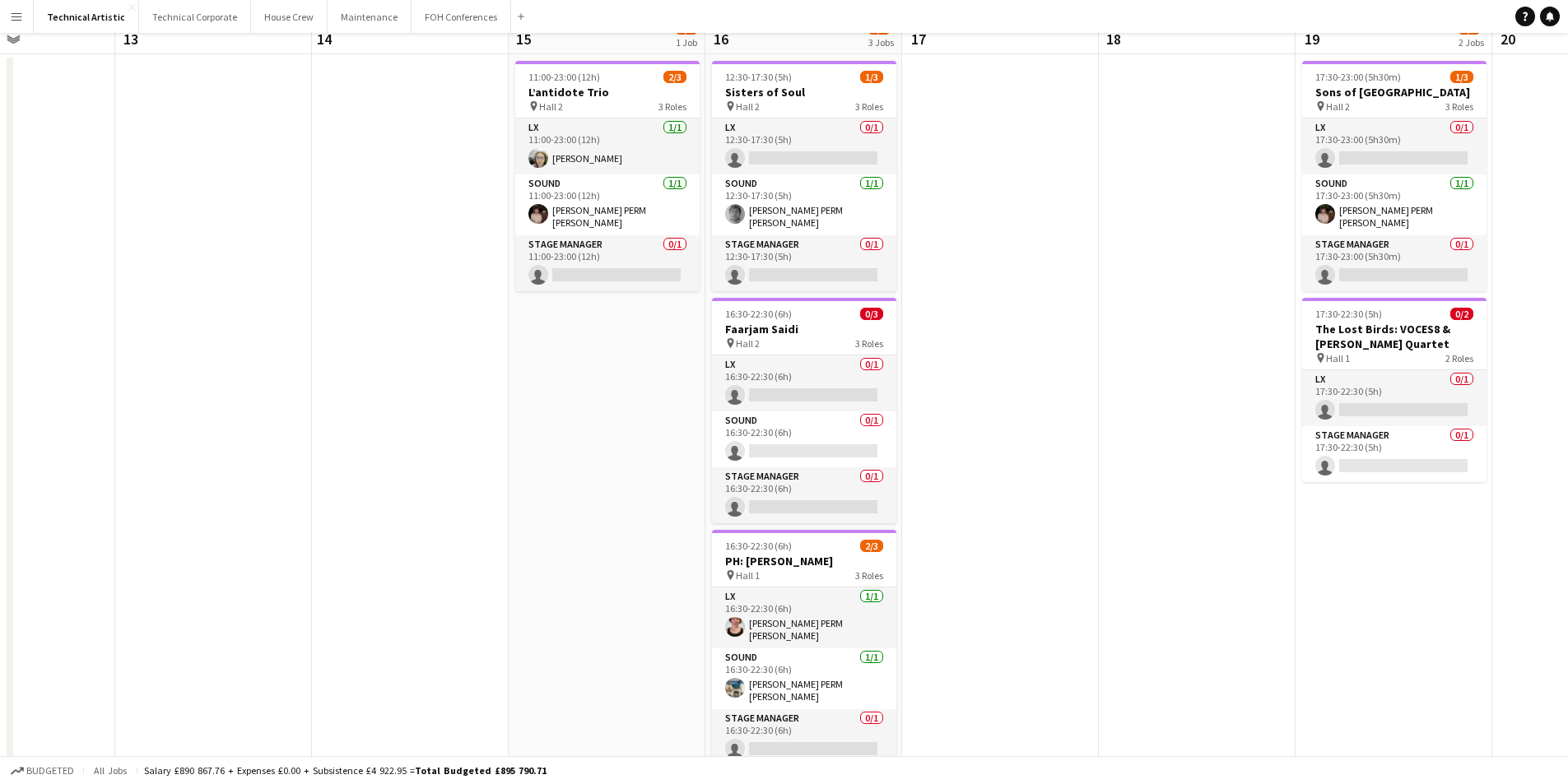
scroll to position [0, 0]
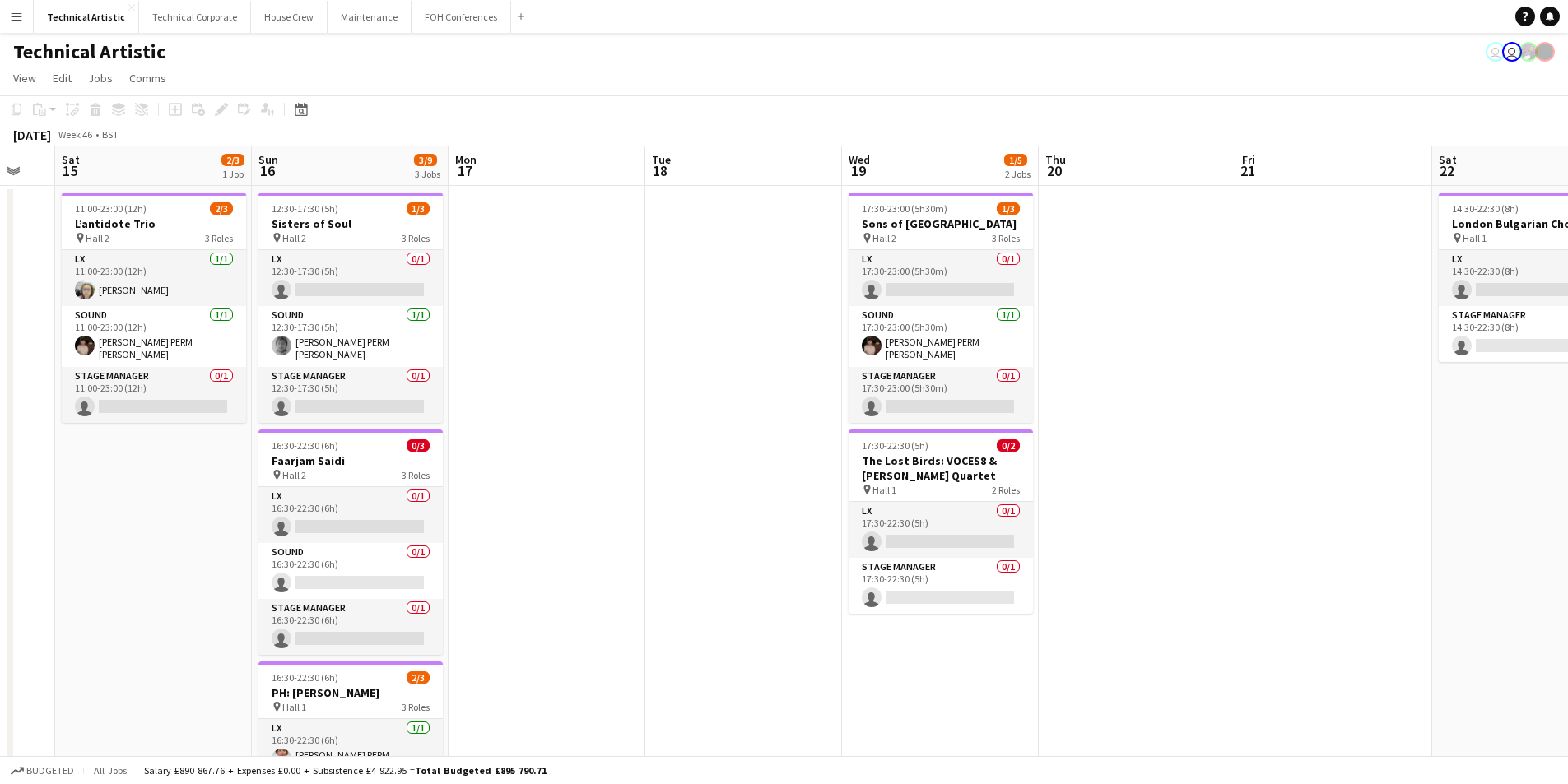
drag, startPoint x: 1012, startPoint y: 402, endPoint x: 787, endPoint y: 375, distance: 226.6
click at [787, 375] on app-calendar-viewport "Wed 12 Thu 13 Fri 14 Sat 15 2/3 1 Job Sun 16 3/9 3 Jobs Mon 17 Tue 18 Wed 19 1/…" at bounding box center [784, 617] width 1568 height 942
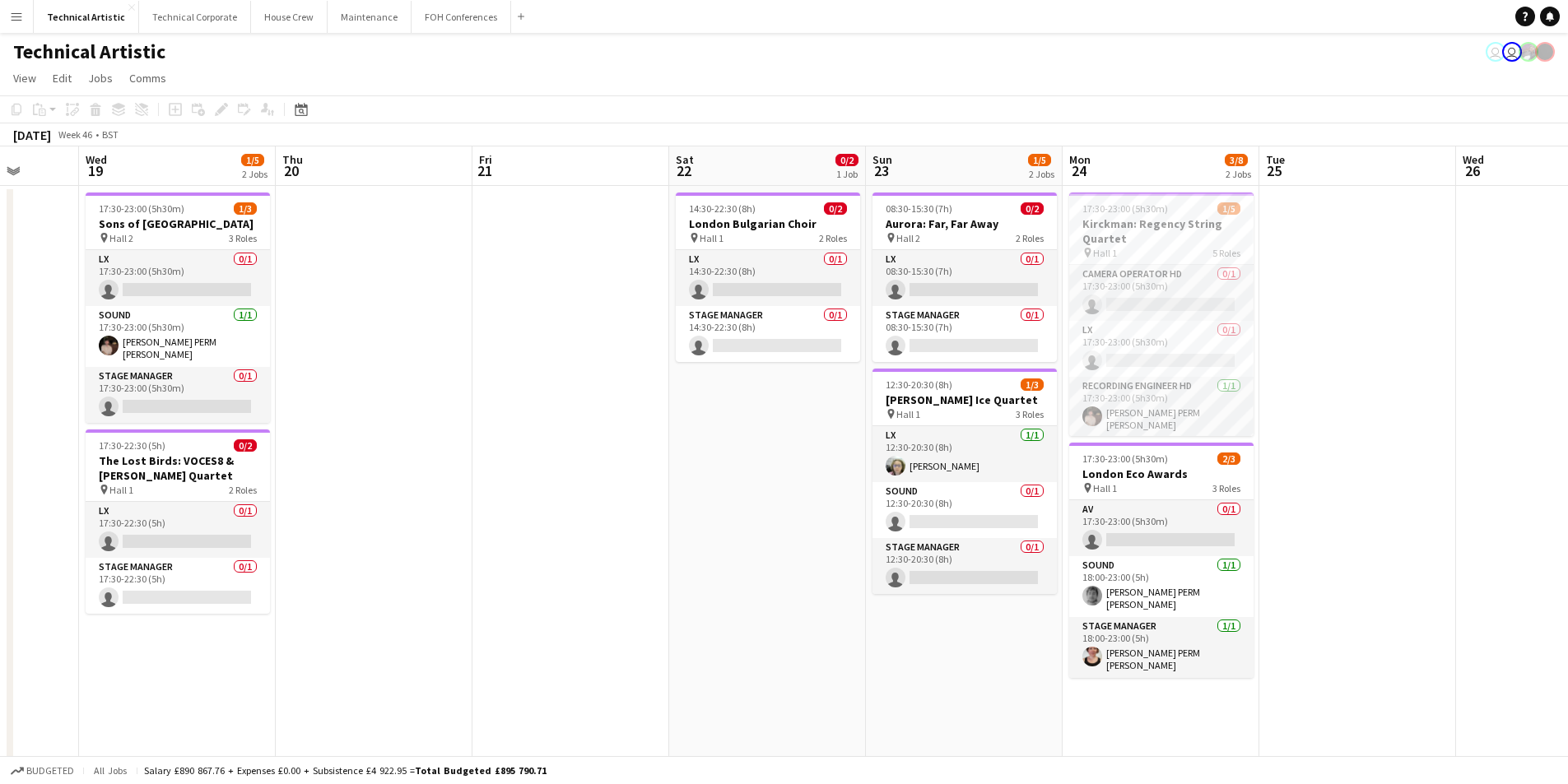
drag, startPoint x: 1268, startPoint y: 482, endPoint x: 693, endPoint y: 462, distance: 575.3
click at [693, 463] on app-calendar-viewport "Sun 16 3/9 3 Jobs Mon 17 Tue 18 Wed 19 1/5 2 Jobs Thu 20 Fri 21 Sat 22 0/2 1 Jo…" at bounding box center [784, 617] width 1568 height 942
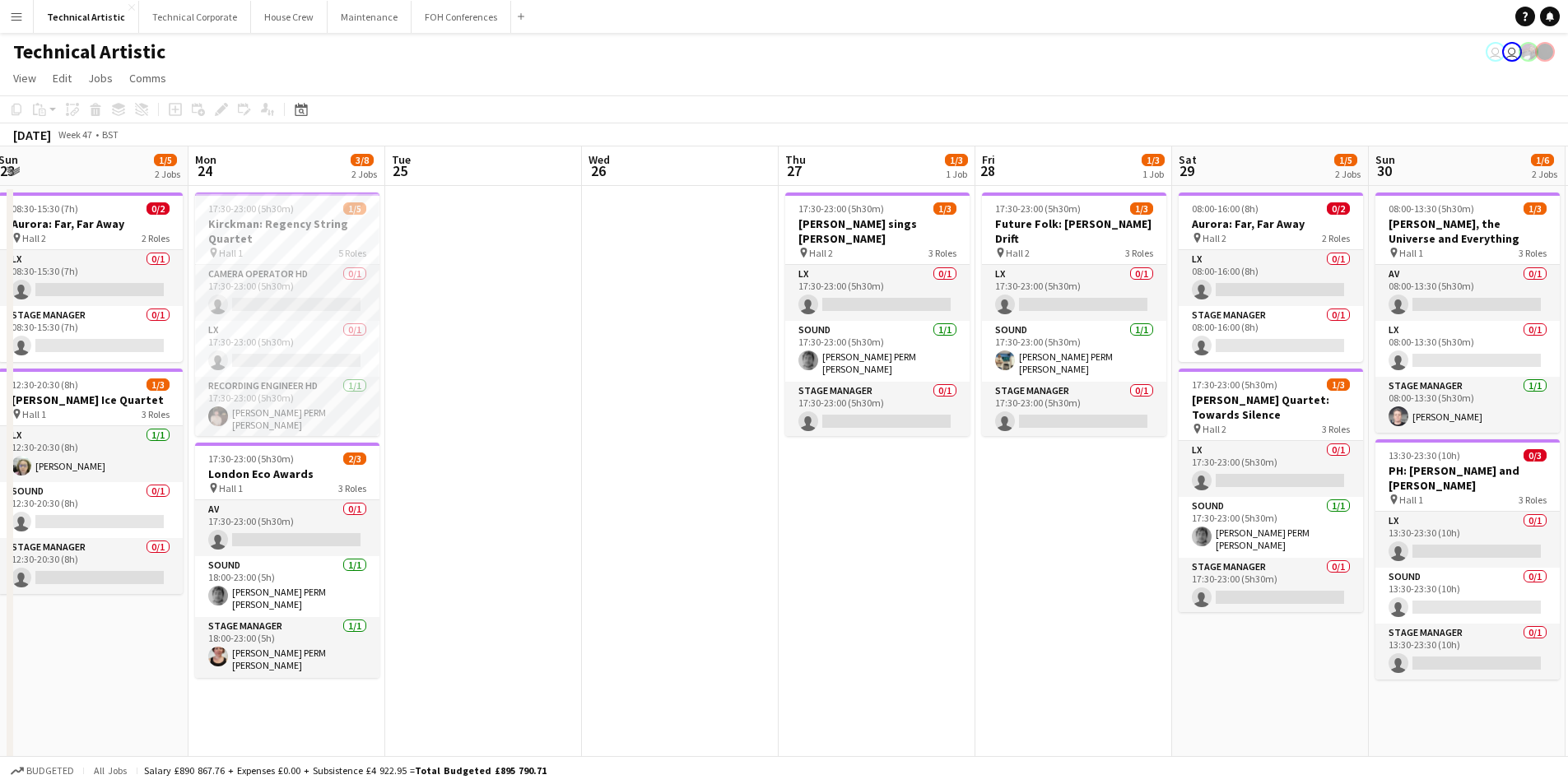
drag, startPoint x: 1448, startPoint y: 423, endPoint x: 697, endPoint y: 526, distance: 758.0
click at [625, 526] on app-calendar-viewport "Thu 20 Fri 21 Sat 22 0/2 1 Job Sun 23 1/5 2 Jobs Mon 24 3/8 2 Jobs Tue 25 Wed 2…" at bounding box center [784, 617] width 1568 height 942
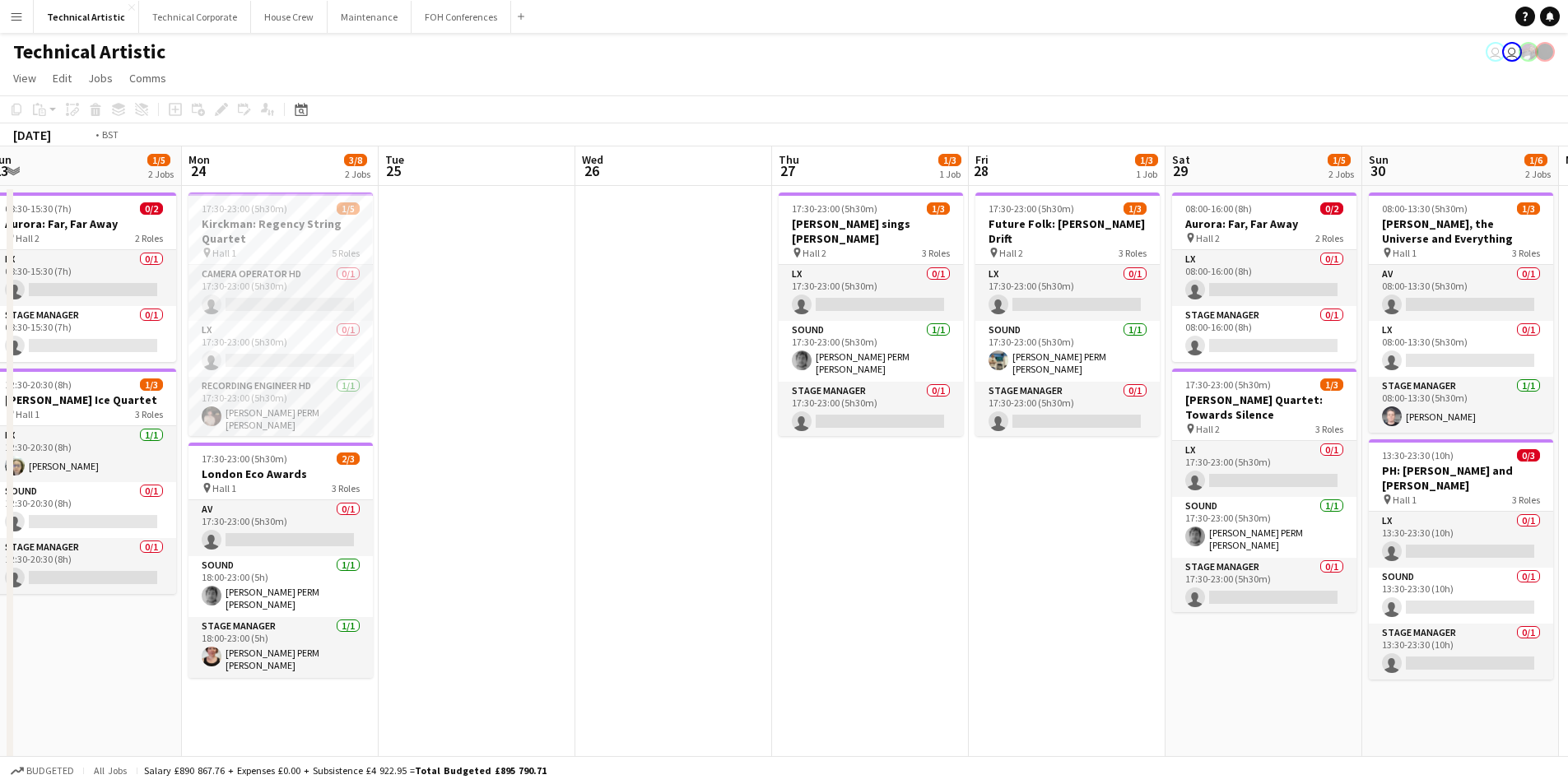
scroll to position [0, 627]
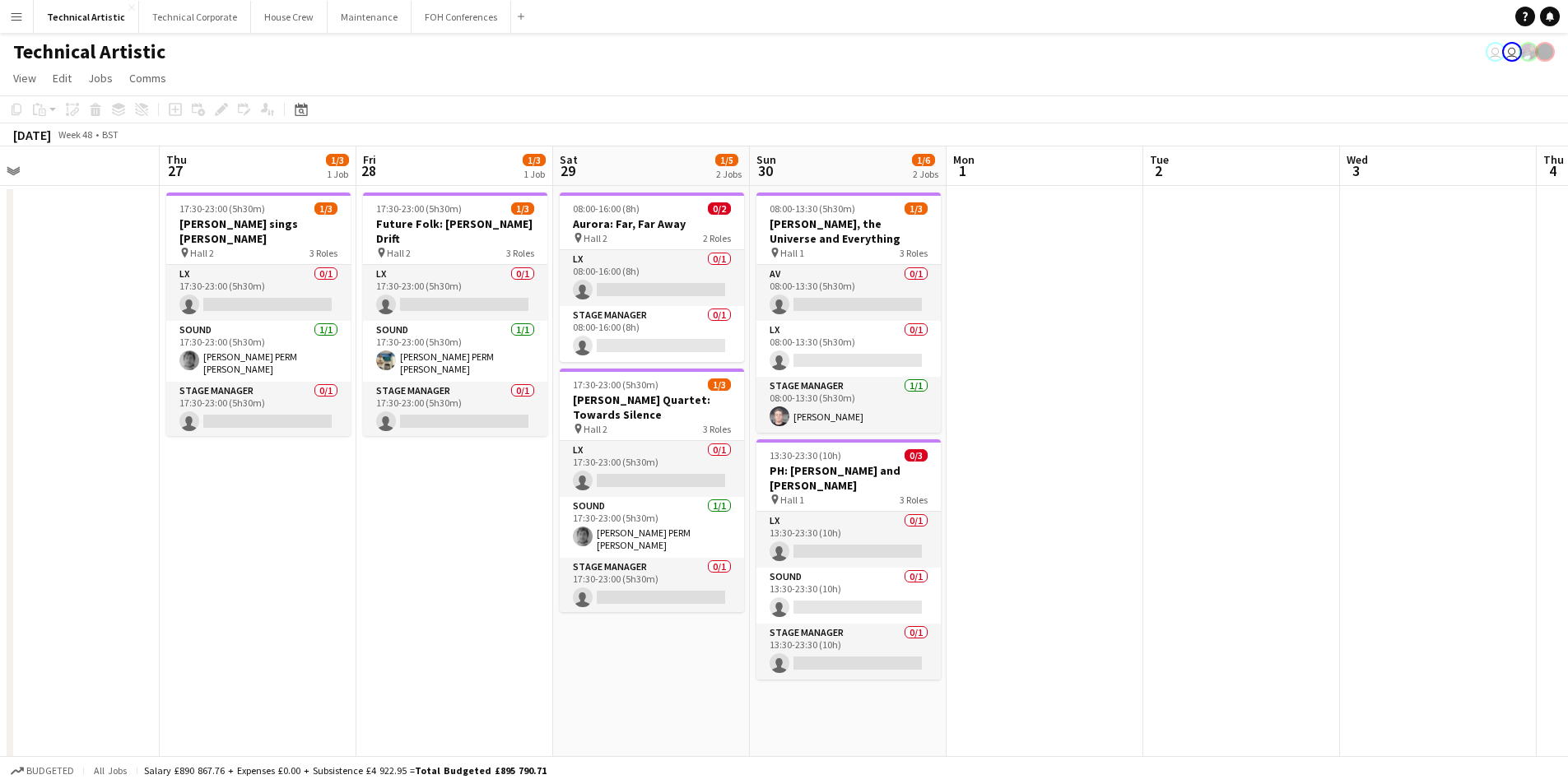
drag, startPoint x: 918, startPoint y: 534, endPoint x: 452, endPoint y: 534, distance: 466.0
click at [452, 534] on app-calendar-viewport "Sun 23 1/5 2 Jobs Mon 24 3/8 2 Jobs Tue 25 Wed 26 Thu 27 1/3 1 Job Fri 28 1/3 1…" at bounding box center [784, 617] width 1568 height 942
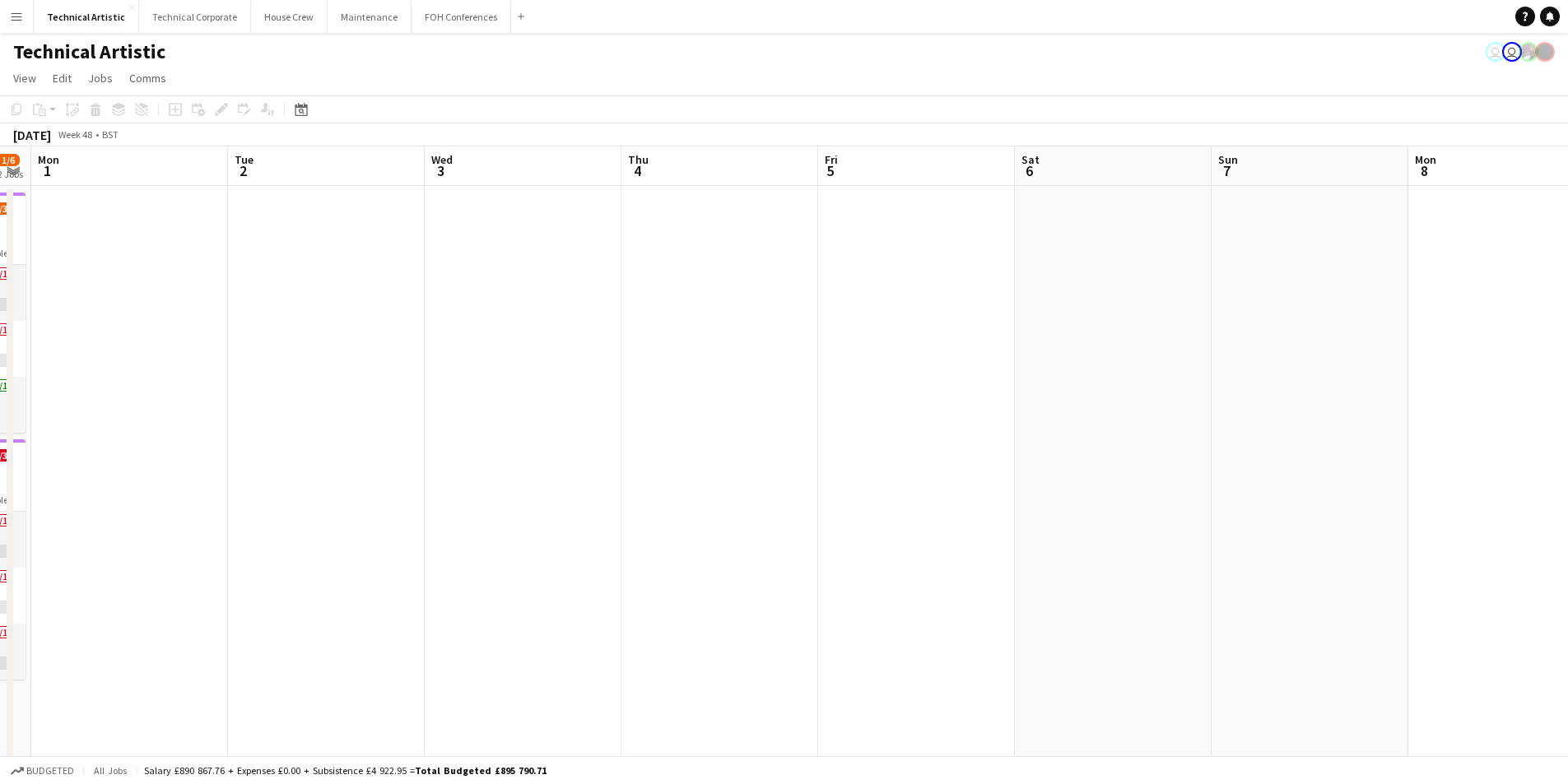
scroll to position [0, 393]
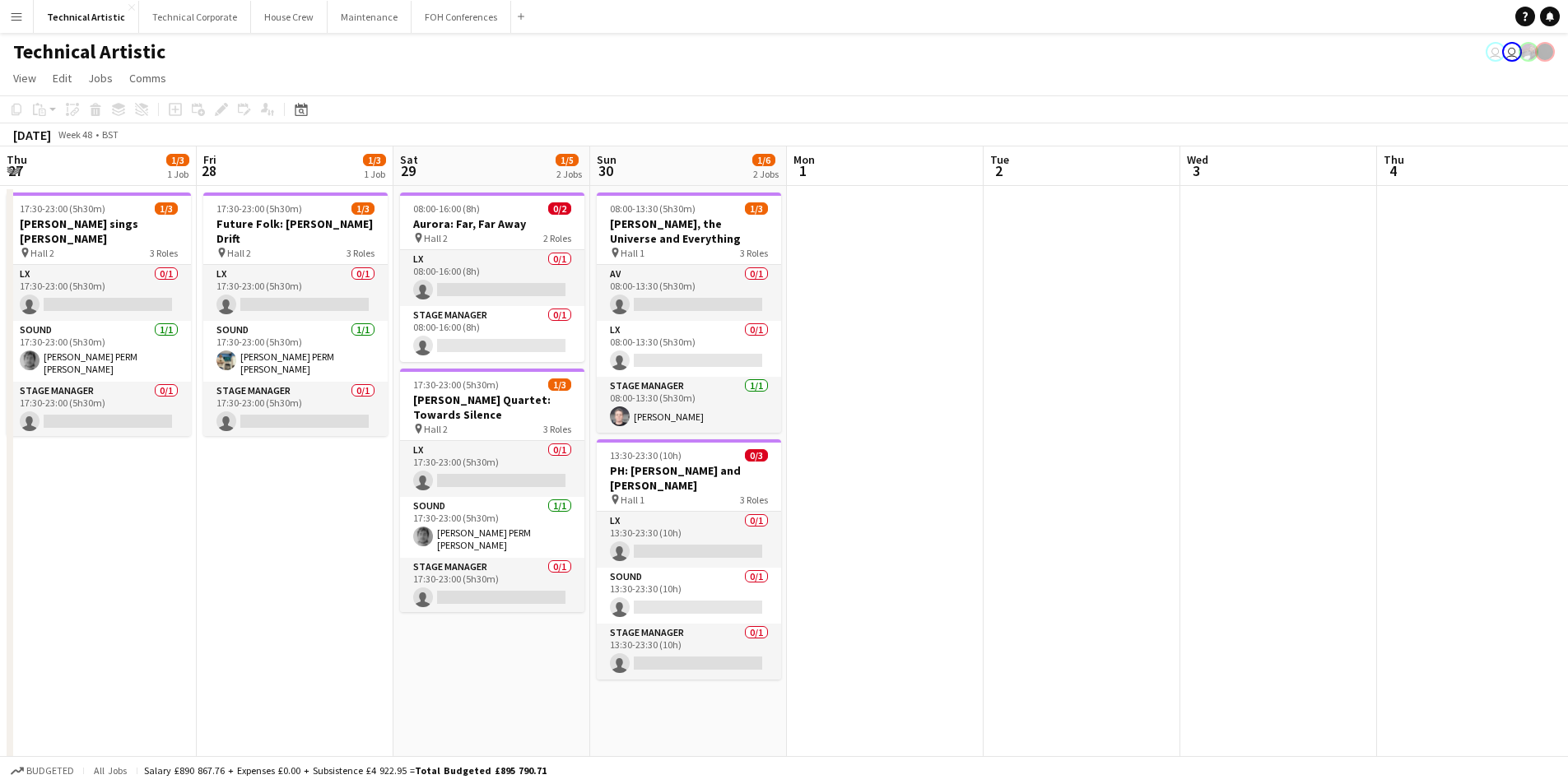
drag, startPoint x: 1528, startPoint y: 401, endPoint x: 1579, endPoint y: 520, distance: 129.5
click at [1567, 520] on html "Menu Boards Boards Boards All jobs Status Workforce Workforce My Workforce Recr…" at bounding box center [784, 558] width 1568 height 1117
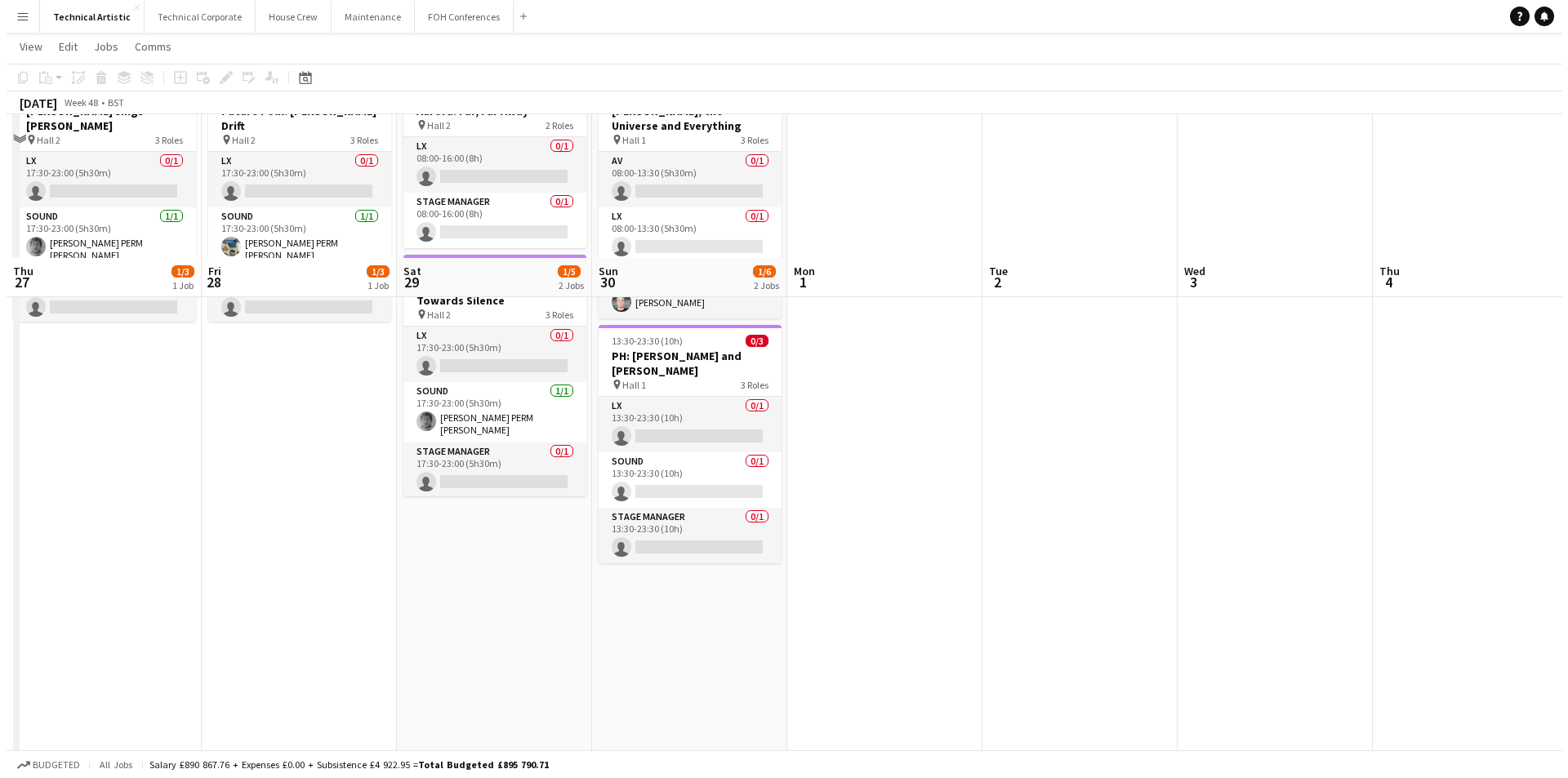
scroll to position [0, 0]
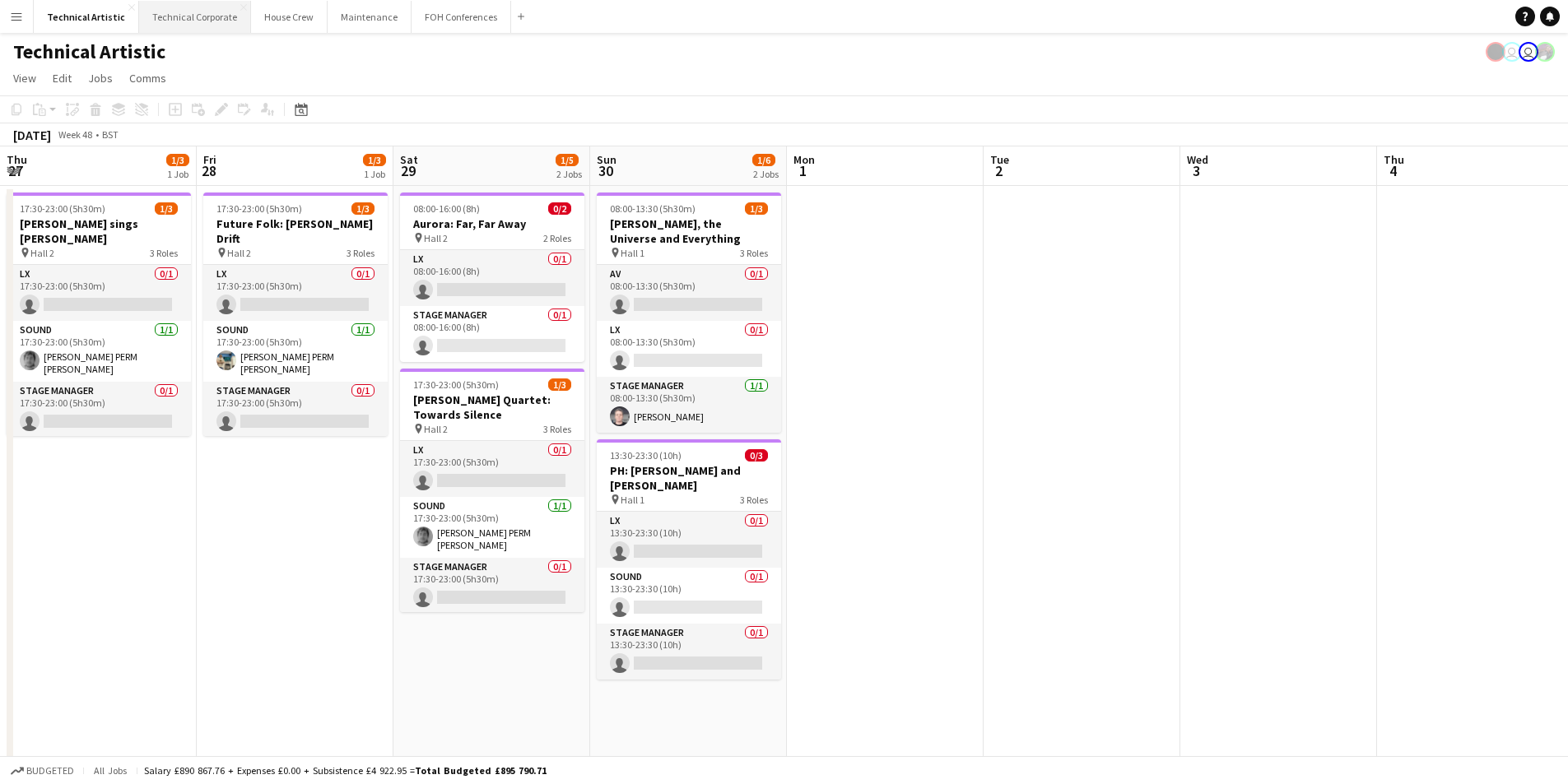
click at [195, 15] on button "Technical Corporate Close" at bounding box center [195, 17] width 112 height 32
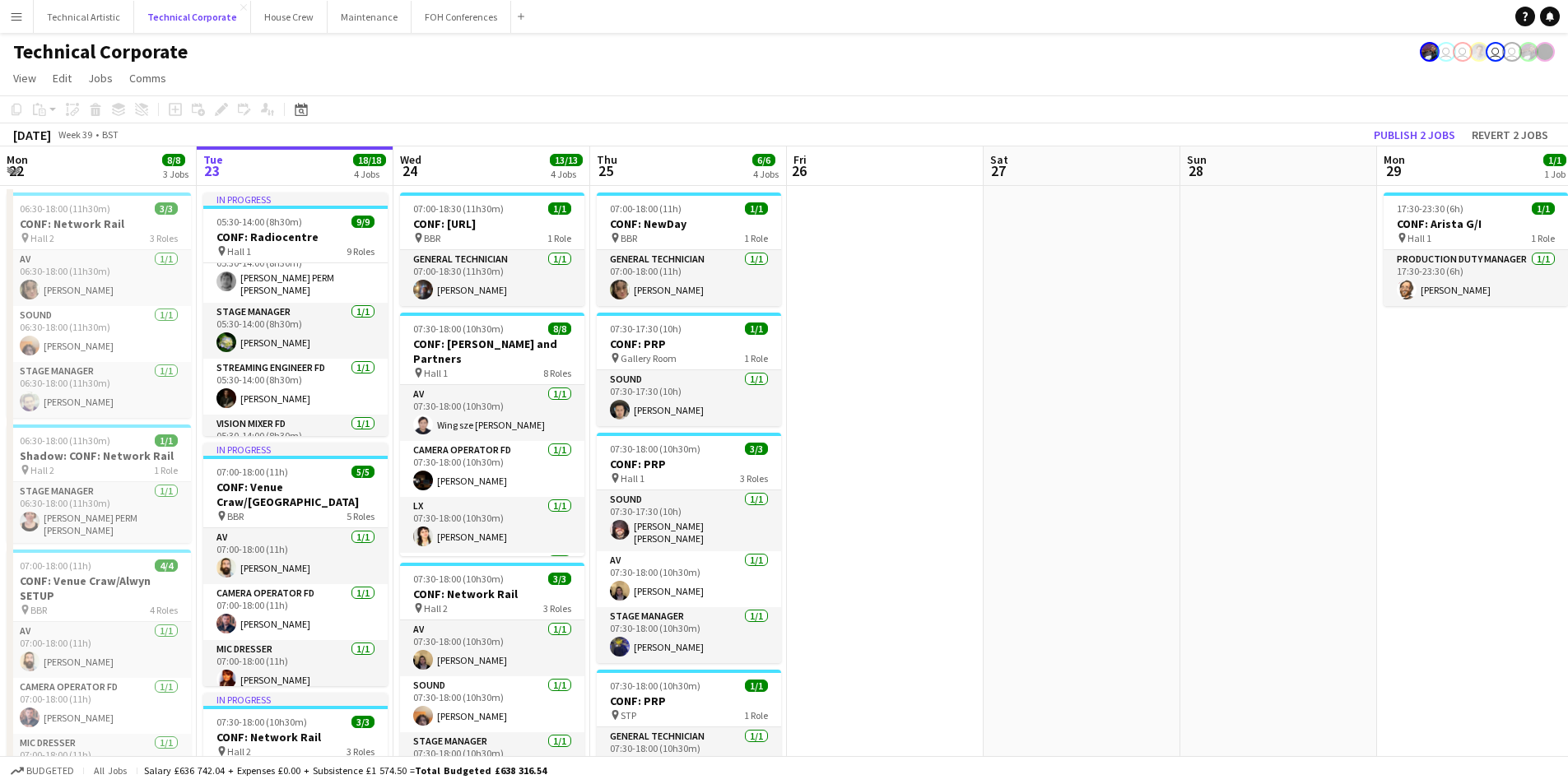
scroll to position [330, 0]
